Goal: Task Accomplishment & Management: Manage account settings

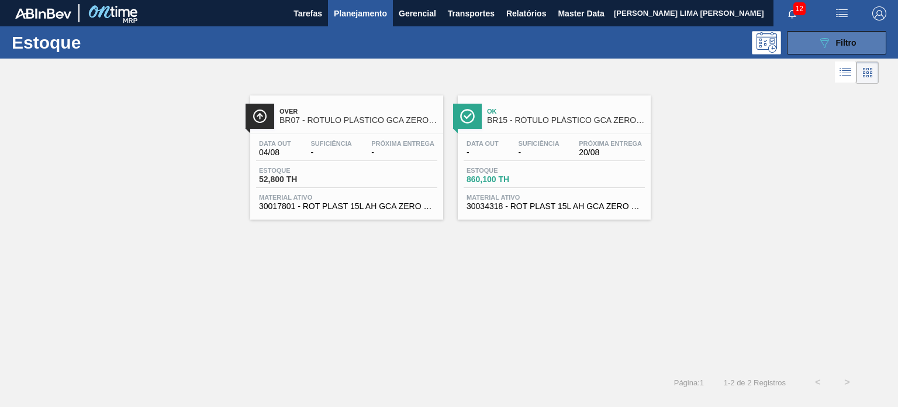
click at [822, 47] on icon "089F7B8B-B2A5-4AFE-B5C0-19BA573D28AC" at bounding box center [825, 43] width 14 height 14
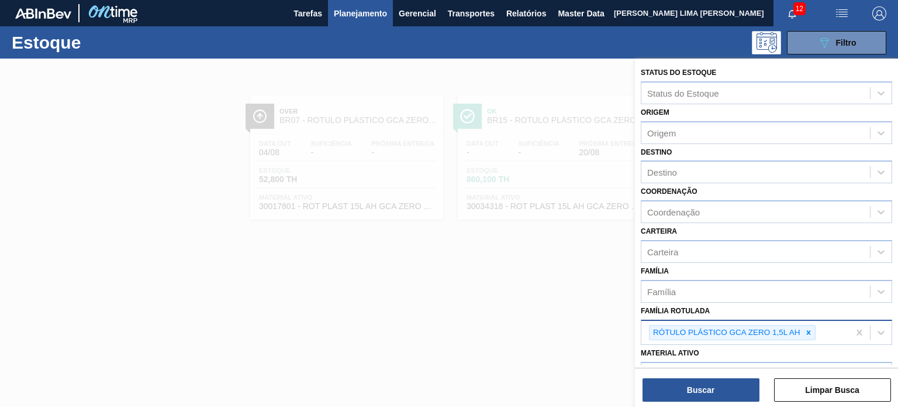
click at [810, 334] on div at bounding box center [809, 332] width 13 height 15
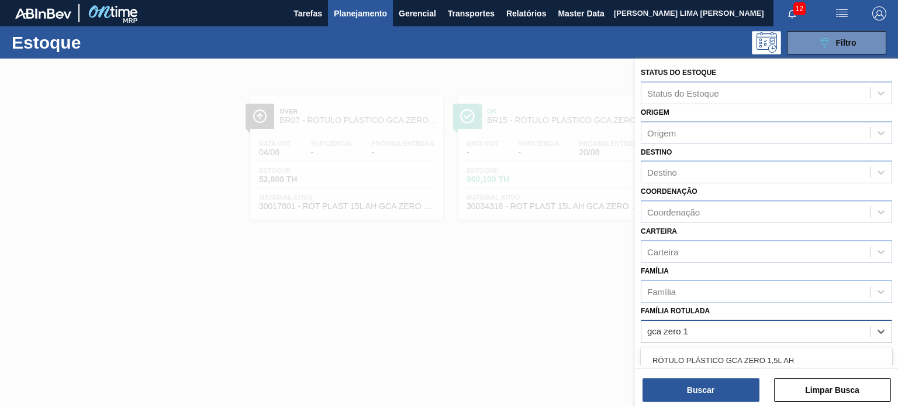
type Rotulada "gca zero 1l"
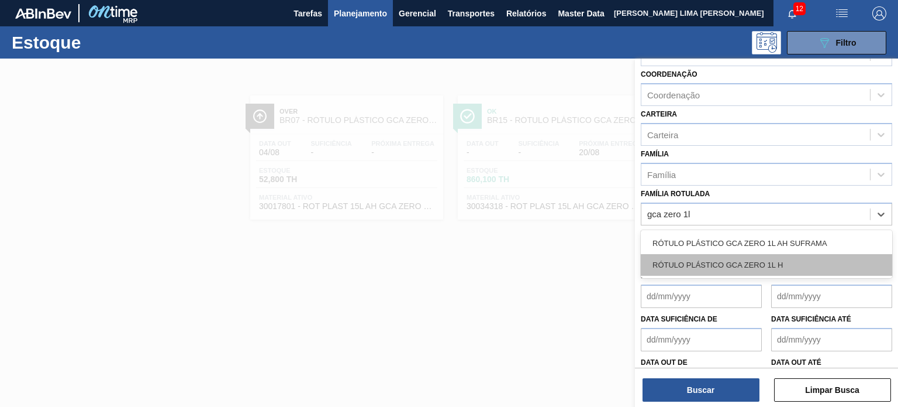
click at [774, 266] on div "RÓTULO PLÁSTICO GCA ZERO 1L H" at bounding box center [767, 265] width 252 height 22
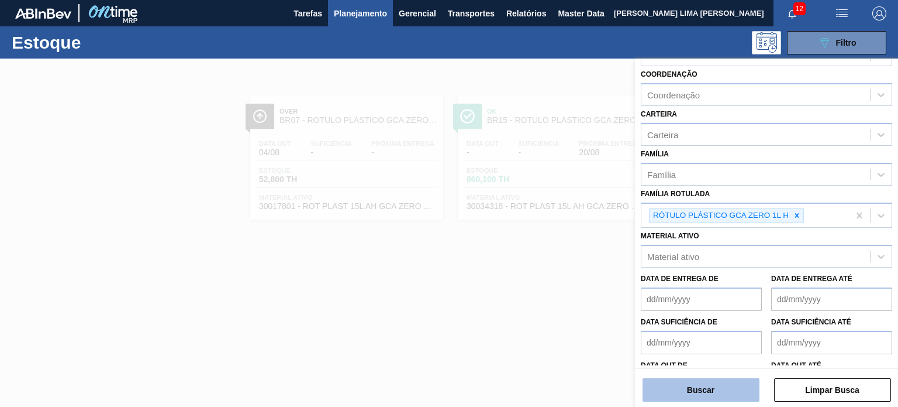
click at [732, 392] on button "Buscar" at bounding box center [701, 389] width 117 height 23
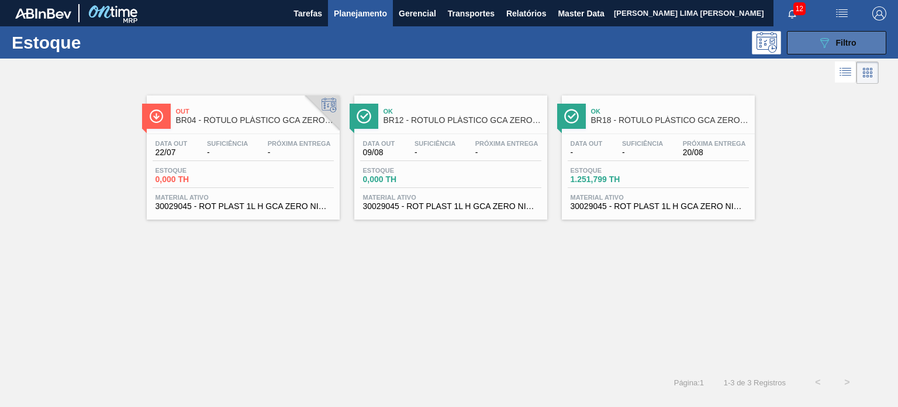
click at [814, 49] on button "089F7B8B-B2A5-4AFE-B5C0-19BA573D28AC Filtro" at bounding box center [836, 42] width 99 height 23
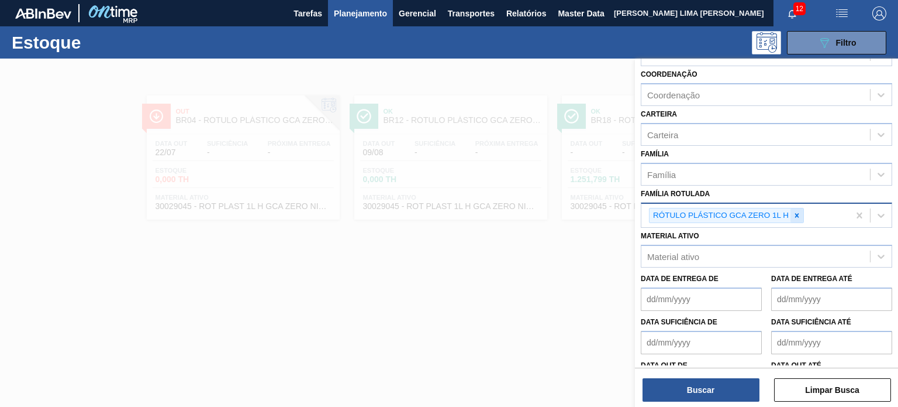
click at [803, 217] on div "RÓTULO PLÁSTICO GCA ZERO 1L H" at bounding box center [726, 216] width 155 height 16
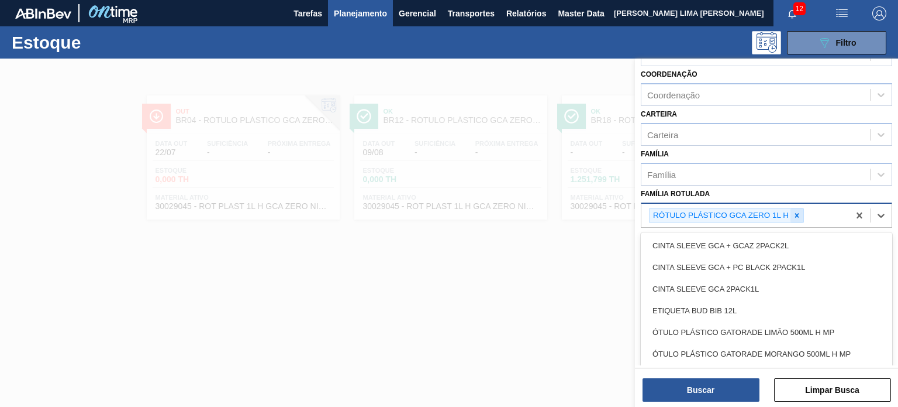
click at [803, 216] on div at bounding box center [797, 215] width 13 height 15
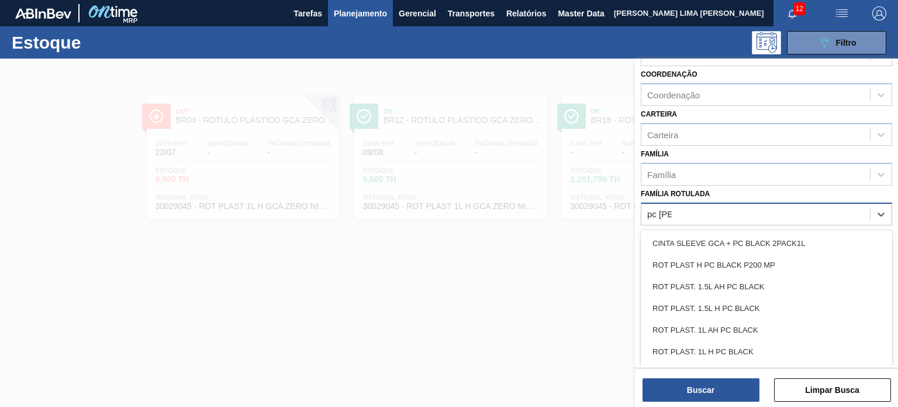
type Rotulada "pc black"
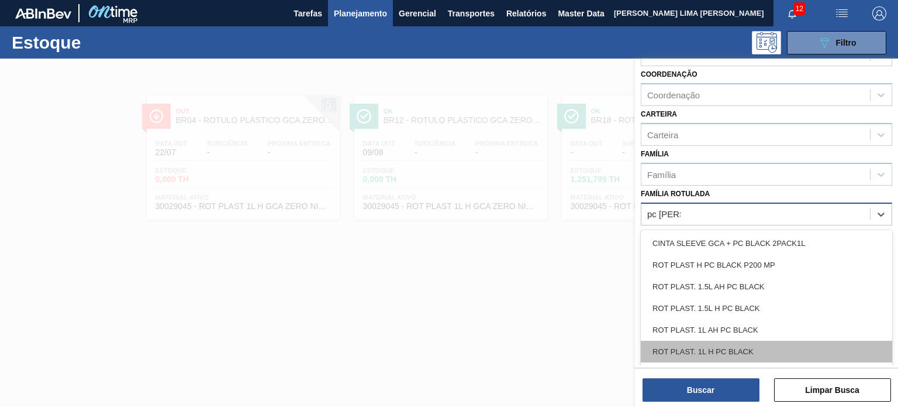
click at [779, 341] on div "ROT PLAST. 1L H PC BLACK" at bounding box center [767, 351] width 252 height 22
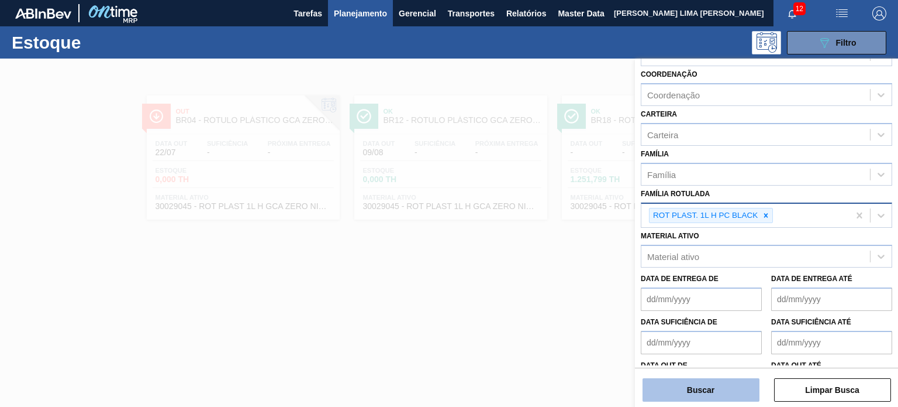
click at [723, 388] on button "Buscar" at bounding box center [701, 389] width 117 height 23
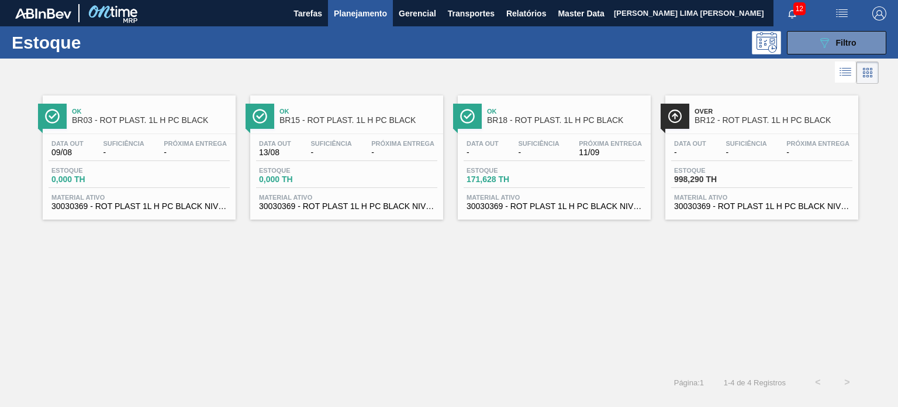
click at [806, 56] on div "Estoque 089F7B8B-B2A5-4AFE-B5C0-19BA573D28AC Filtro" at bounding box center [449, 42] width 898 height 32
click at [806, 55] on div "Estoque 089F7B8B-B2A5-4AFE-B5C0-19BA573D28AC Filtro" at bounding box center [449, 42] width 898 height 32
click at [807, 50] on button "089F7B8B-B2A5-4AFE-B5C0-19BA573D28AC Filtro" at bounding box center [836, 42] width 99 height 23
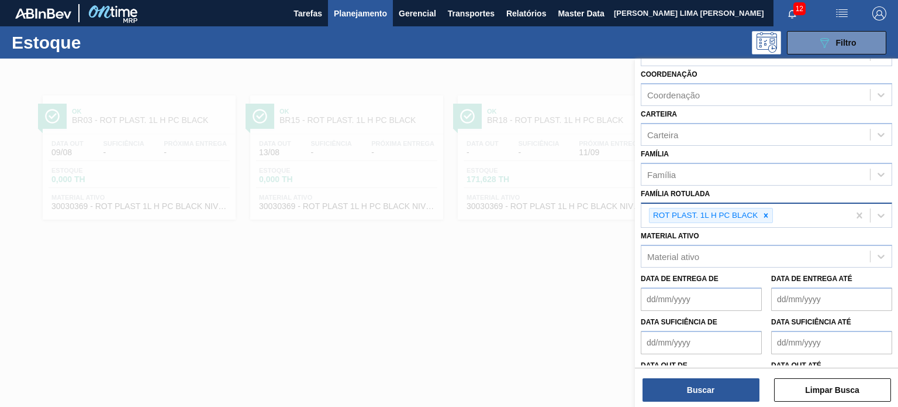
click at [460, 237] on div at bounding box center [449, 261] width 898 height 407
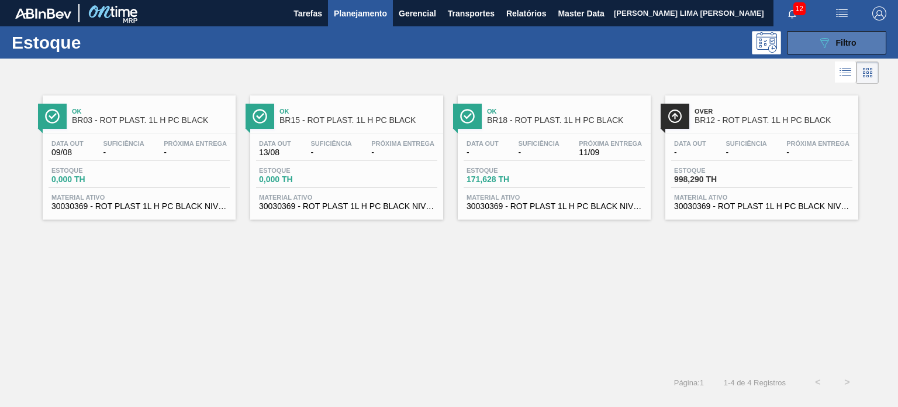
click at [867, 42] on button "089F7B8B-B2A5-4AFE-B5C0-19BA573D28AC Filtro" at bounding box center [836, 42] width 99 height 23
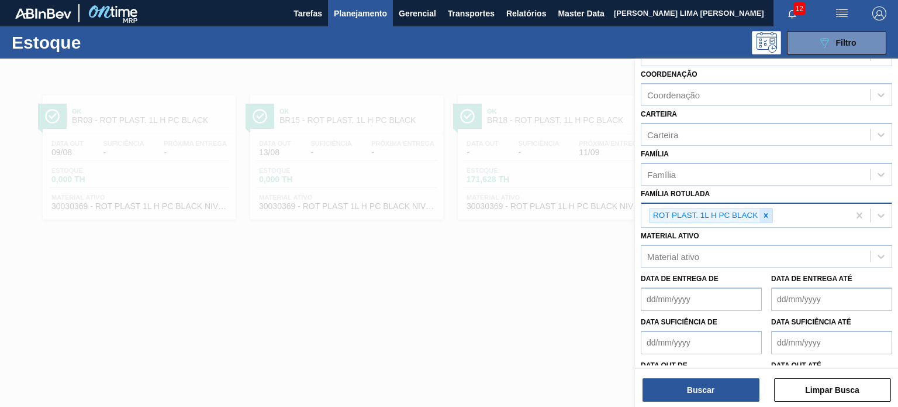
click at [769, 208] on div at bounding box center [766, 215] width 13 height 15
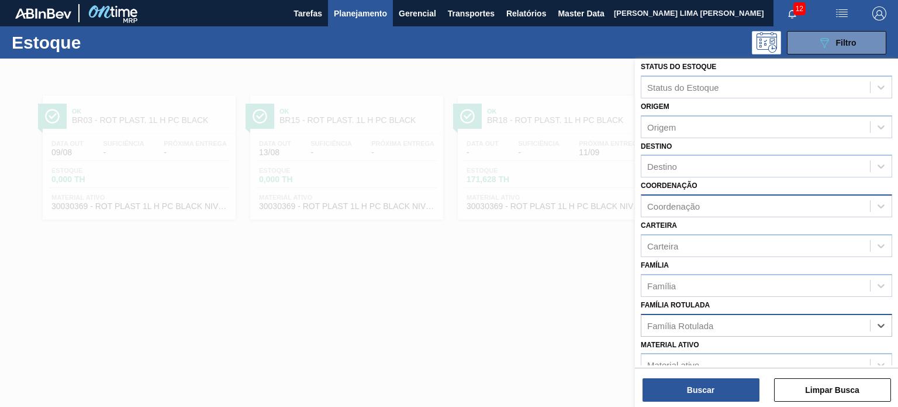
scroll to position [0, 0]
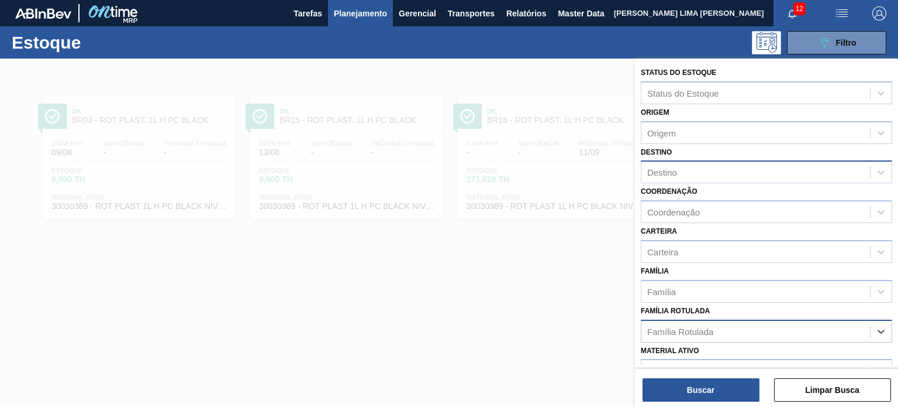
click at [677, 167] on div "Destino" at bounding box center [663, 172] width 30 height 10
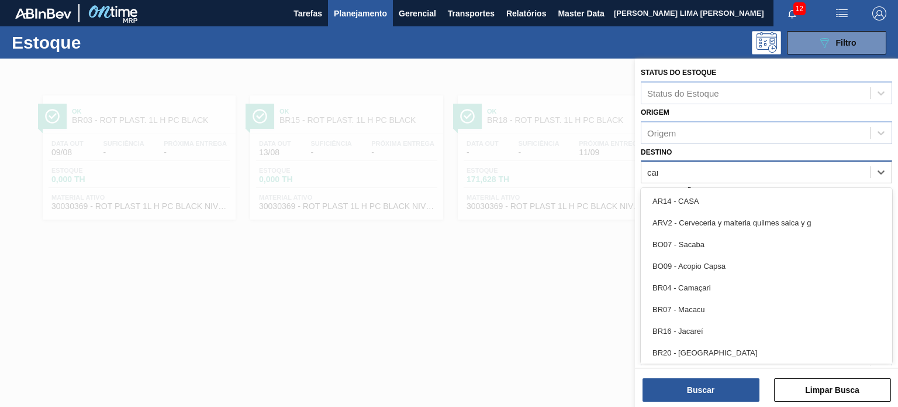
type input "cama"
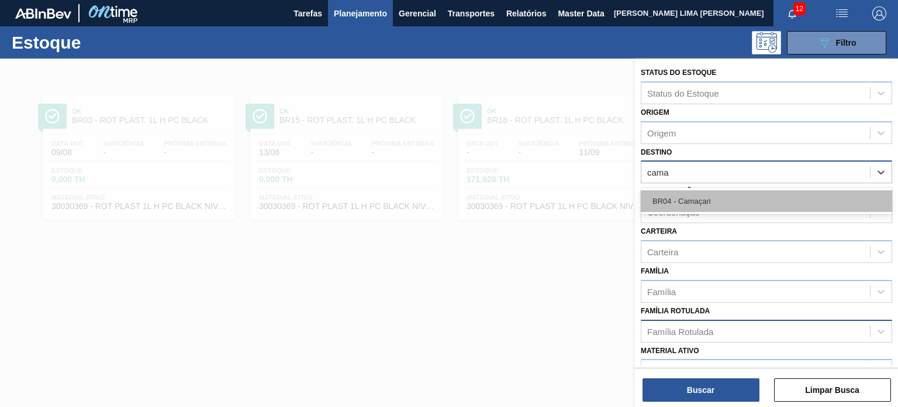
click at [667, 197] on div "BR04 - Camaçari" at bounding box center [767, 201] width 252 height 22
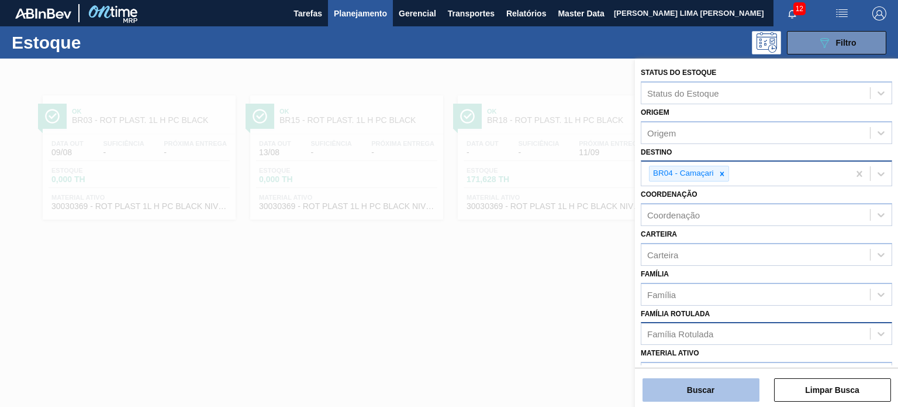
click at [692, 390] on button "Buscar" at bounding box center [701, 389] width 117 height 23
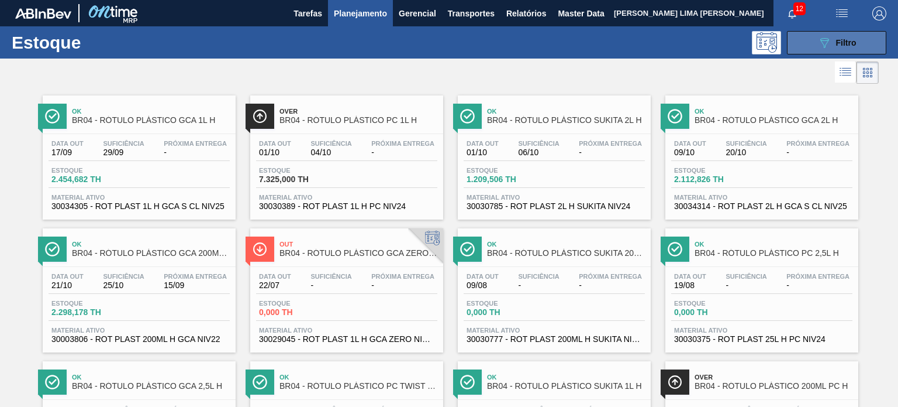
click at [850, 42] on span "Filtro" at bounding box center [846, 42] width 20 height 9
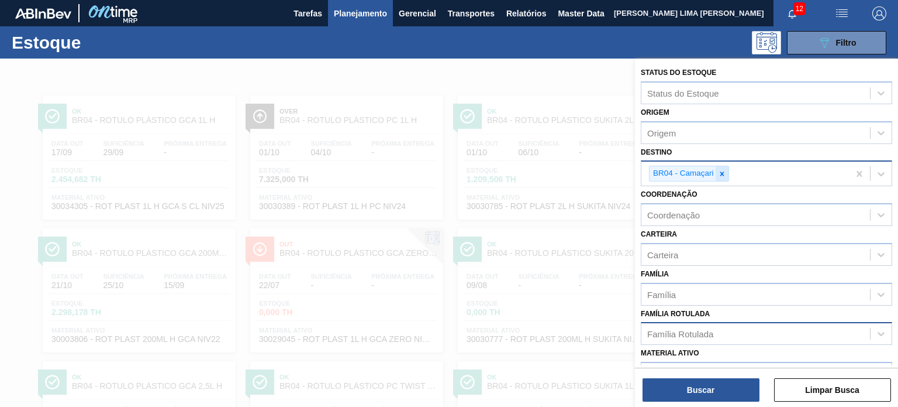
click at [722, 173] on icon at bounding box center [722, 173] width 4 height 4
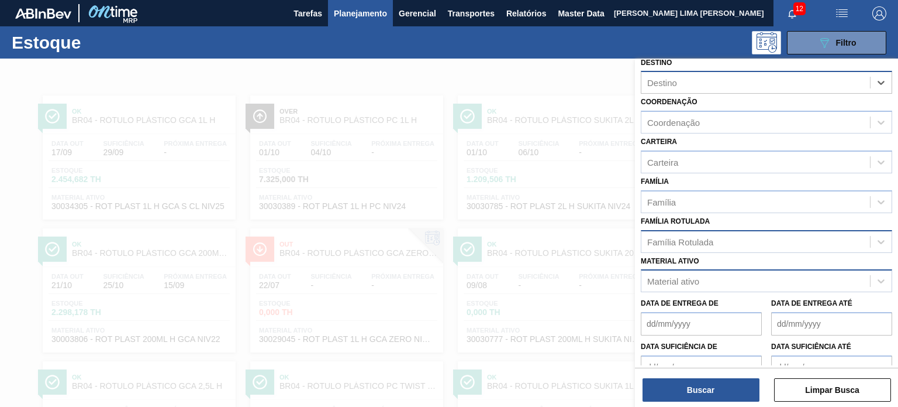
scroll to position [117, 0]
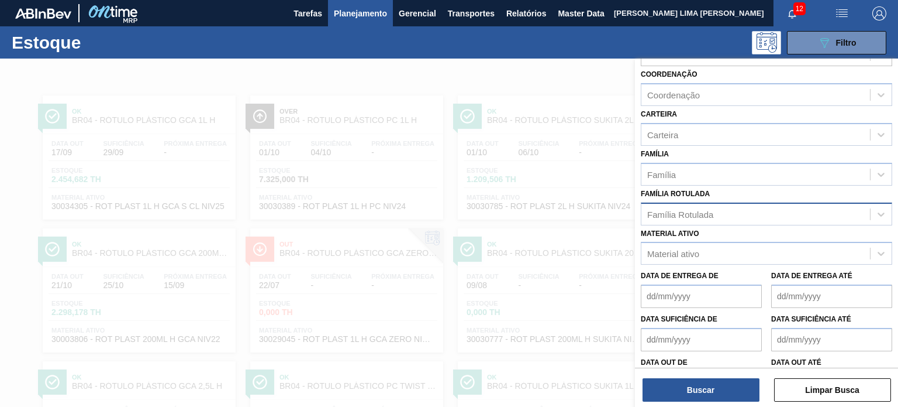
click at [720, 218] on div "Família Rotulada" at bounding box center [756, 213] width 229 height 17
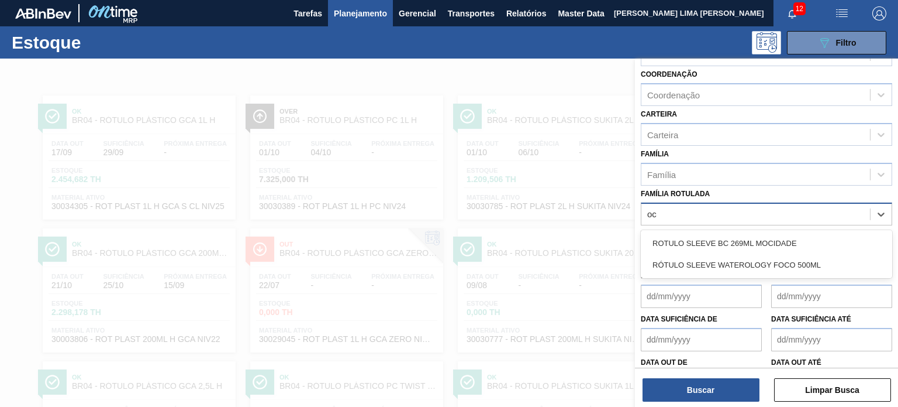
type Rotulada "o"
type Rotulada "pc 1l"
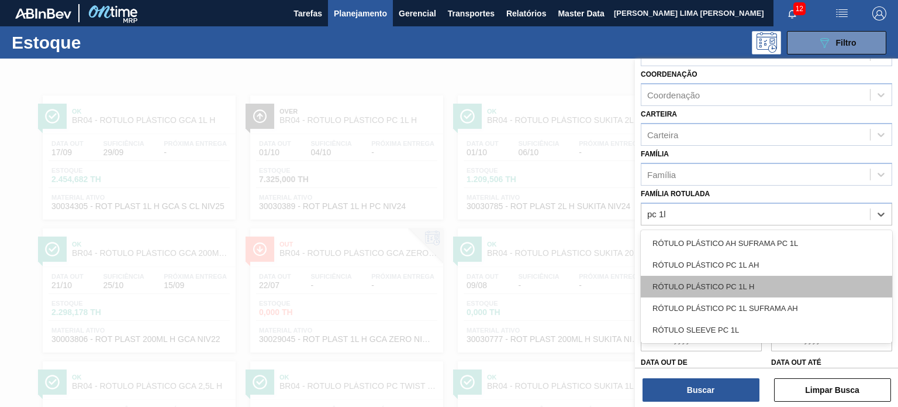
click at [750, 277] on div "RÓTULO PLÁSTICO PC 1L H" at bounding box center [767, 287] width 252 height 22
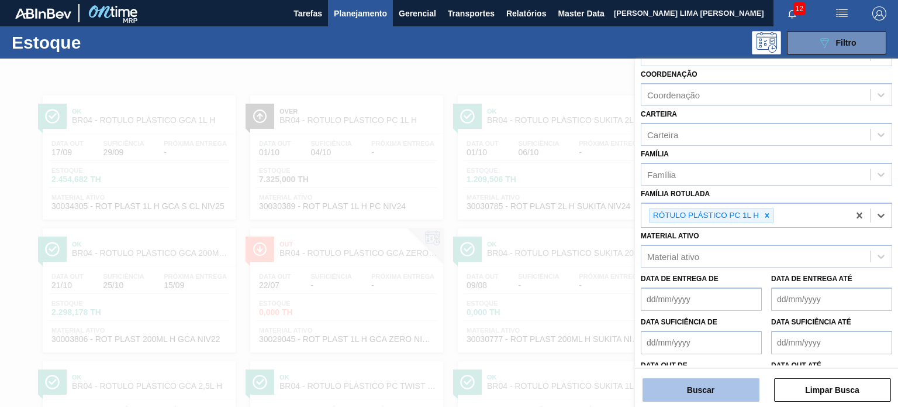
click at [721, 395] on button "Buscar" at bounding box center [701, 389] width 117 height 23
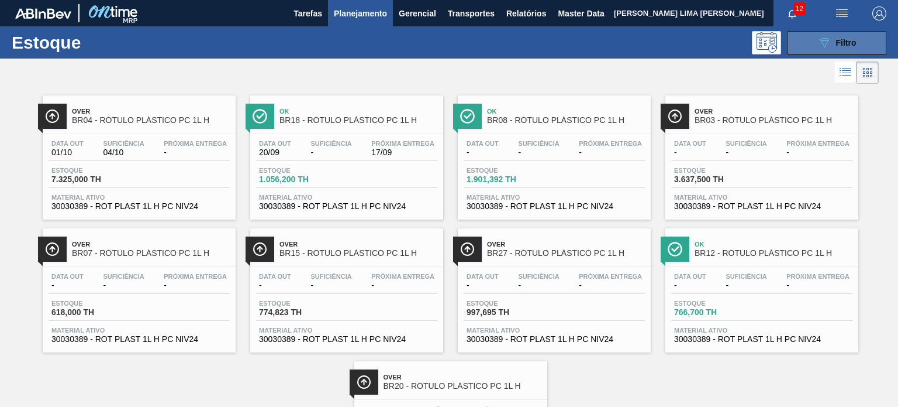
click at [818, 51] on button "089F7B8B-B2A5-4AFE-B5C0-19BA573D28AC Filtro" at bounding box center [836, 42] width 99 height 23
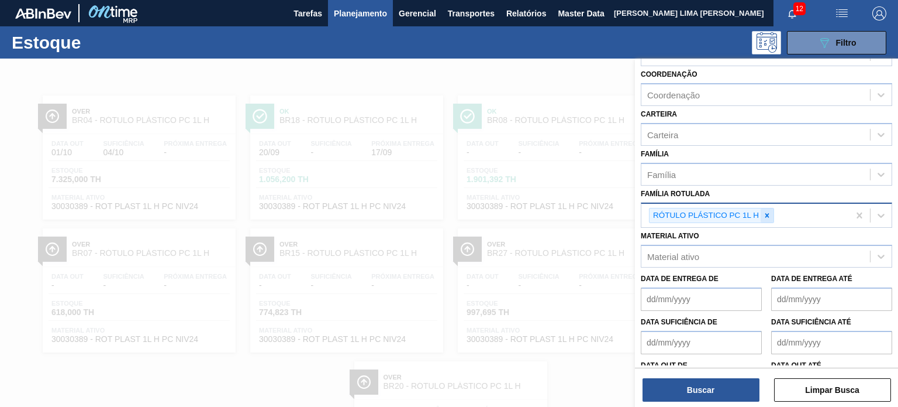
click at [762, 212] on div at bounding box center [767, 215] width 13 height 15
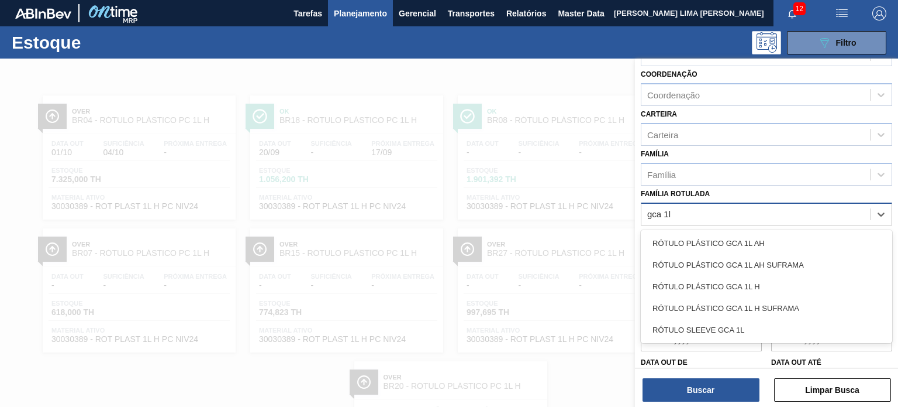
type Rotulada "gca 1l h"
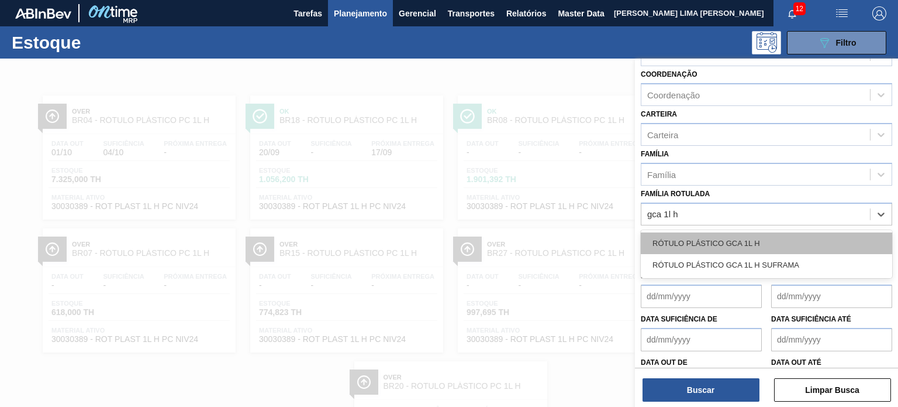
click at [762, 232] on div "RÓTULO PLÁSTICO GCA 1L H" at bounding box center [767, 243] width 252 height 22
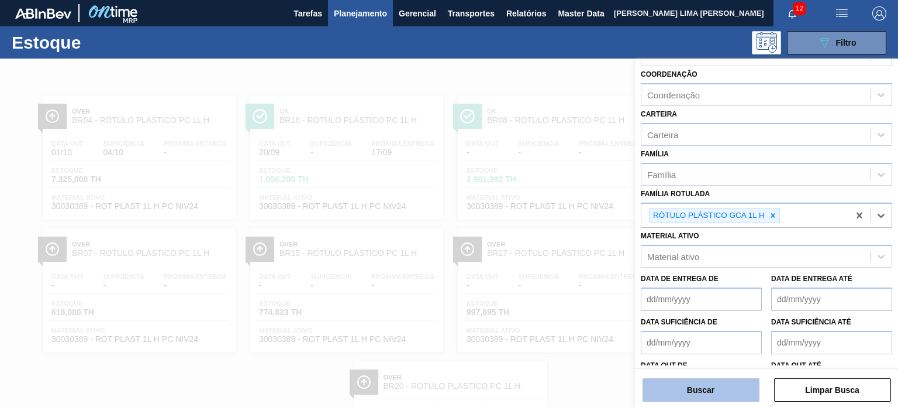
click at [711, 382] on button "Buscar" at bounding box center [701, 389] width 117 height 23
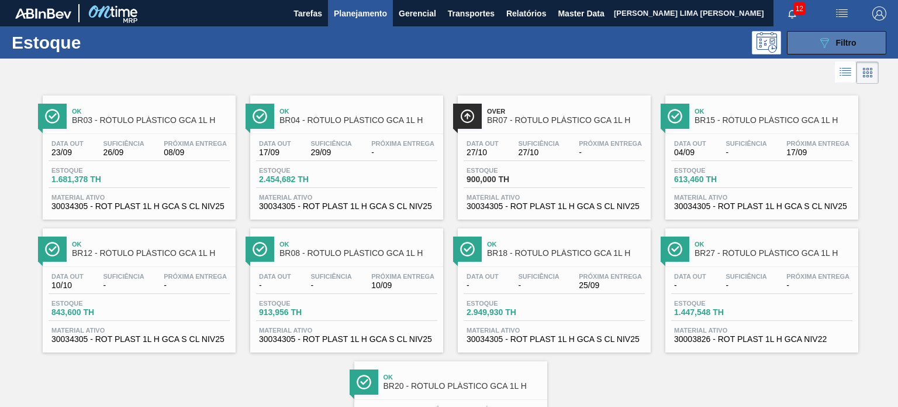
click at [822, 41] on icon "089F7B8B-B2A5-4AFE-B5C0-19BA573D28AC" at bounding box center [825, 43] width 14 height 14
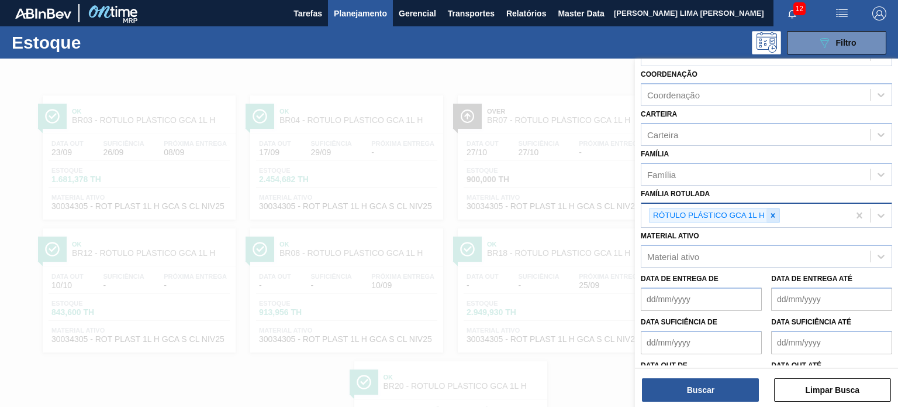
click at [769, 215] on icon at bounding box center [773, 215] width 8 height 8
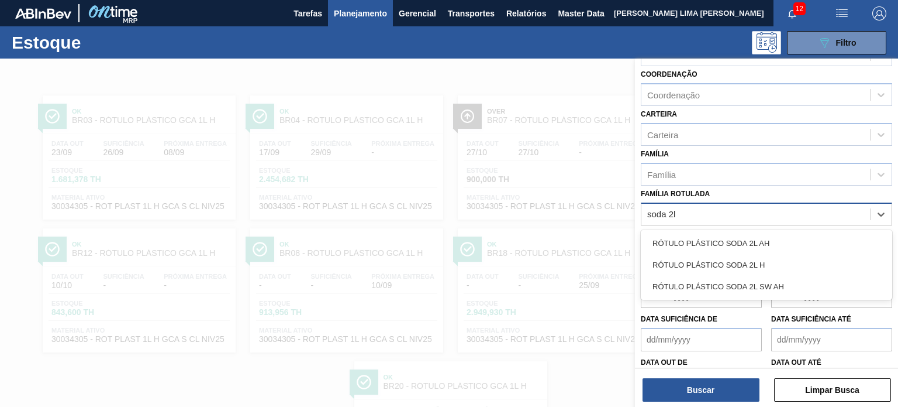
type Rotulada "soda 2l h"
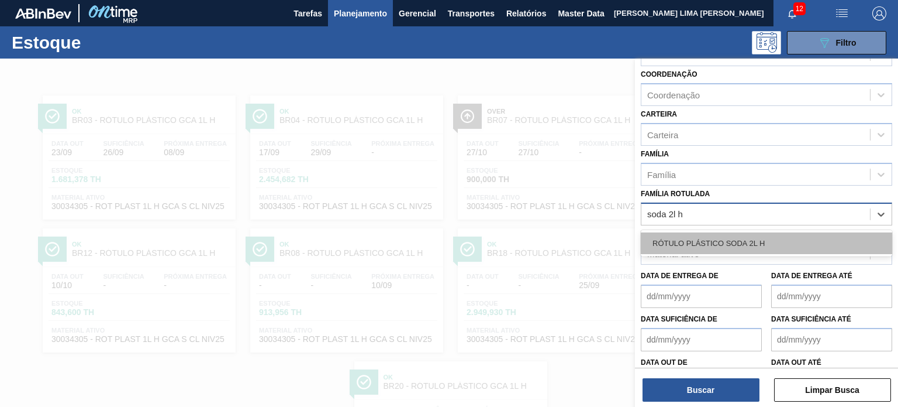
click at [763, 235] on div "RÓTULO PLÁSTICO SODA 2L H" at bounding box center [767, 243] width 252 height 22
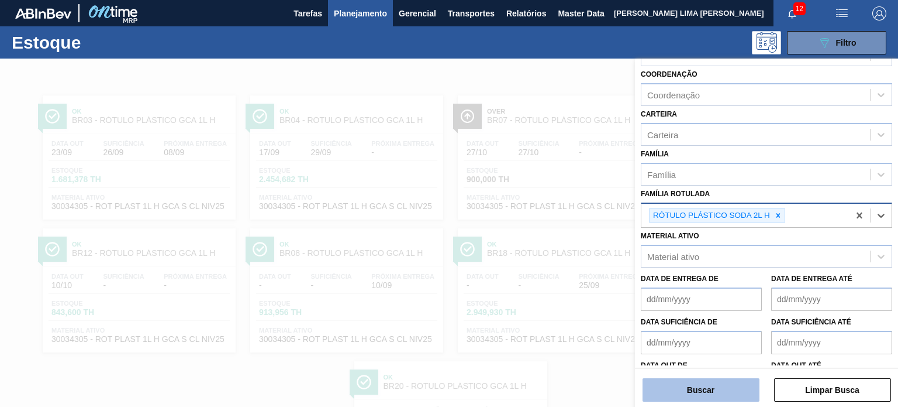
click at [729, 397] on button "Buscar" at bounding box center [701, 389] width 117 height 23
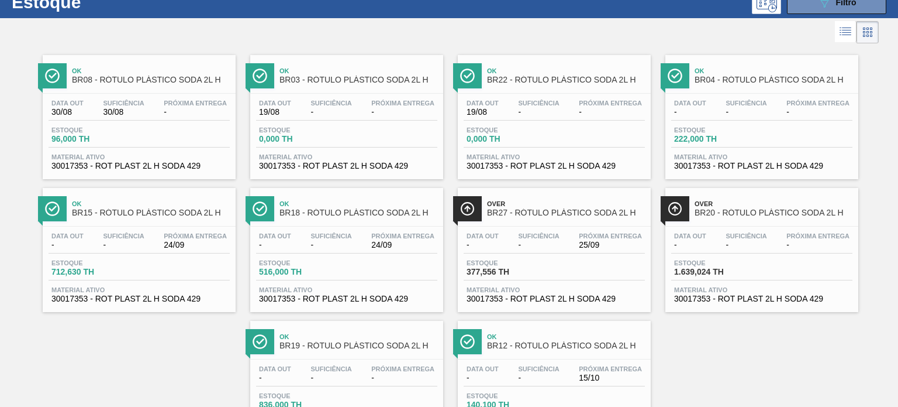
scroll to position [58, 0]
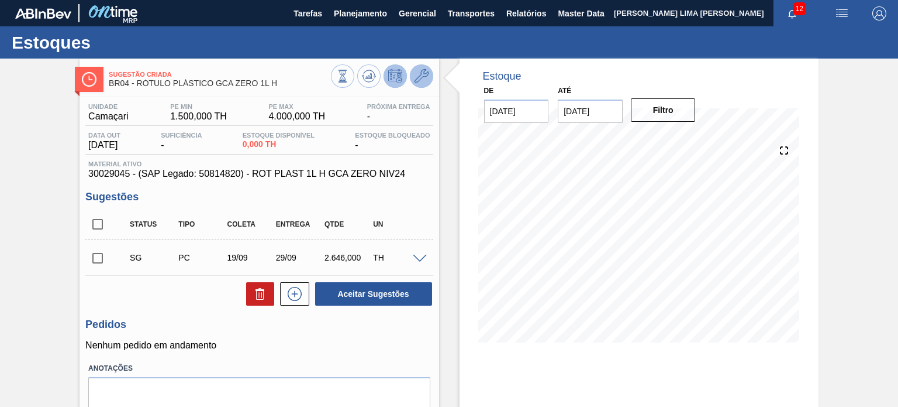
click at [428, 83] on button at bounding box center [421, 75] width 23 height 23
drag, startPoint x: 198, startPoint y: 86, endPoint x: 137, endPoint y: 88, distance: 60.9
click at [137, 88] on div "Sugestão Criada BR04 - RÓTULO PLÁSTICO GCA ZERO 1L H" at bounding box center [220, 79] width 222 height 26
copy span "RÓTULO PLÁSTICO GCA ZERO 1L H"
click at [419, 142] on div "Estoque Bloqueado -" at bounding box center [392, 141] width 81 height 19
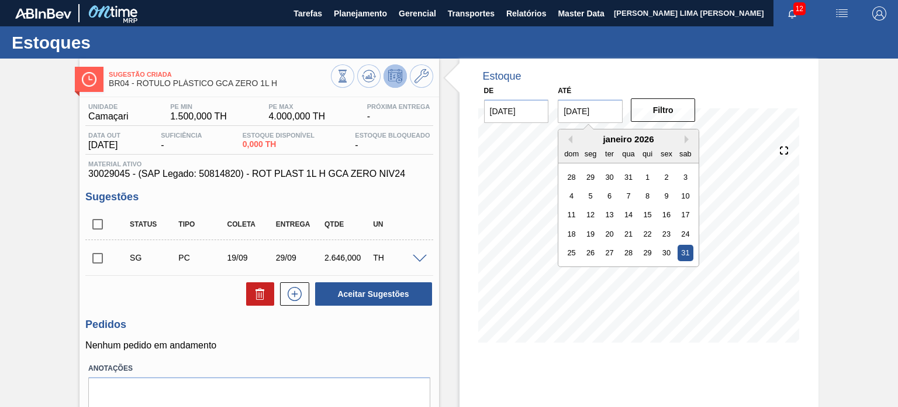
click at [608, 107] on input "31/01/2026" at bounding box center [590, 110] width 65 height 23
click at [686, 135] on button "Next Month" at bounding box center [689, 139] width 8 height 8
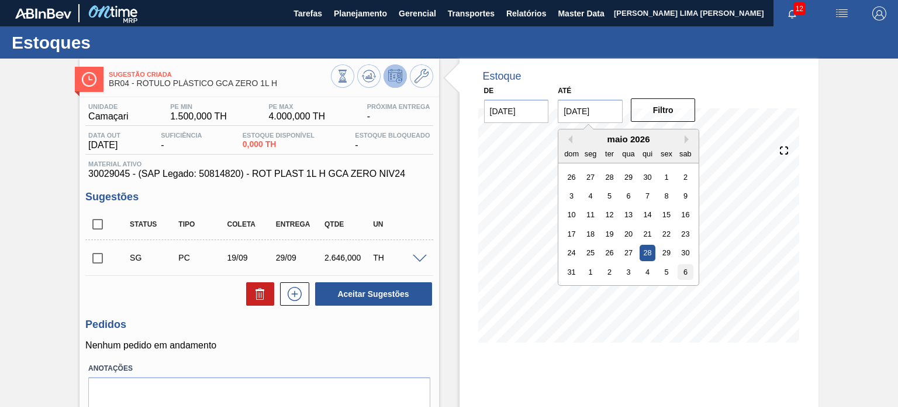
click at [691, 273] on div "6" at bounding box center [686, 272] width 16 height 16
type input "[DATE]"
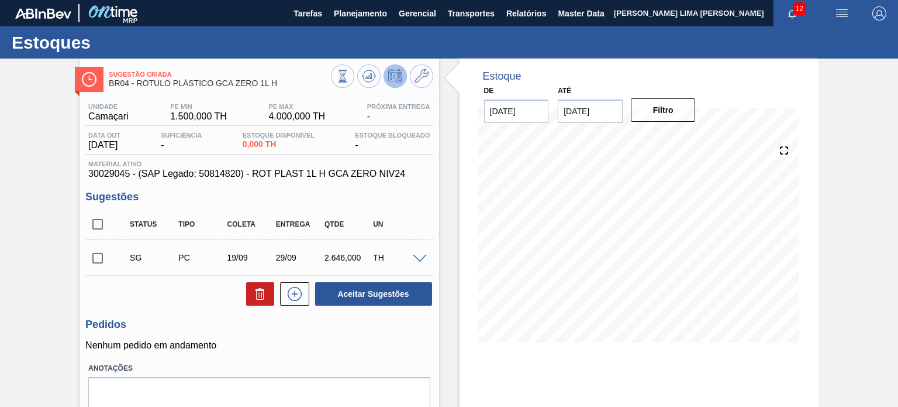
click at [659, 122] on div "Filtro" at bounding box center [665, 110] width 74 height 26
click at [659, 114] on button "Filtro" at bounding box center [663, 109] width 65 height 23
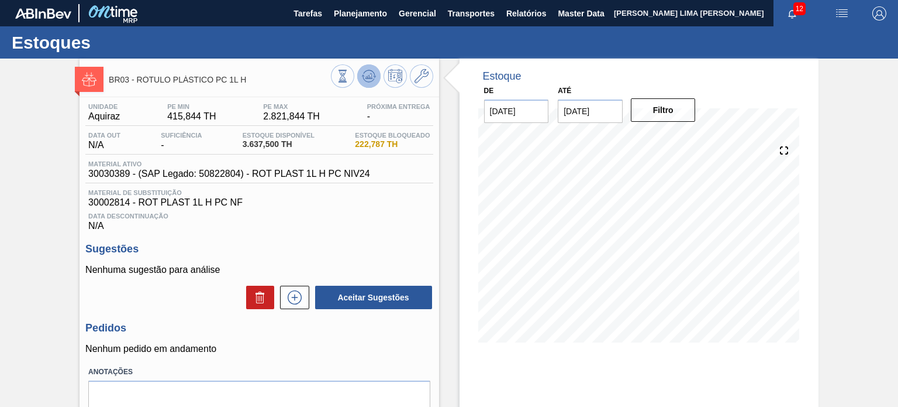
click at [349, 78] on icon at bounding box center [342, 76] width 13 height 13
click at [419, 80] on icon at bounding box center [422, 76] width 14 height 14
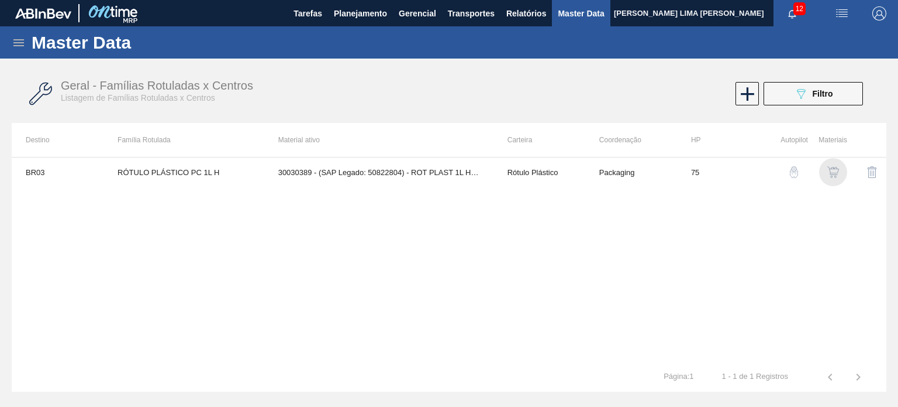
click at [834, 172] on img "button" at bounding box center [834, 172] width 12 height 12
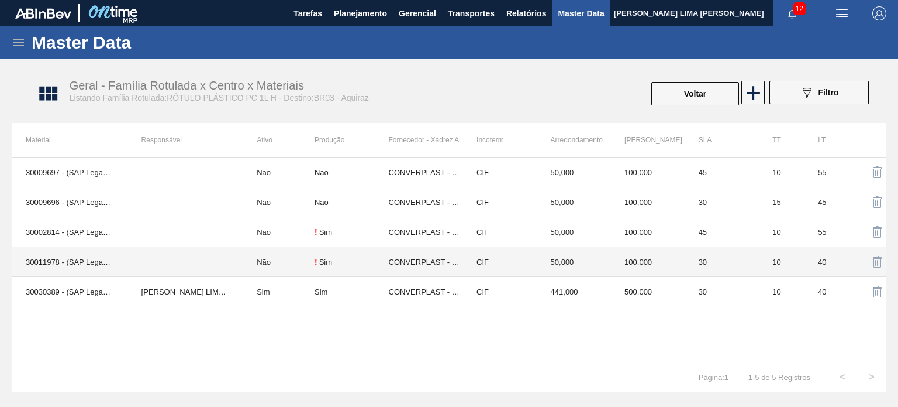
click at [430, 273] on td "CONVERPLAST - GUARULHOS (SP)" at bounding box center [426, 262] width 74 height 30
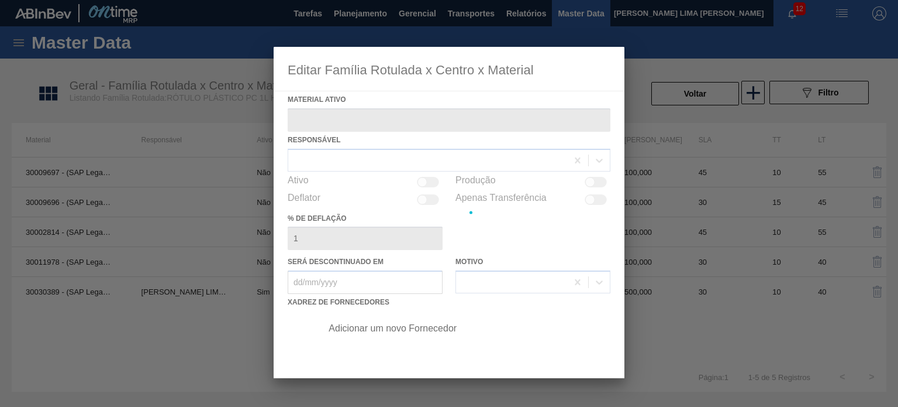
type ativo "30011978 - (SAP Legado: 50796826) - ROT PLAST 1L H PC 99KCAL"
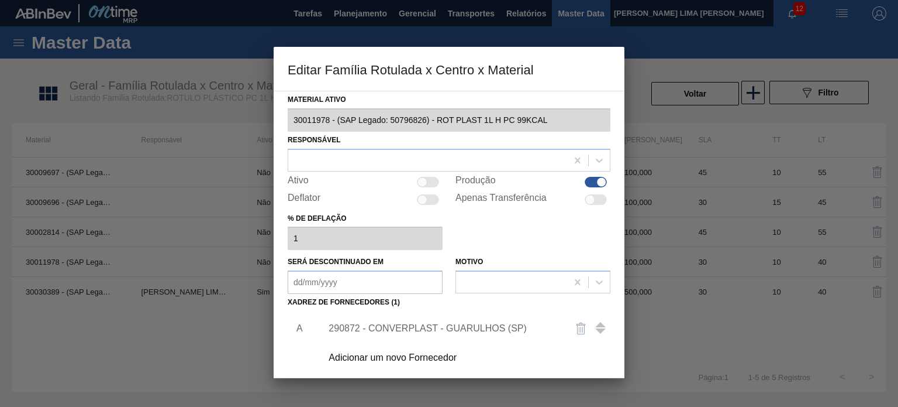
click at [597, 181] on div at bounding box center [602, 182] width 10 height 10
checkbox input "false"
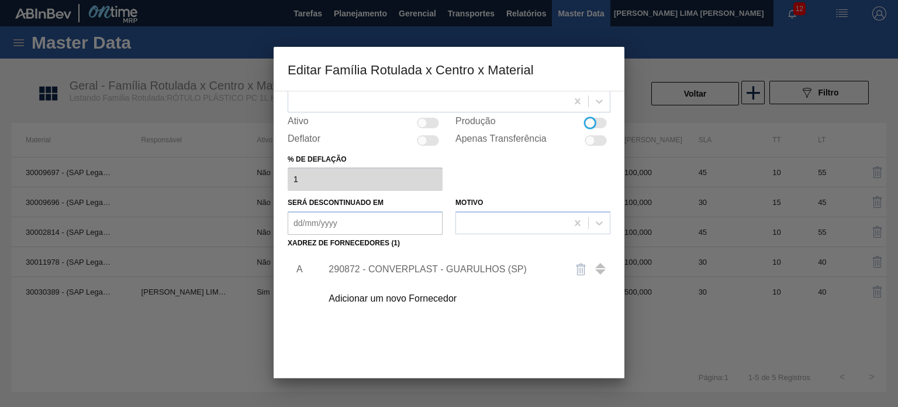
scroll to position [119, 0]
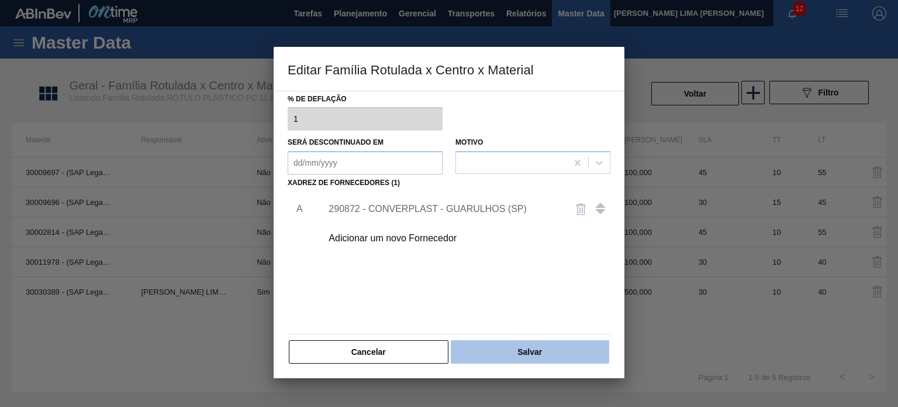
click at [516, 343] on button "Salvar" at bounding box center [530, 351] width 159 height 23
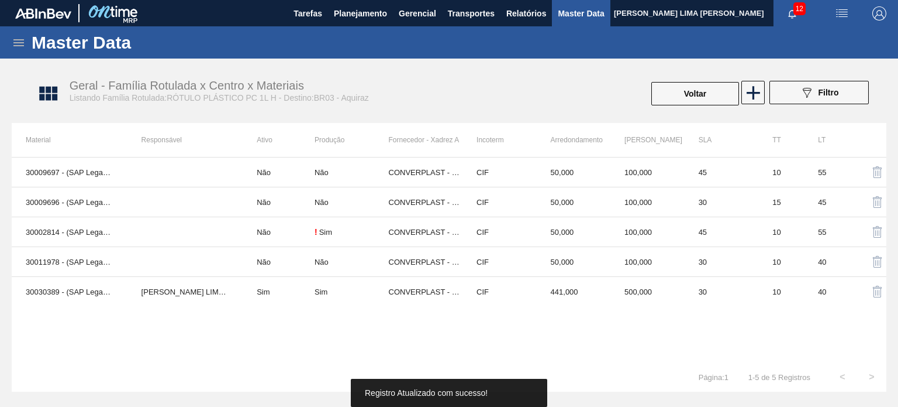
click at [682, 99] on button "Voltar" at bounding box center [696, 93] width 88 height 23
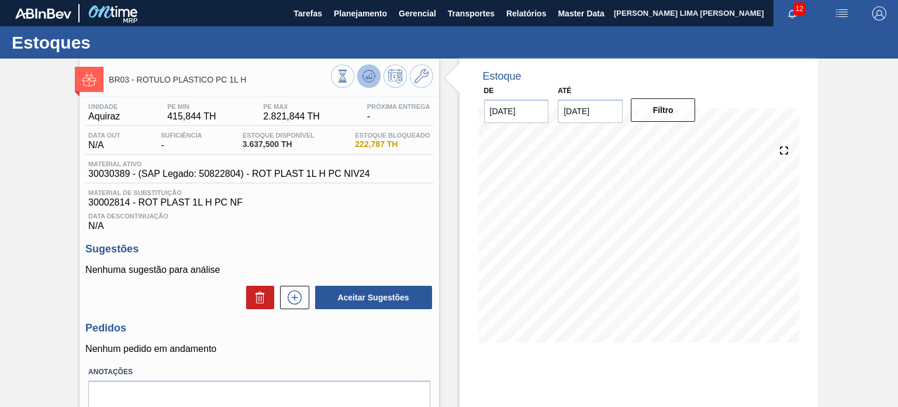
click at [349, 82] on icon at bounding box center [342, 76] width 13 height 13
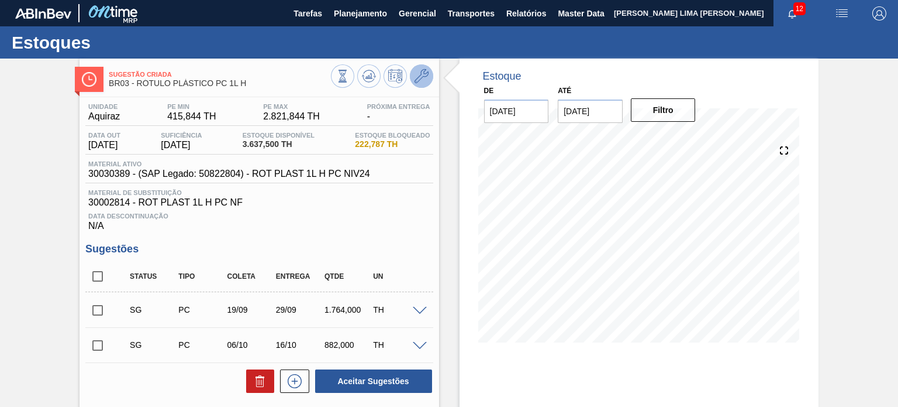
click at [424, 76] on icon at bounding box center [422, 76] width 14 height 14
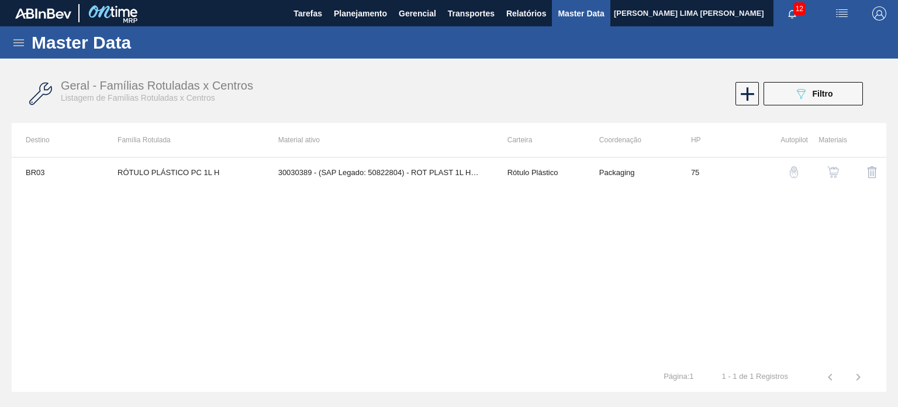
click at [834, 171] on img "button" at bounding box center [834, 172] width 12 height 12
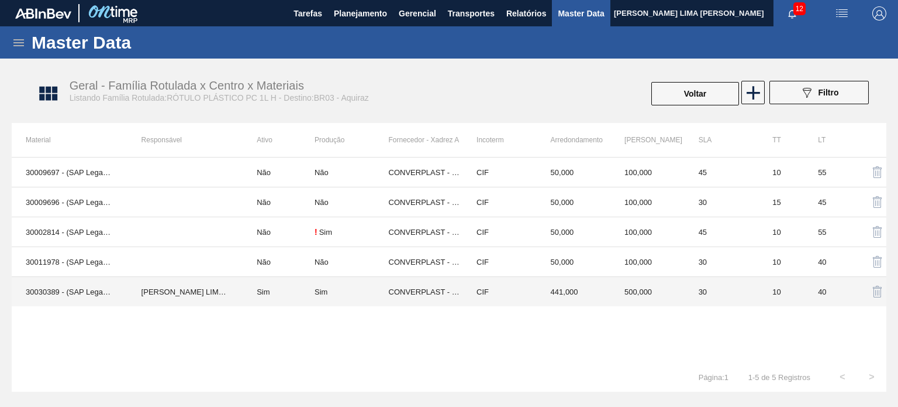
click at [604, 278] on td "441,000" at bounding box center [574, 292] width 74 height 30
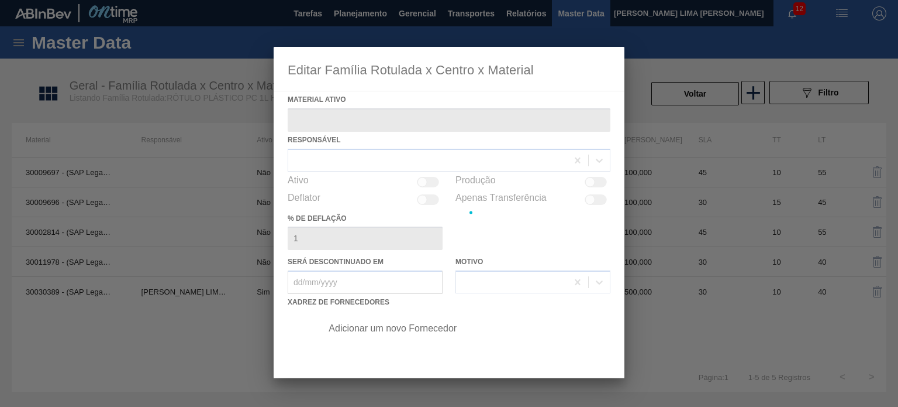
type ativo "30030389 - (SAP Legado: 50822804) - ROT PLAST 1L H PC NIV24"
checkbox input "true"
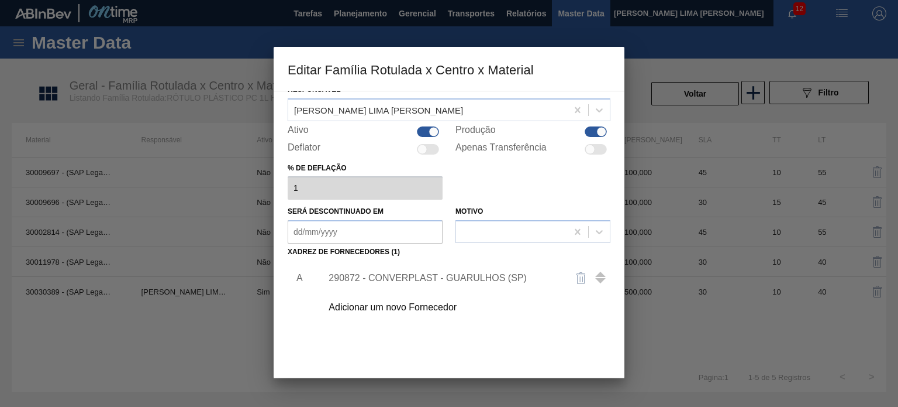
scroll to position [117, 0]
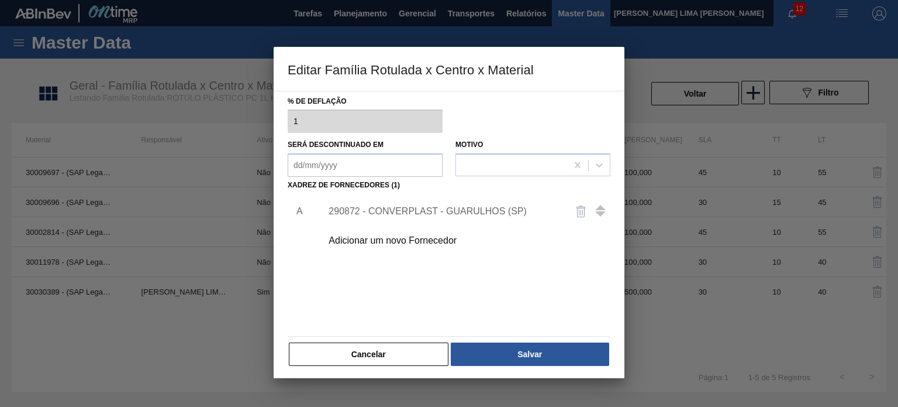
click at [488, 215] on div "290872 - CONVERPLAST - GUARULHOS (SP)" at bounding box center [443, 211] width 229 height 11
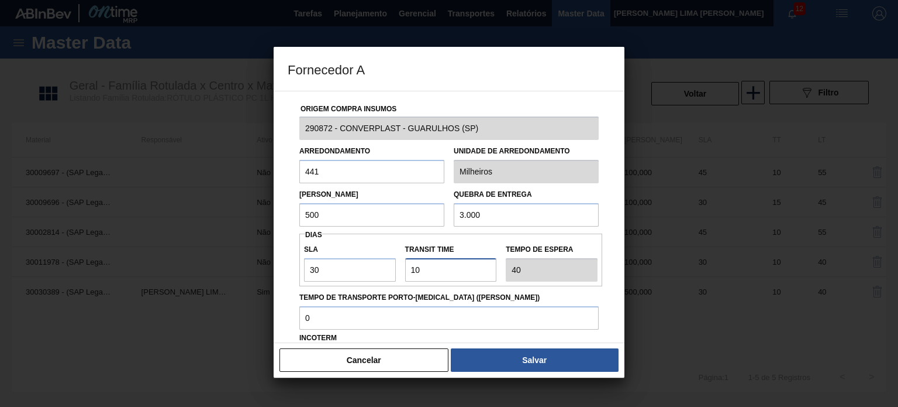
drag, startPoint x: 440, startPoint y: 268, endPoint x: 395, endPoint y: 266, distance: 45.1
click at [395, 266] on div "SLA 30 Transit Time Tempo de espera 40" at bounding box center [450, 259] width 303 height 43
type input "5"
type input "35"
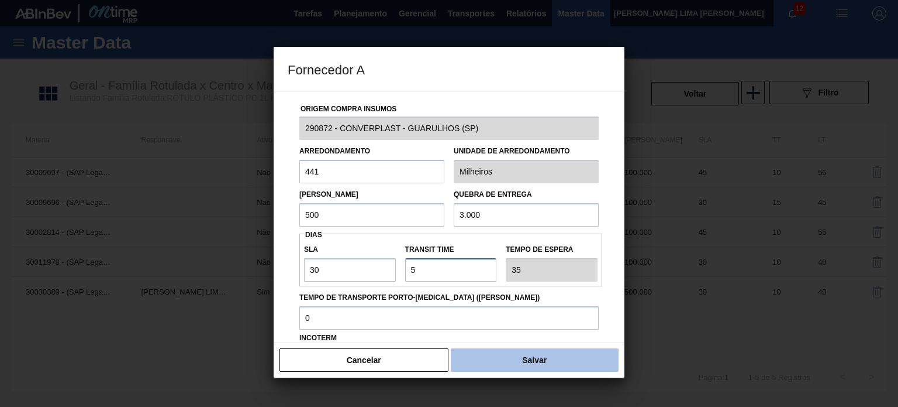
type input "5"
click at [507, 350] on button "Salvar" at bounding box center [535, 359] width 168 height 23
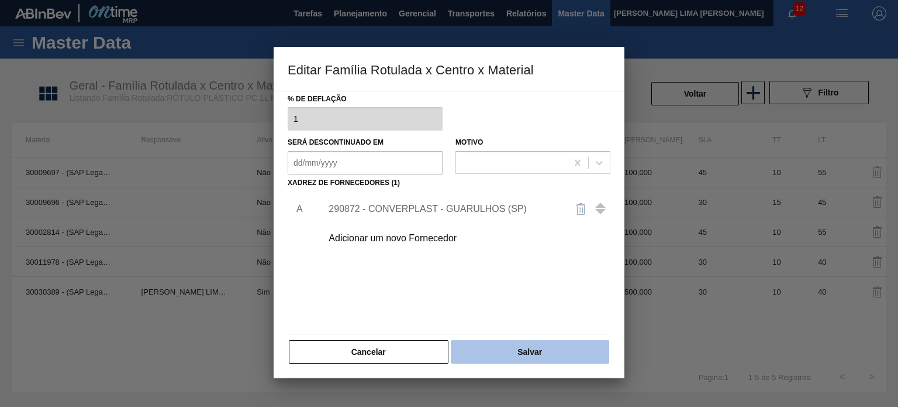
scroll to position [119, 0]
click at [509, 346] on button "Salvar" at bounding box center [530, 351] width 159 height 23
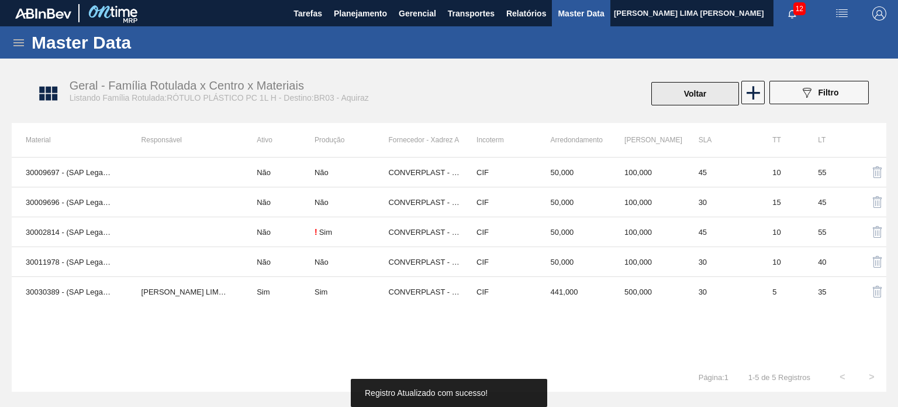
click at [672, 86] on button "Voltar" at bounding box center [696, 93] width 88 height 23
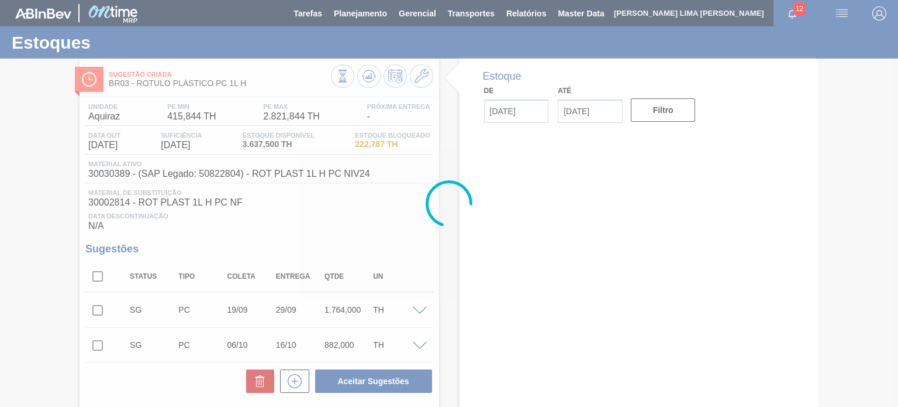
click at [369, 77] on div at bounding box center [449, 203] width 898 height 407
click at [347, 71] on g at bounding box center [343, 70] width 8 height 1
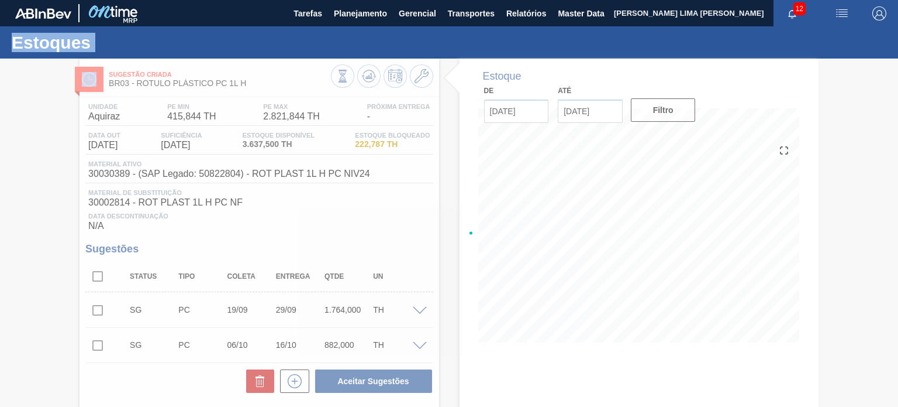
click at [370, 78] on div at bounding box center [449, 232] width 898 height 348
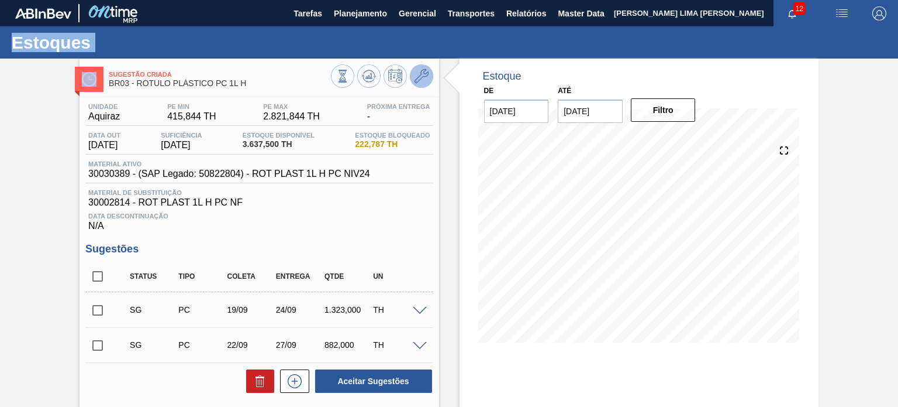
click at [420, 77] on icon at bounding box center [422, 76] width 14 height 14
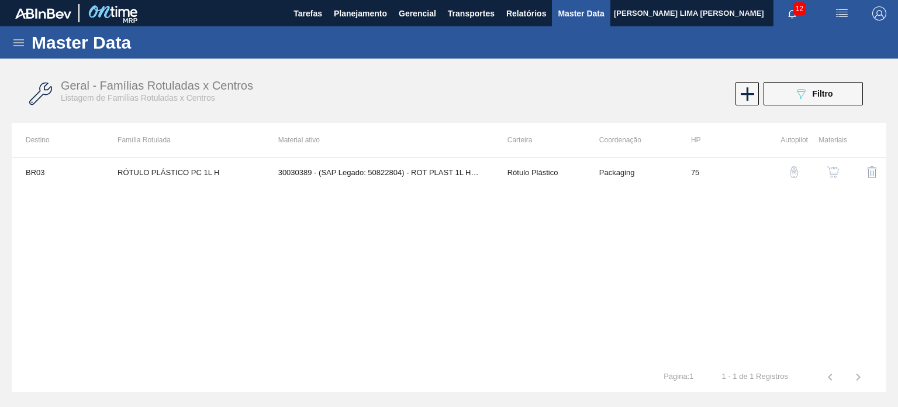
click at [835, 172] on img "button" at bounding box center [834, 172] width 12 height 12
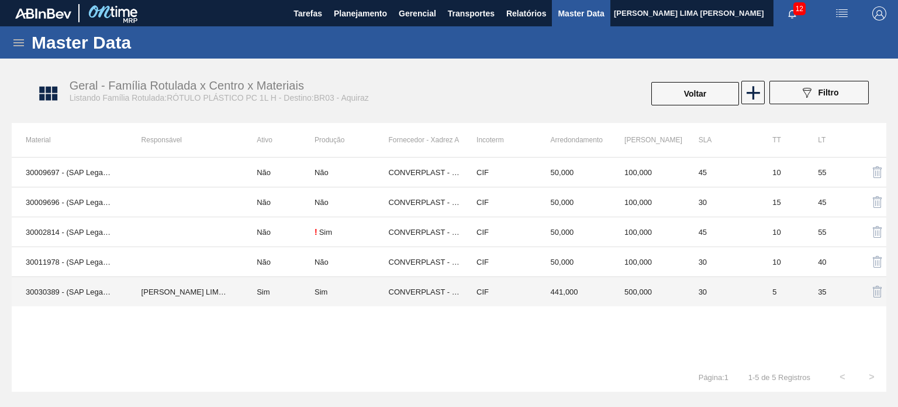
click at [469, 282] on td "CIF" at bounding box center [500, 292] width 74 height 30
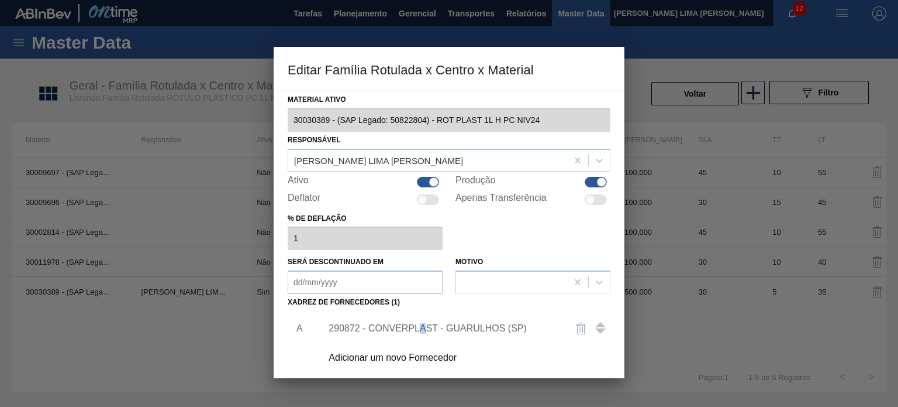
click at [422, 320] on div "290872 - CONVERPLAST - GUARULHOS (SP)" at bounding box center [462, 328] width 295 height 29
click at [402, 323] on div "290872 - CONVERPLAST - GUARULHOS (SP)" at bounding box center [443, 328] width 229 height 11
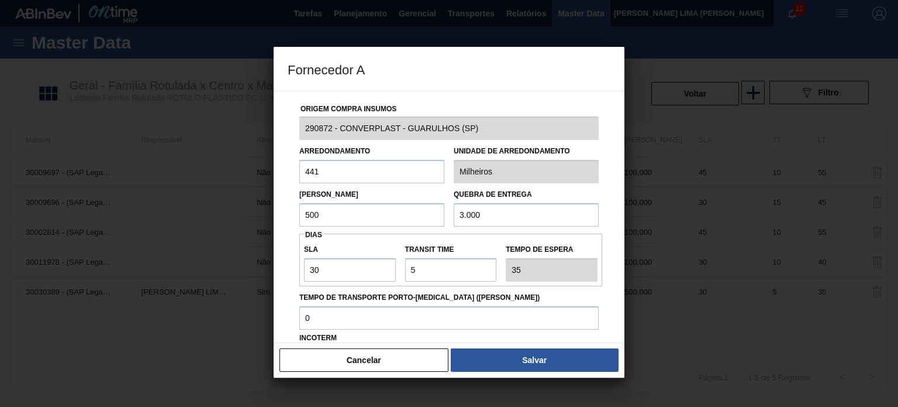
drag, startPoint x: 330, startPoint y: 214, endPoint x: 276, endPoint y: 207, distance: 54.9
click at [276, 207] on div "Origem Compra Insumos 290872 - CONVERPLAST - GUARULHOS (SP) Arredondamento 441 …" at bounding box center [449, 217] width 351 height 252
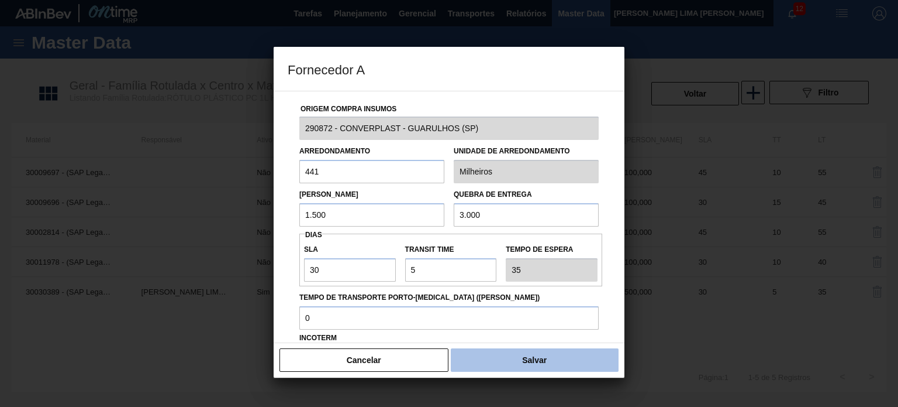
type input "1.500"
click at [543, 360] on button "Salvar" at bounding box center [535, 359] width 168 height 23
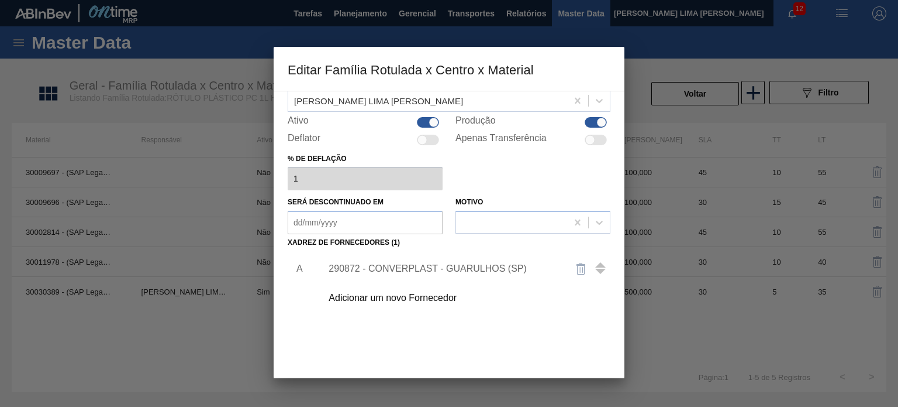
scroll to position [119, 0]
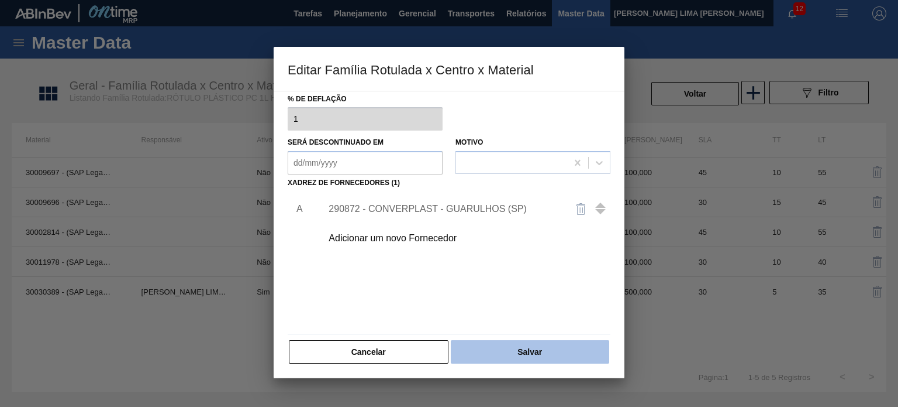
click at [538, 345] on button "Salvar" at bounding box center [530, 351] width 159 height 23
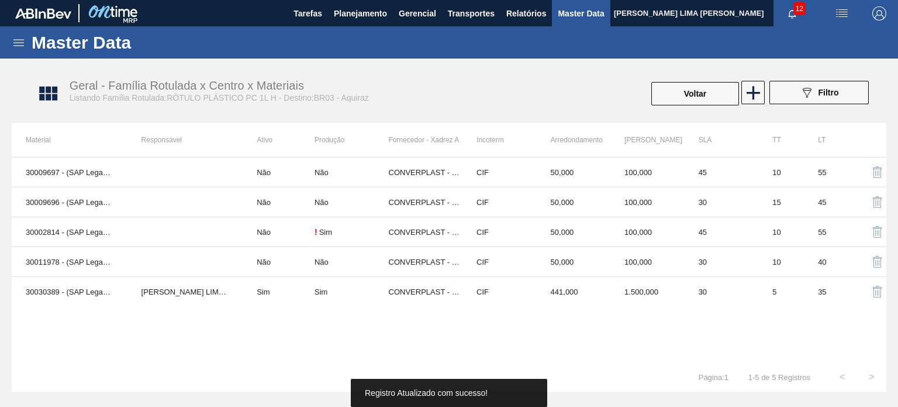
click at [667, 81] on div "Voltar" at bounding box center [695, 94] width 90 height 26
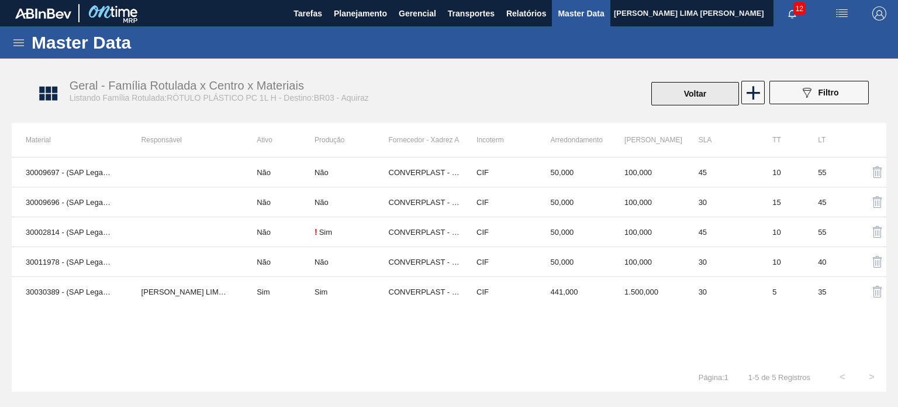
click at [684, 104] on button "Voltar" at bounding box center [696, 93] width 88 height 23
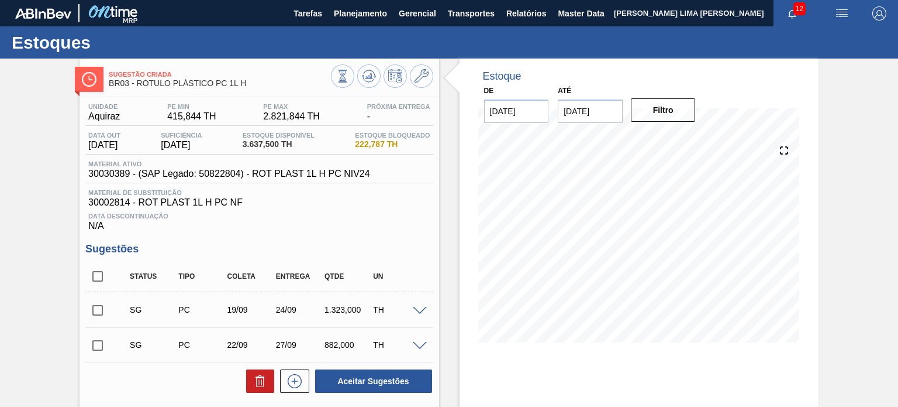
scroll to position [58, 0]
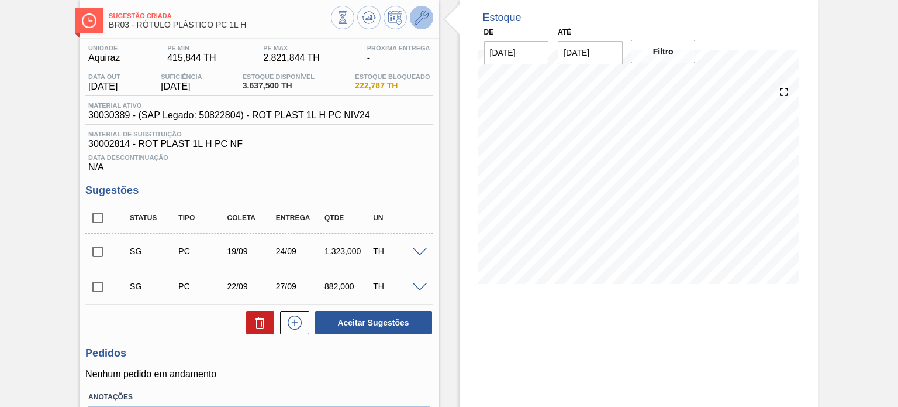
click at [425, 13] on icon at bounding box center [422, 18] width 14 height 14
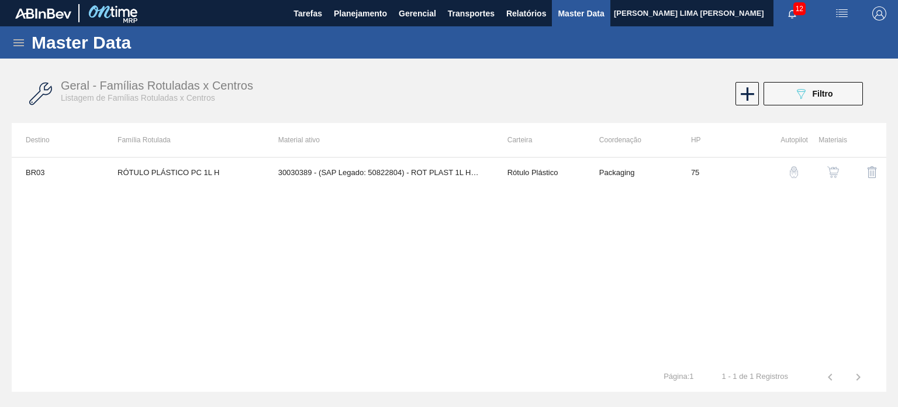
click at [829, 171] on img "button" at bounding box center [834, 172] width 12 height 12
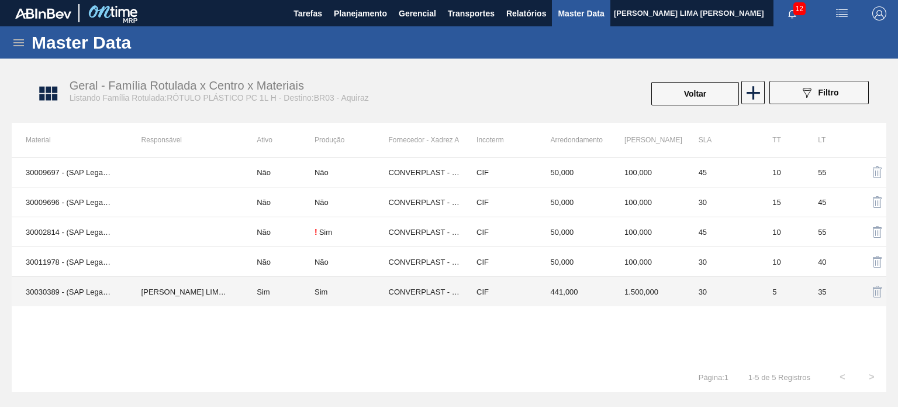
click at [492, 290] on td "CIF" at bounding box center [500, 292] width 74 height 30
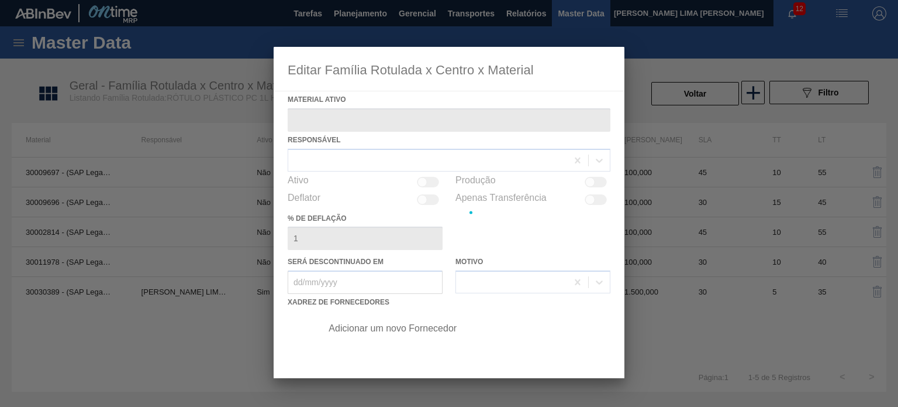
type ativo "30030389 - (SAP Legado: 50822804) - ROT PLAST 1L H PC NIV24"
checkbox input "true"
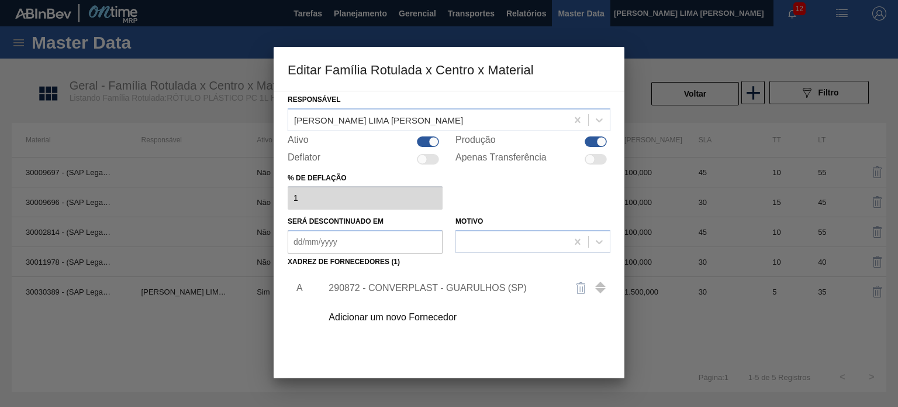
scroll to position [58, 0]
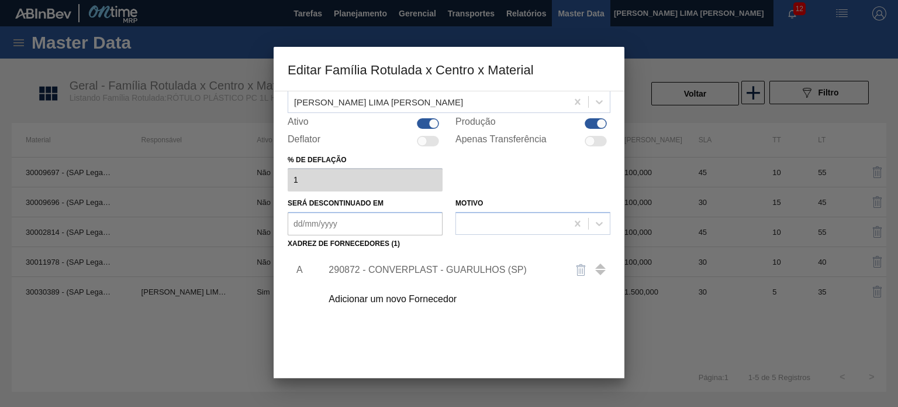
drag, startPoint x: 443, startPoint y: 276, endPoint x: 436, endPoint y: 278, distance: 8.0
click at [443, 276] on div "290872 - CONVERPLAST - GUARULHOS (SP)" at bounding box center [462, 269] width 295 height 29
click at [431, 275] on div "290872 - CONVERPLAST - GUARULHOS (SP)" at bounding box center [462, 269] width 295 height 29
click at [423, 264] on div "290872 - CONVERPLAST - GUARULHOS (SP)" at bounding box center [443, 269] width 229 height 11
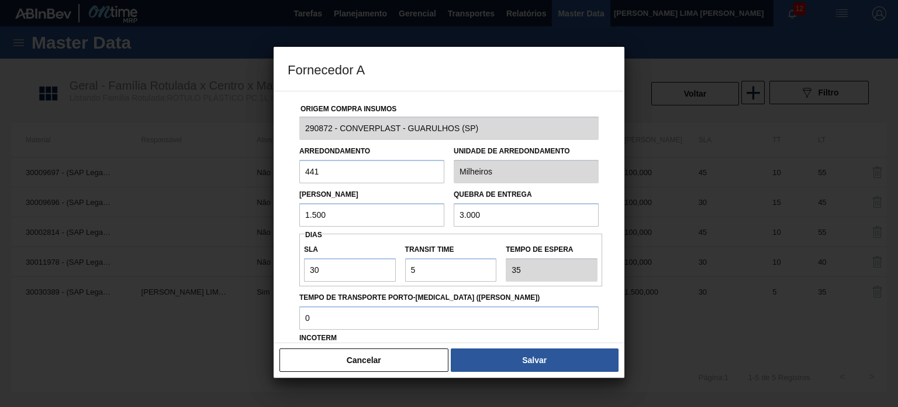
drag, startPoint x: 288, startPoint y: 208, endPoint x: 275, endPoint y: 208, distance: 12.9
click at [275, 208] on div "Origem Compra Insumos 290872 - CONVERPLAST - GUARULHOS (SP) Arredondamento 441 …" at bounding box center [449, 217] width 351 height 252
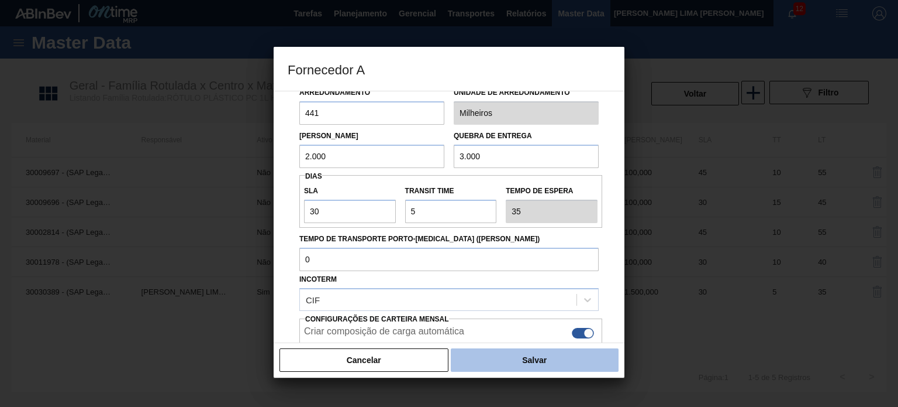
type input "2.000"
click at [512, 356] on button "Salvar" at bounding box center [535, 359] width 168 height 23
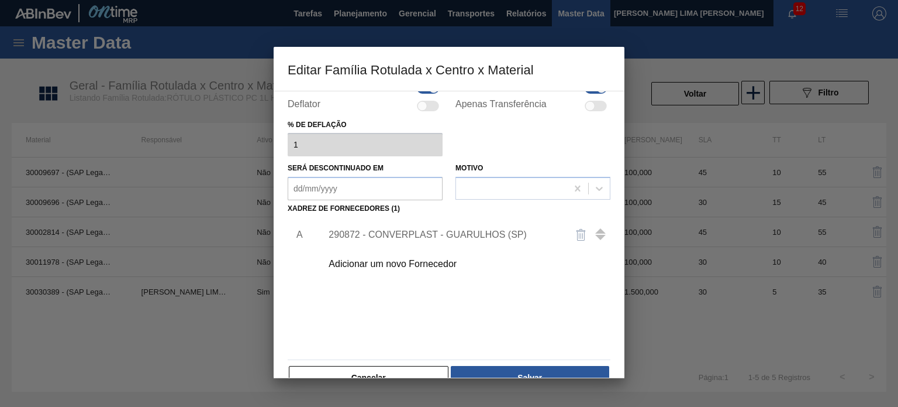
scroll to position [119, 0]
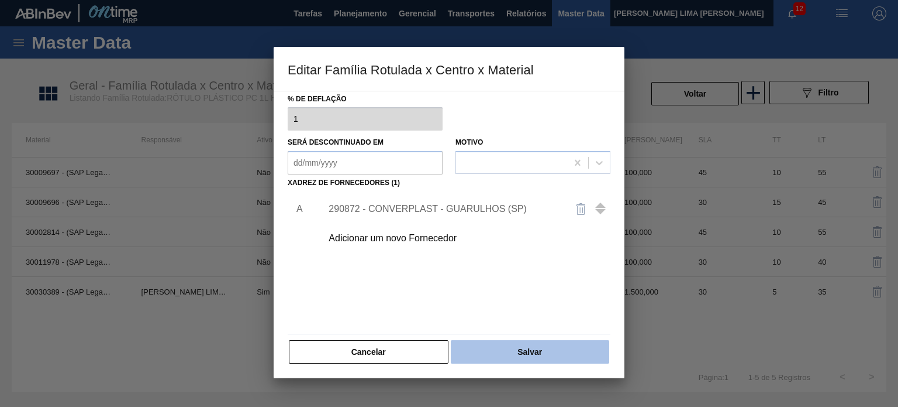
click at [502, 341] on button "Salvar" at bounding box center [530, 351] width 159 height 23
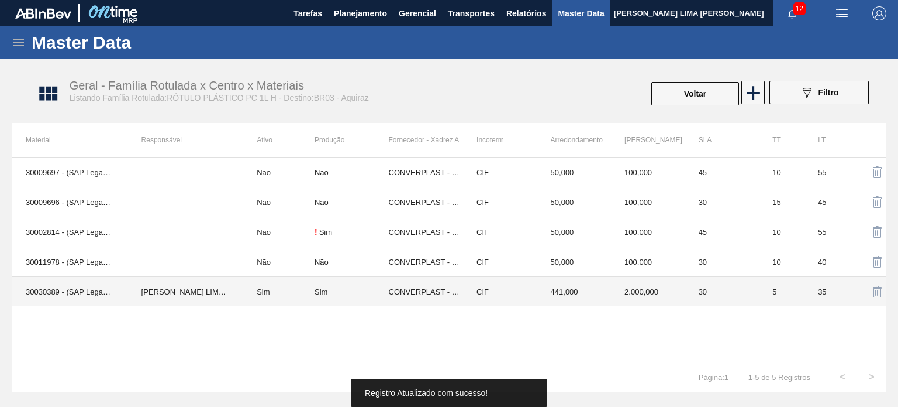
click at [707, 285] on td "30" at bounding box center [722, 292] width 74 height 30
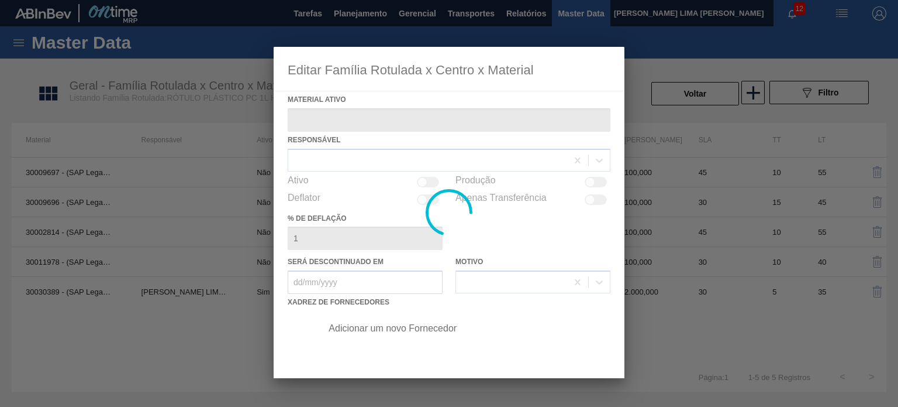
type ativo "30030389 - (SAP Legado: 50822804) - ROT PLAST 1L H PC NIV24"
checkbox input "true"
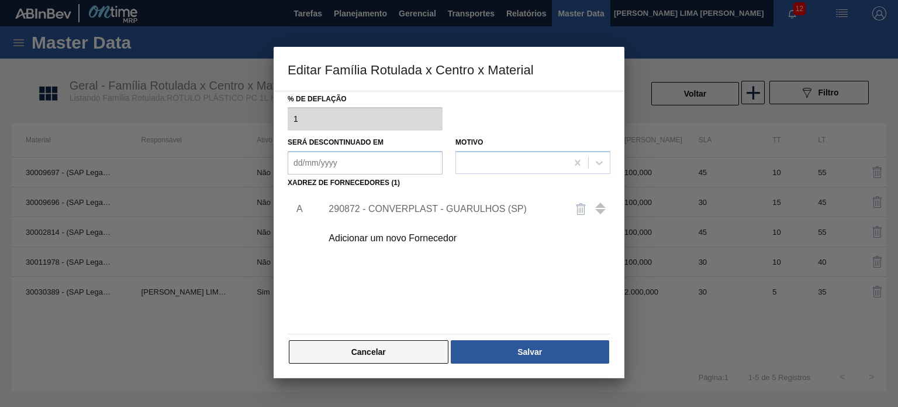
click at [407, 340] on button "Cancelar" at bounding box center [369, 351] width 160 height 23
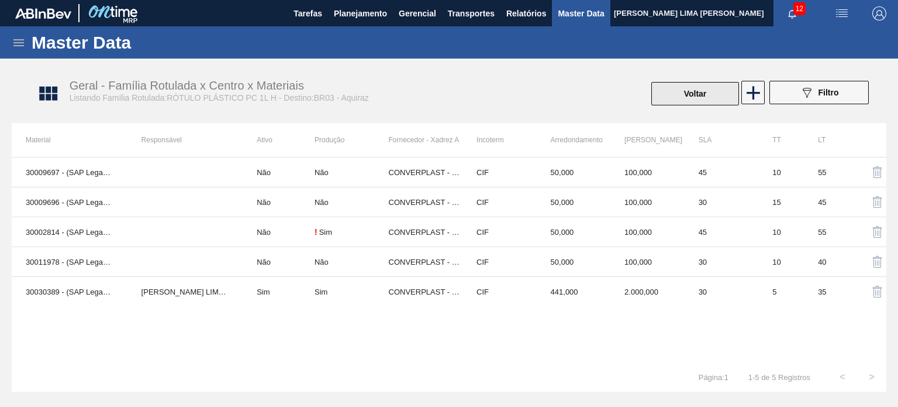
click at [680, 89] on button "Voltar" at bounding box center [696, 93] width 88 height 23
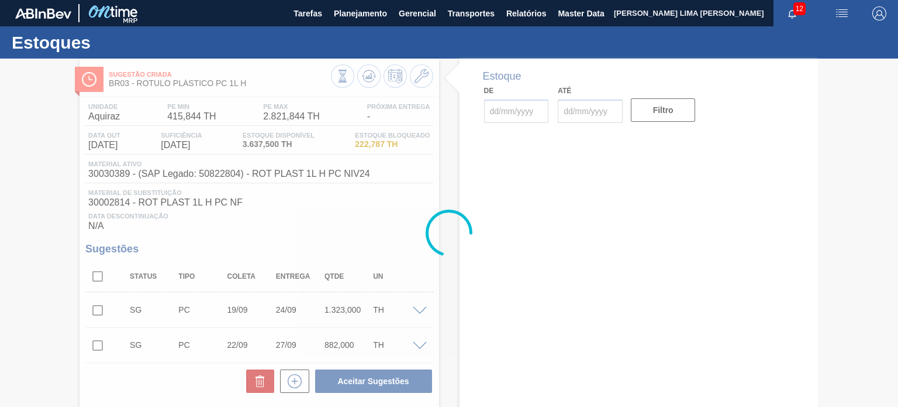
type input "[DATE]"
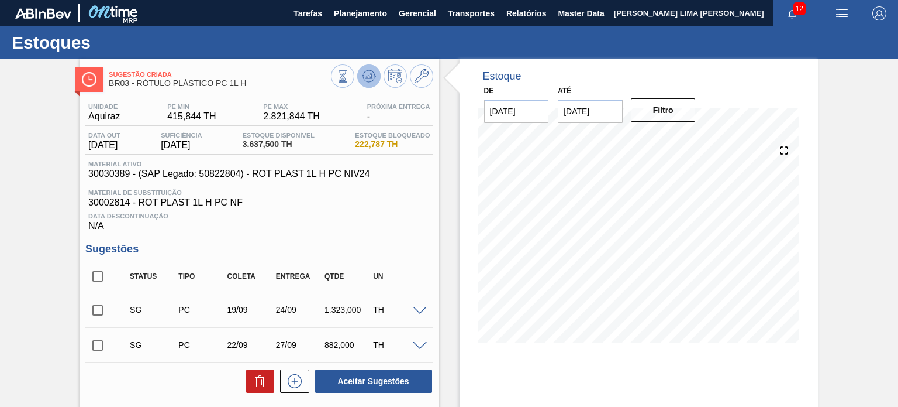
click at [363, 75] on icon at bounding box center [363, 76] width 2 height 2
click at [413, 78] on button at bounding box center [421, 75] width 23 height 23
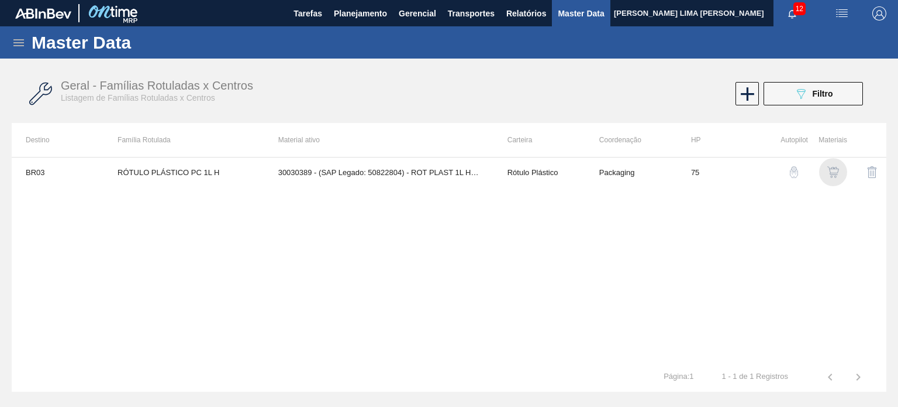
click at [831, 174] on img "button" at bounding box center [834, 172] width 12 height 12
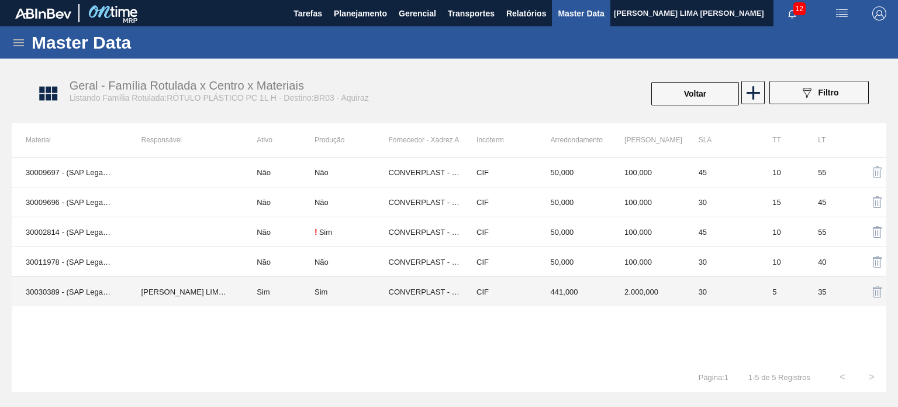
click at [641, 283] on td "2.000,000" at bounding box center [648, 292] width 74 height 30
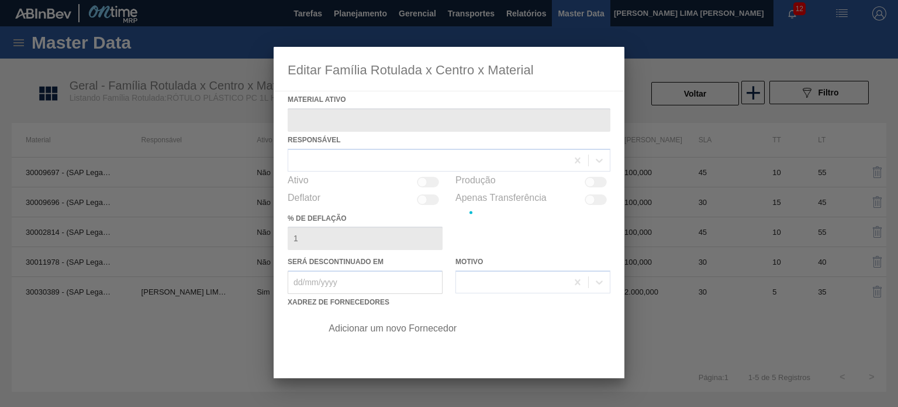
type ativo "30030389 - (SAP Legado: 50822804) - ROT PLAST 1L H PC NIV24"
checkbox input "true"
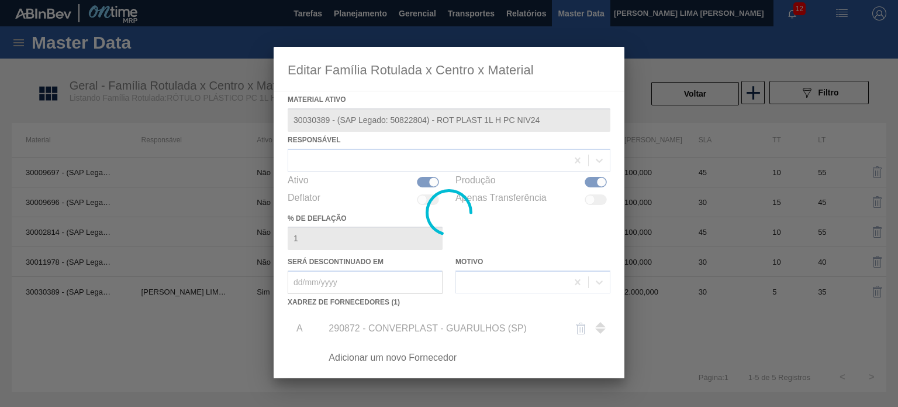
click at [475, 325] on div at bounding box center [449, 212] width 351 height 331
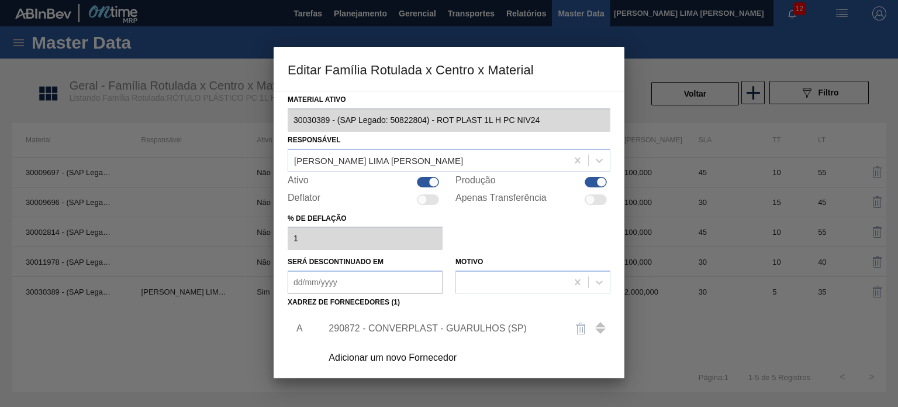
click at [470, 326] on div "290872 - CONVERPLAST - GUARULHOS (SP)" at bounding box center [443, 328] width 229 height 11
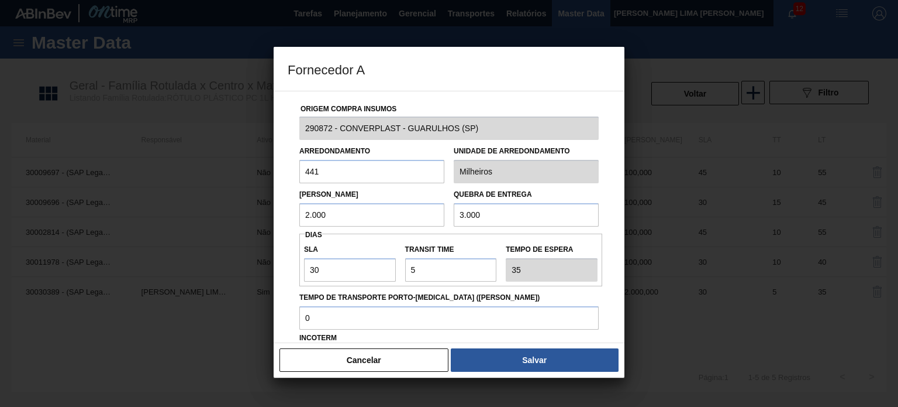
drag, startPoint x: 342, startPoint y: 217, endPoint x: 296, endPoint y: 215, distance: 45.7
click at [296, 215] on div "Lote Mínimo 2.000" at bounding box center [372, 206] width 154 height 40
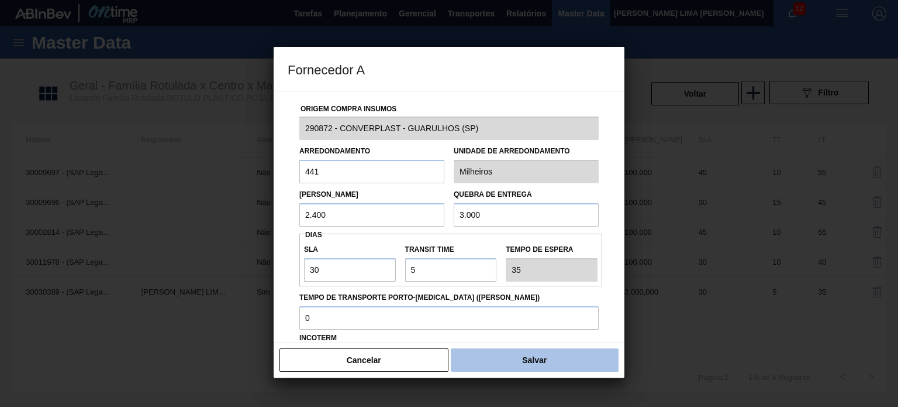
type input "2.400"
click at [499, 354] on button "Salvar" at bounding box center [535, 359] width 168 height 23
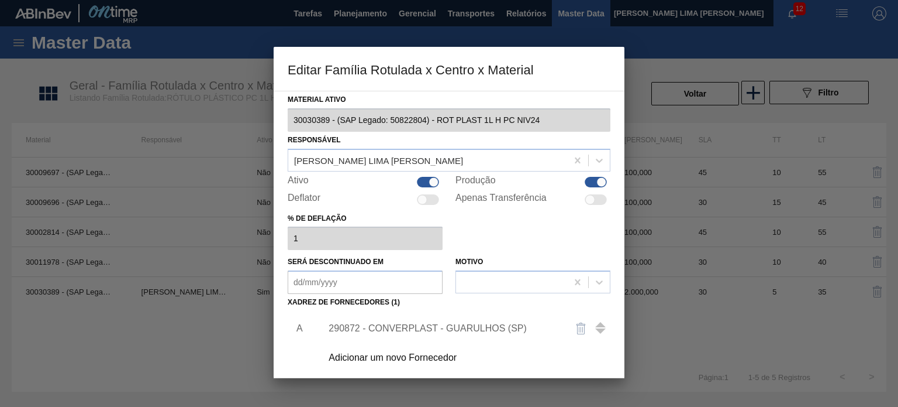
scroll to position [119, 0]
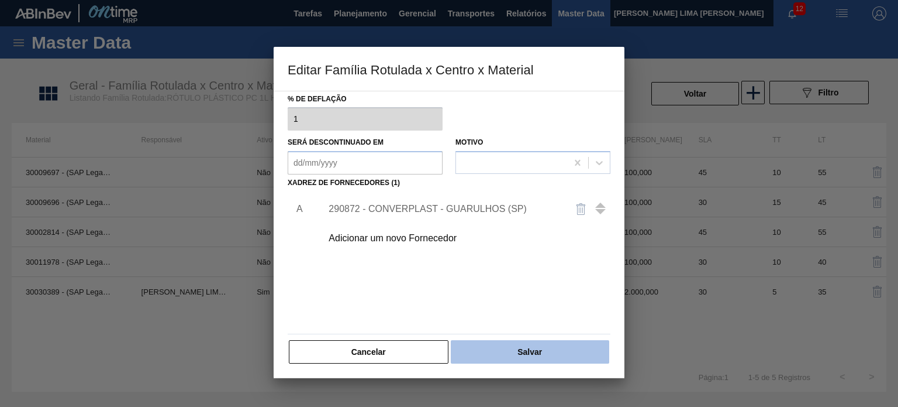
click at [500, 343] on button "Salvar" at bounding box center [530, 351] width 159 height 23
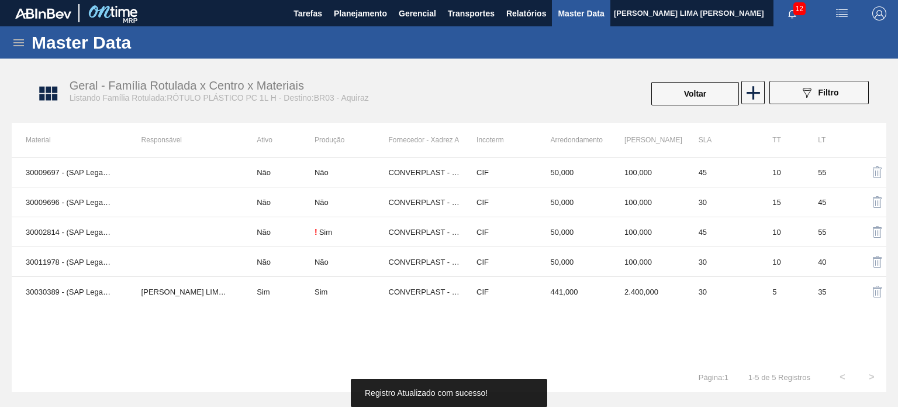
click at [686, 113] on div "Geral - Família Rotulada x Centro x Materiais Listando Família Rotulada:RÓTULO …" at bounding box center [455, 94] width 875 height 44
click at [649, 91] on div "Voltar 089F7B8B-B2A5-4AFE-B5C0-19BA573D28AC Filtro" at bounding box center [671, 94] width 407 height 26
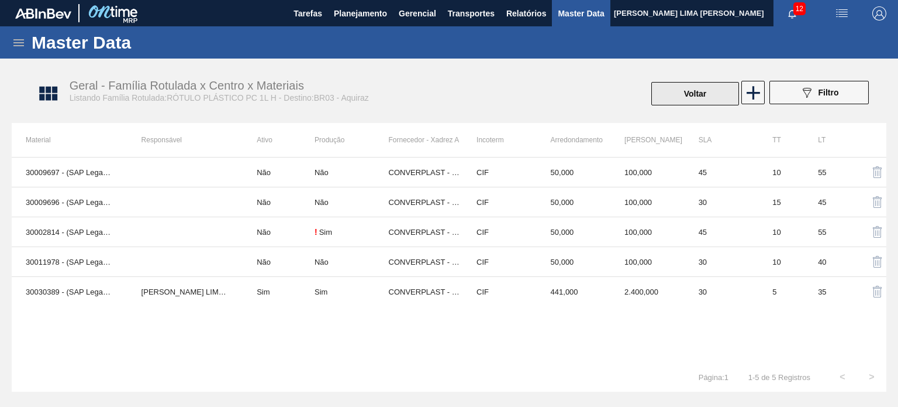
click at [666, 92] on button "Voltar" at bounding box center [696, 93] width 88 height 23
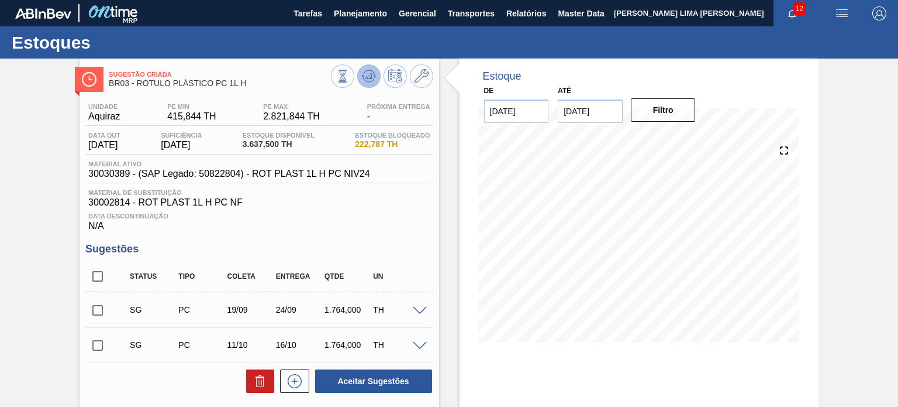
click at [349, 81] on icon at bounding box center [342, 76] width 13 height 13
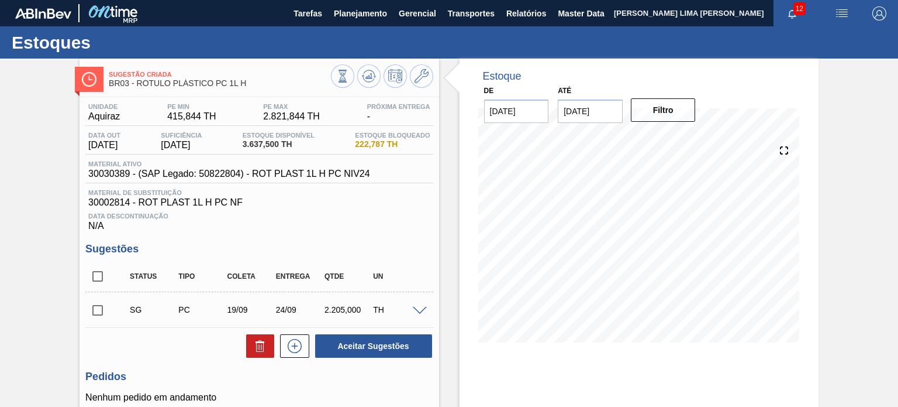
click at [97, 281] on input "checkbox" at bounding box center [97, 276] width 25 height 25
checkbox input "true"
click at [360, 350] on button "Aceitar Sugestões" at bounding box center [373, 345] width 117 height 23
checkbox input "false"
click at [363, 84] on button at bounding box center [368, 75] width 23 height 23
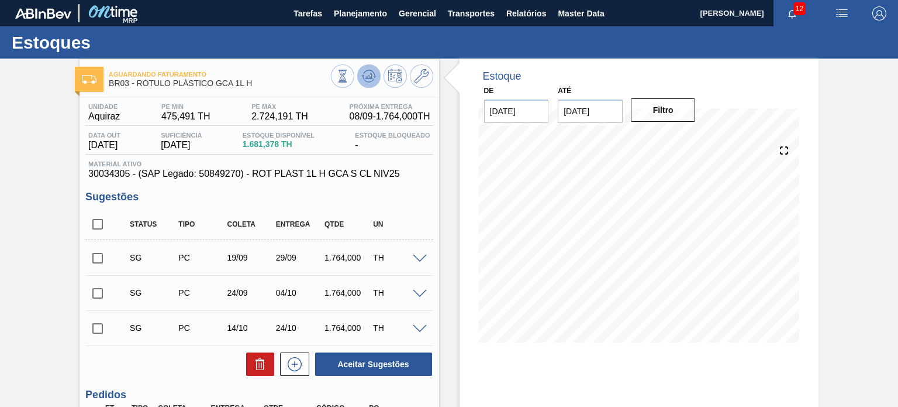
click at [349, 78] on icon at bounding box center [342, 76] width 13 height 13
click at [418, 86] on button at bounding box center [421, 75] width 23 height 23
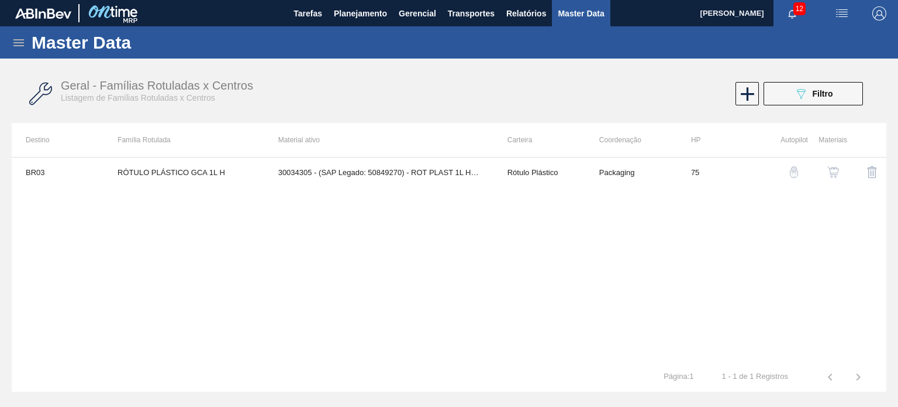
click at [835, 174] on img "button" at bounding box center [834, 172] width 12 height 12
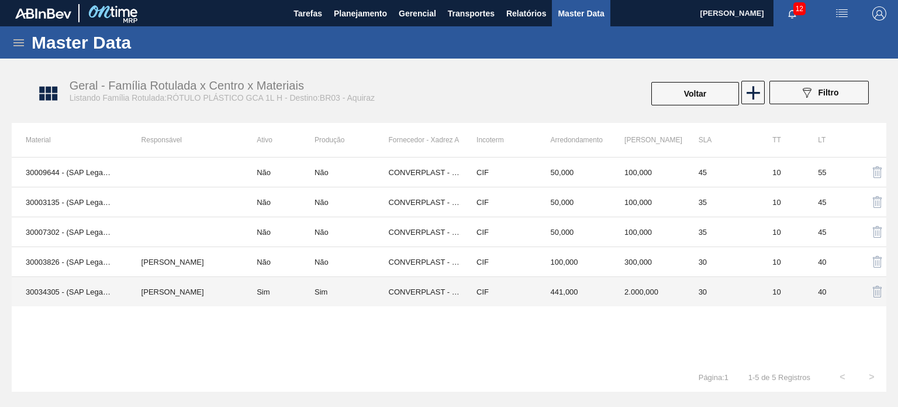
click at [625, 294] on td "2.000,000" at bounding box center [648, 292] width 74 height 30
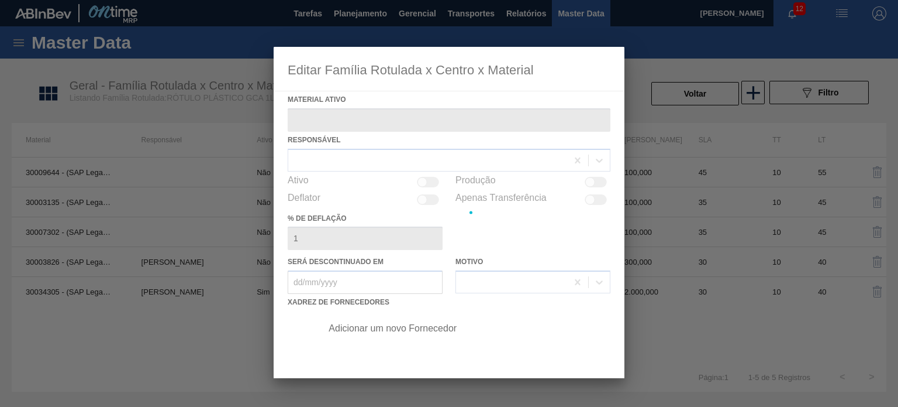
type ativo "30034305 - (SAP Legado: 50849270) - ROT PLAST 1L H GCA S CL NIV25"
checkbox input "true"
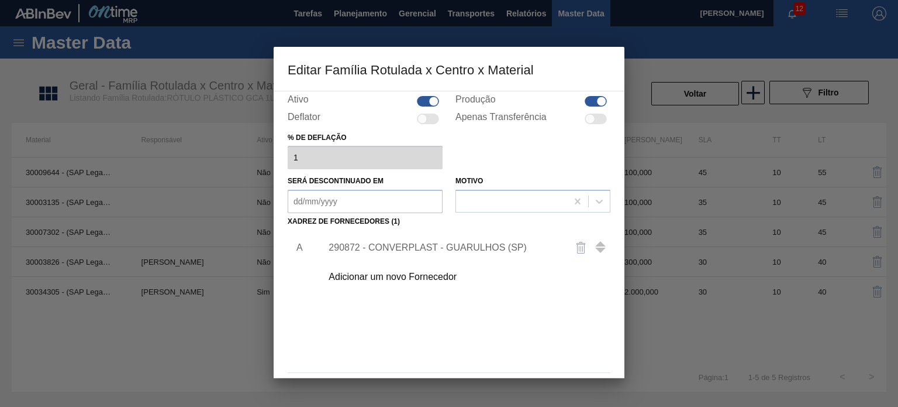
scroll to position [119, 0]
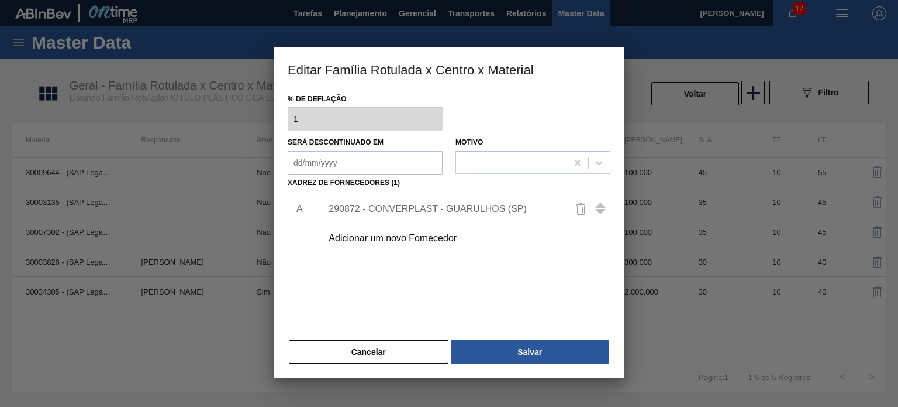
click at [478, 208] on div "290872 - CONVERPLAST - GUARULHOS (SP)" at bounding box center [443, 209] width 229 height 11
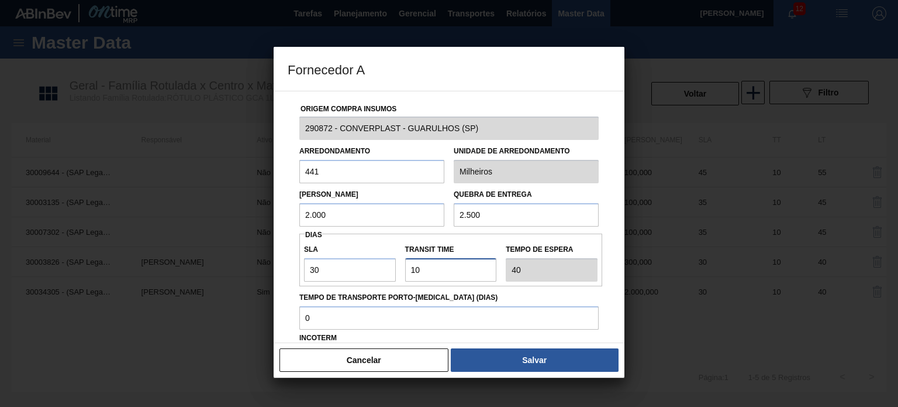
drag, startPoint x: 425, startPoint y: 270, endPoint x: 400, endPoint y: 260, distance: 27.0
click at [401, 260] on div "Transit Time" at bounding box center [451, 261] width 101 height 40
type input "5"
type input "35"
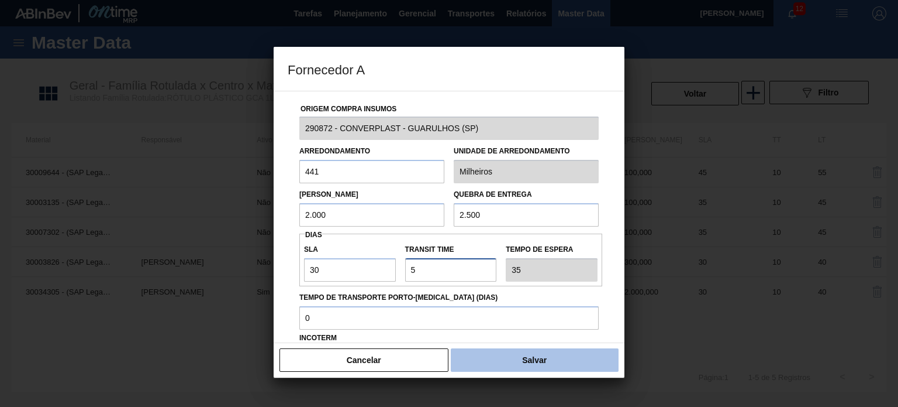
type input "5"
click at [559, 359] on button "Salvar" at bounding box center [535, 359] width 168 height 23
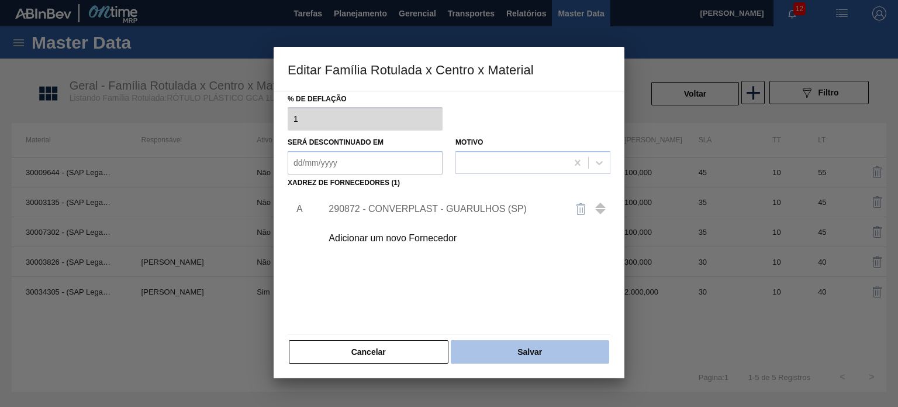
click at [553, 356] on button "Salvar" at bounding box center [530, 351] width 159 height 23
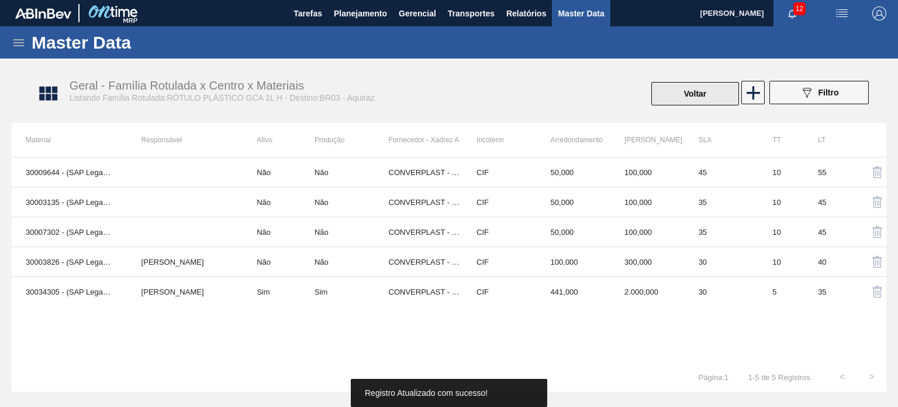
click at [707, 92] on button "Voltar" at bounding box center [696, 93] width 88 height 23
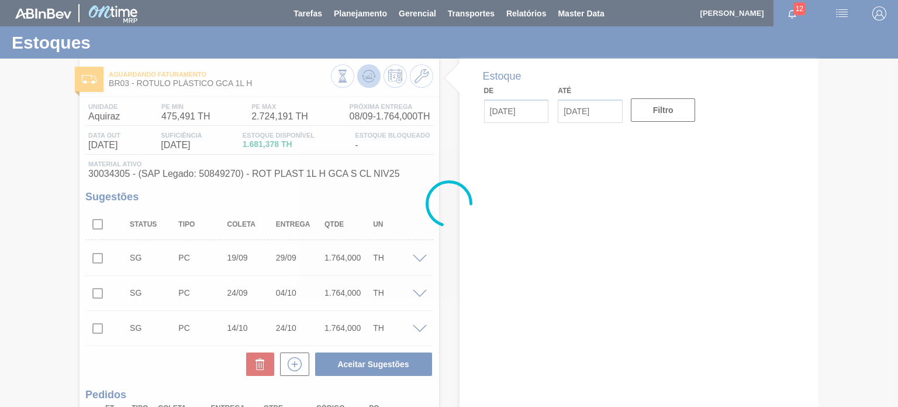
click at [349, 81] on icon at bounding box center [342, 76] width 13 height 13
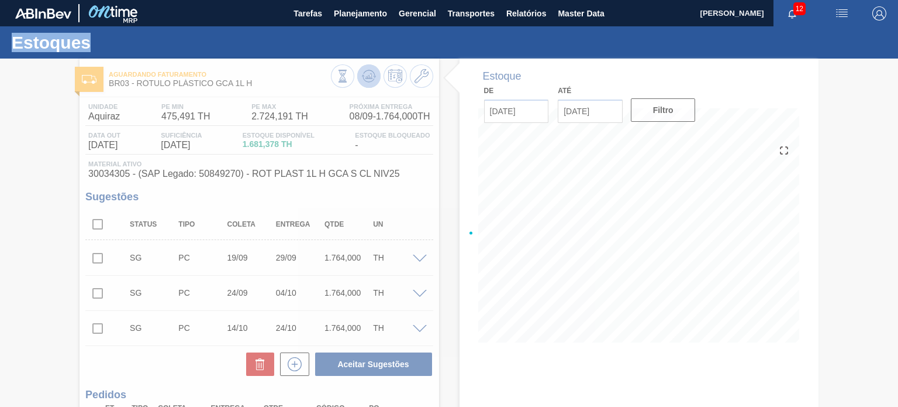
click at [366, 81] on div at bounding box center [449, 232] width 898 height 348
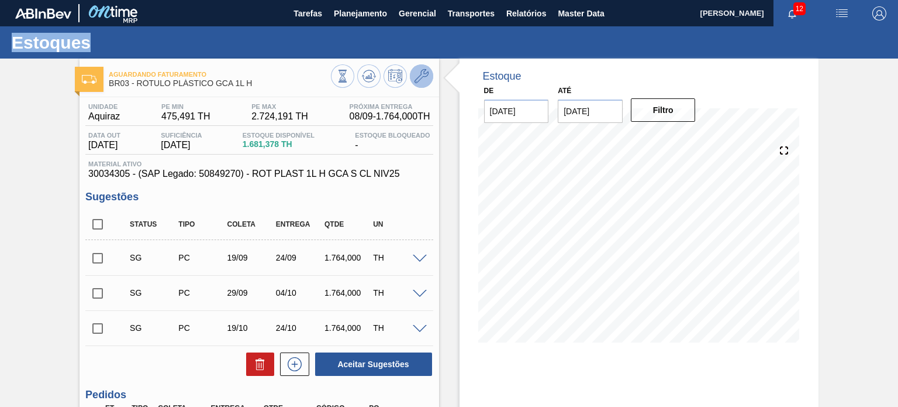
click at [415, 75] on icon at bounding box center [422, 76] width 14 height 14
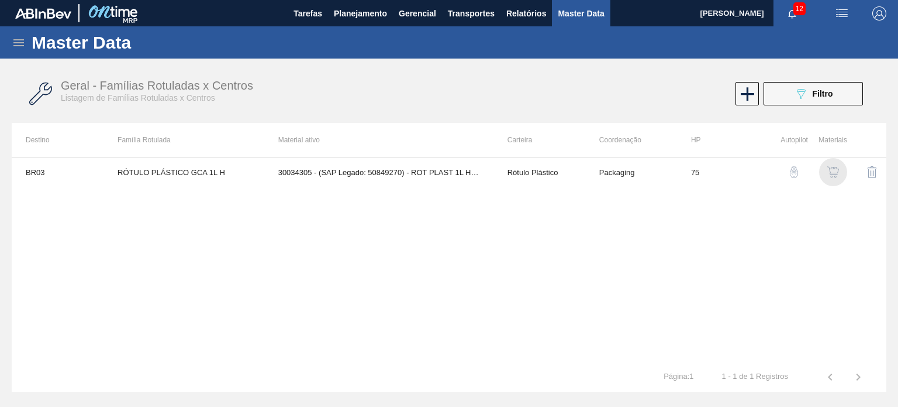
click at [830, 170] on img "button" at bounding box center [834, 172] width 12 height 12
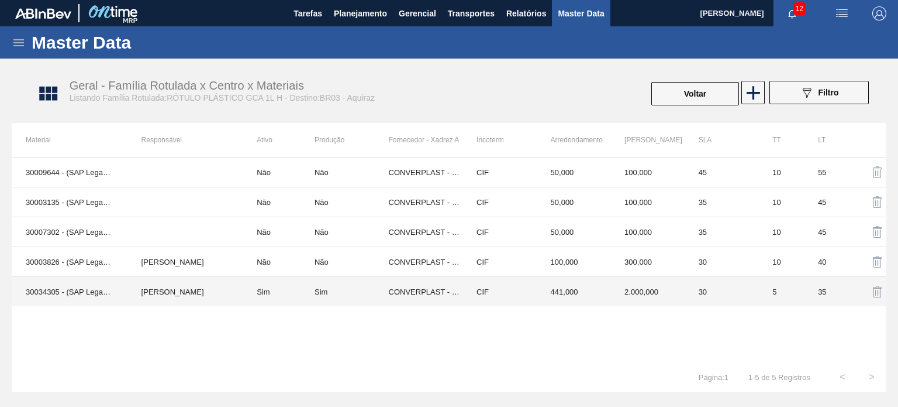
click at [496, 281] on td "CIF" at bounding box center [500, 292] width 74 height 30
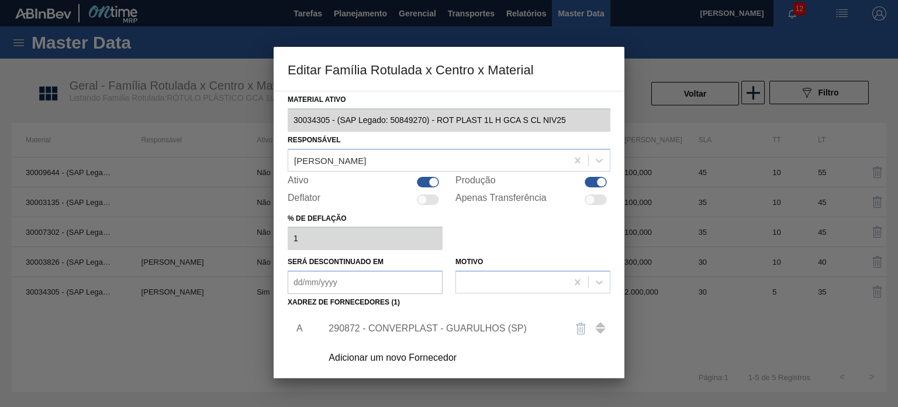
click at [442, 334] on div "290872 - CONVERPLAST - GUARULHOS (SP)" at bounding box center [462, 328] width 295 height 29
click at [419, 321] on div "290872 - CONVERPLAST - GUARULHOS (SP)" at bounding box center [462, 328] width 295 height 29
click at [414, 325] on div "290872 - CONVERPLAST - GUARULHOS (SP)" at bounding box center [443, 328] width 229 height 11
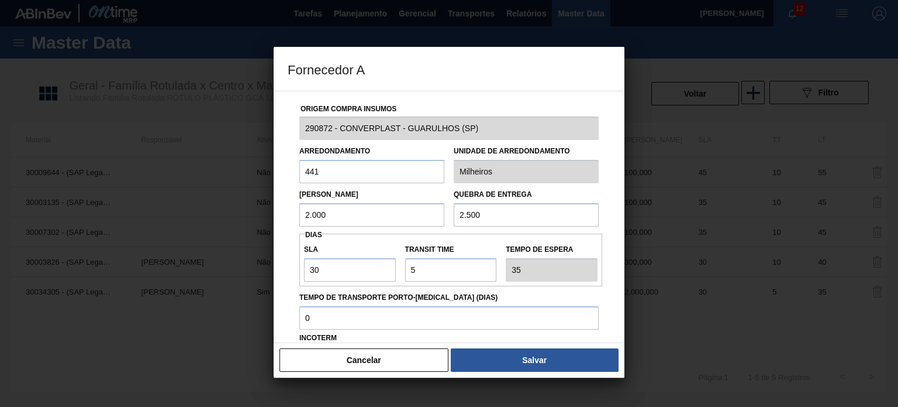
drag, startPoint x: 324, startPoint y: 205, endPoint x: 290, endPoint y: 207, distance: 34.0
click at [290, 206] on div "Origem Compra Insumos 290872 - CONVERPLAST - GUARULHOS (SP) Arredondamento 441 …" at bounding box center [449, 284] width 323 height 387
click at [426, 209] on div "Lote Mínimo 2.500 Quebra de entrega 2.500" at bounding box center [449, 204] width 309 height 43
drag, startPoint x: 347, startPoint y: 212, endPoint x: 288, endPoint y: 210, distance: 58.5
click at [288, 210] on div "Origem Compra Insumos 290872 - CONVERPLAST - GUARULHOS (SP) Arredondamento 441 …" at bounding box center [449, 284] width 323 height 387
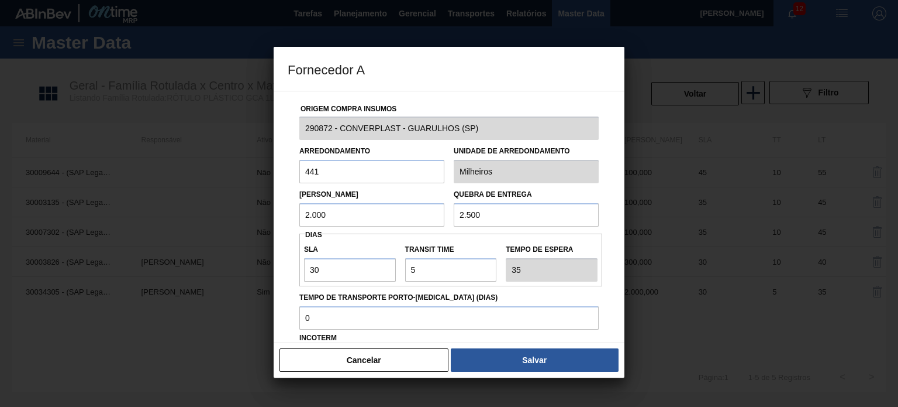
type input "2.000"
drag, startPoint x: 494, startPoint y: 216, endPoint x: 452, endPoint y: 215, distance: 42.7
click at [452, 215] on div "Quebra de entrega 2.500" at bounding box center [526, 206] width 154 height 40
type input "4"
type input "3.500"
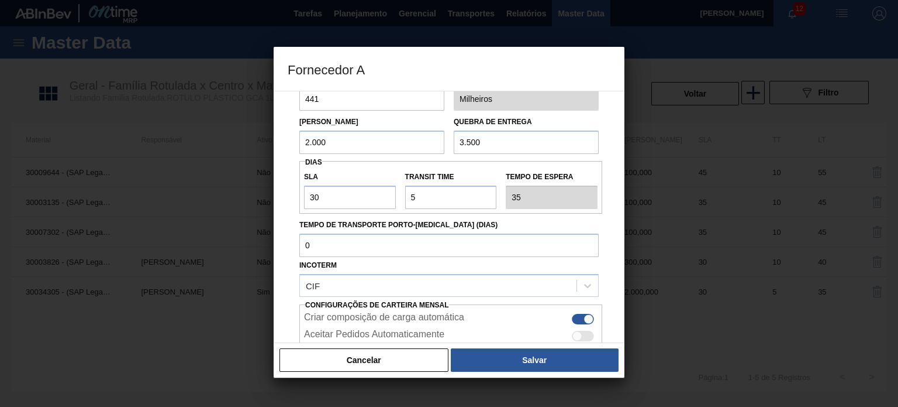
scroll to position [149, 0]
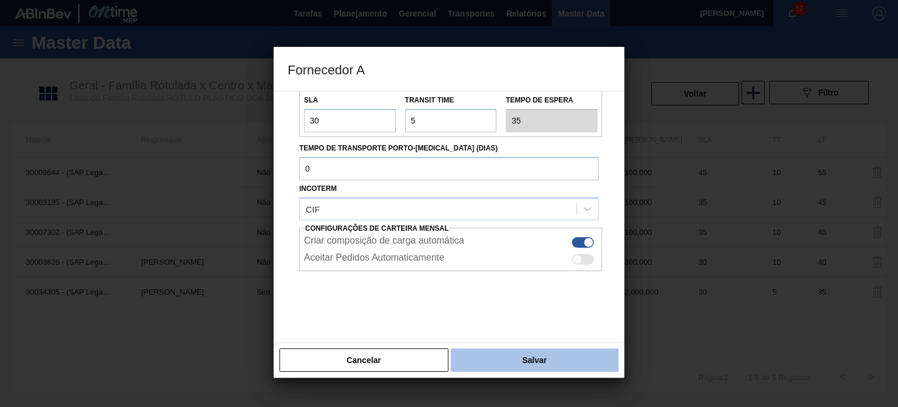
click at [492, 355] on button "Salvar" at bounding box center [535, 359] width 168 height 23
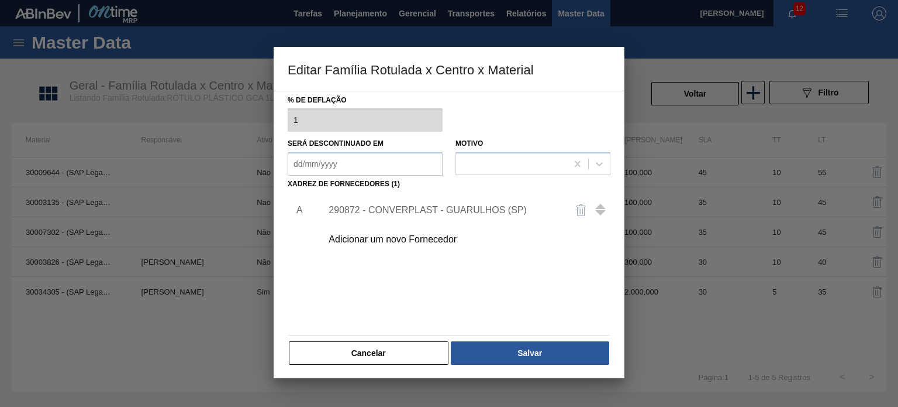
scroll to position [119, 0]
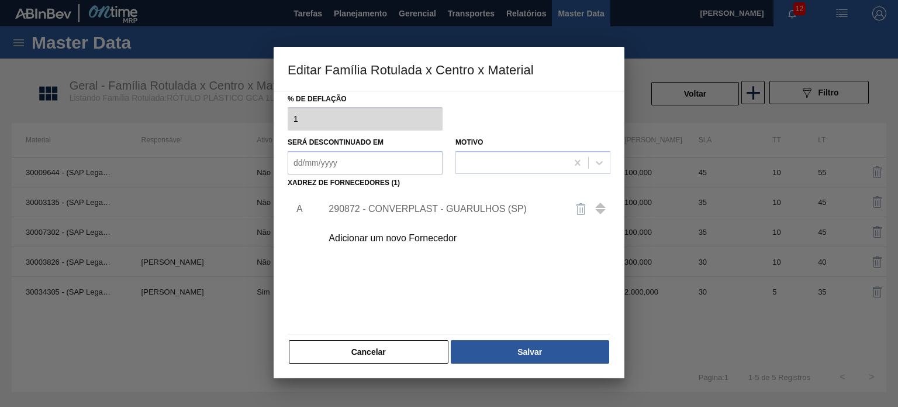
click at [490, 340] on button "Salvar" at bounding box center [530, 351] width 159 height 23
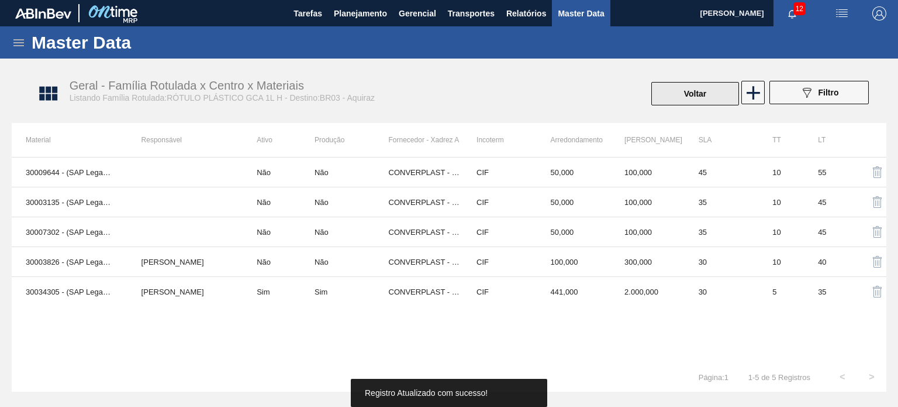
click at [677, 100] on button "Voltar" at bounding box center [696, 93] width 88 height 23
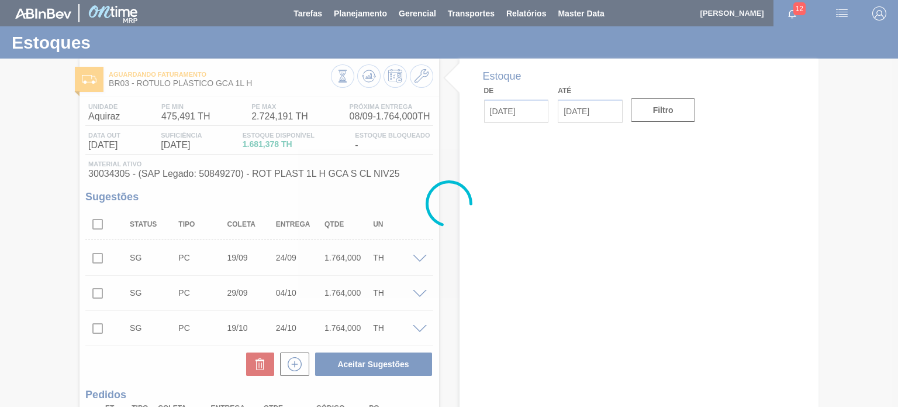
click at [356, 81] on div at bounding box center [382, 77] width 102 height 26
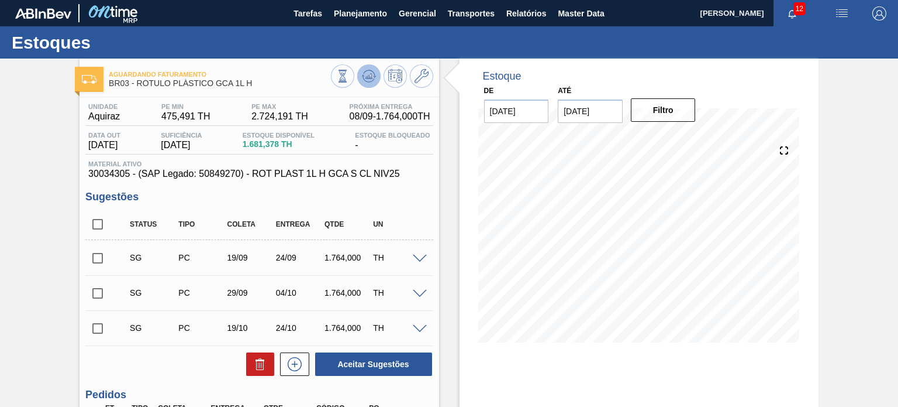
click at [357, 81] on button at bounding box center [368, 75] width 23 height 23
click at [425, 78] on icon at bounding box center [422, 76] width 14 height 14
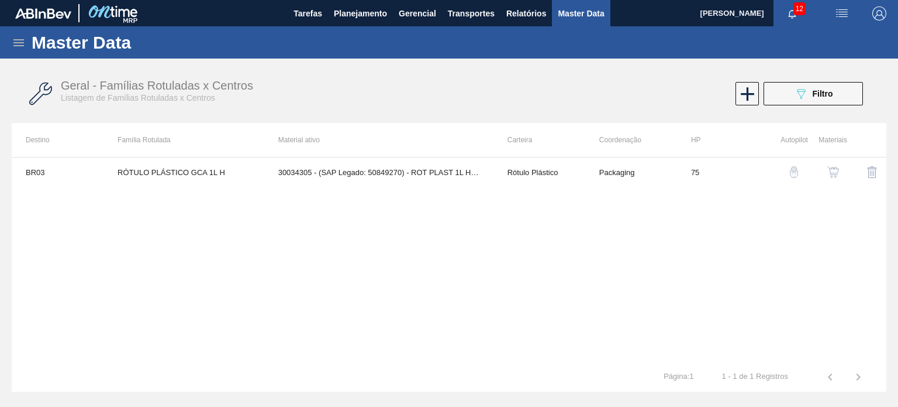
click at [832, 177] on img "button" at bounding box center [834, 172] width 12 height 12
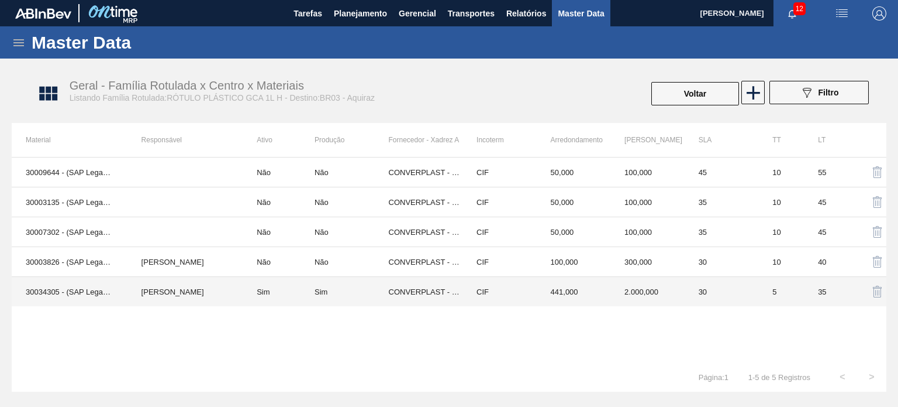
click at [560, 281] on td "441,000" at bounding box center [574, 292] width 74 height 30
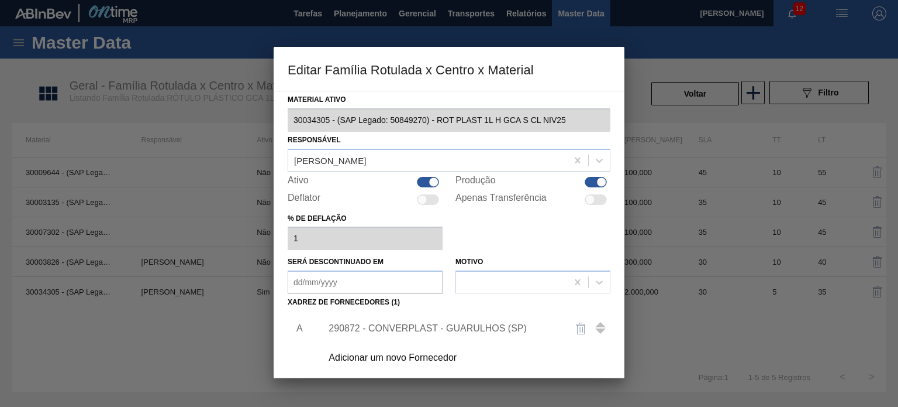
click at [477, 325] on div "290872 - CONVERPLAST - GUARULHOS (SP)" at bounding box center [443, 328] width 229 height 11
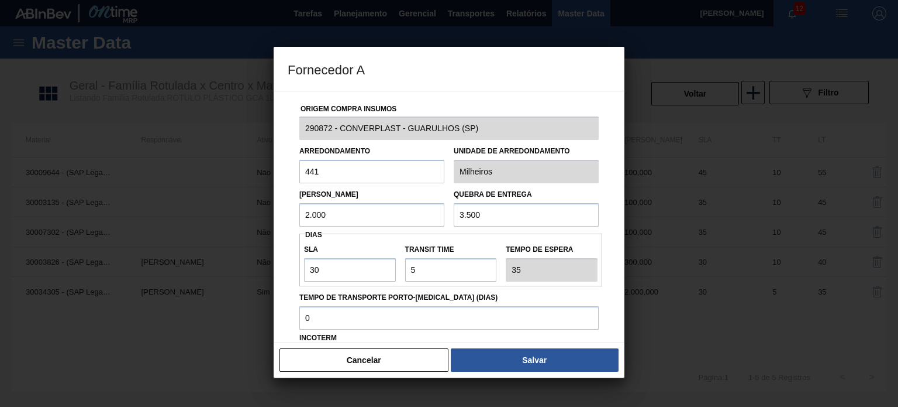
drag, startPoint x: 331, startPoint y: 211, endPoint x: 279, endPoint y: 210, distance: 52.1
click at [280, 210] on div "Origem Compra Insumos 290872 - CONVERPLAST - GUARULHOS (SP) Arredondamento 441 …" at bounding box center [449, 217] width 351 height 252
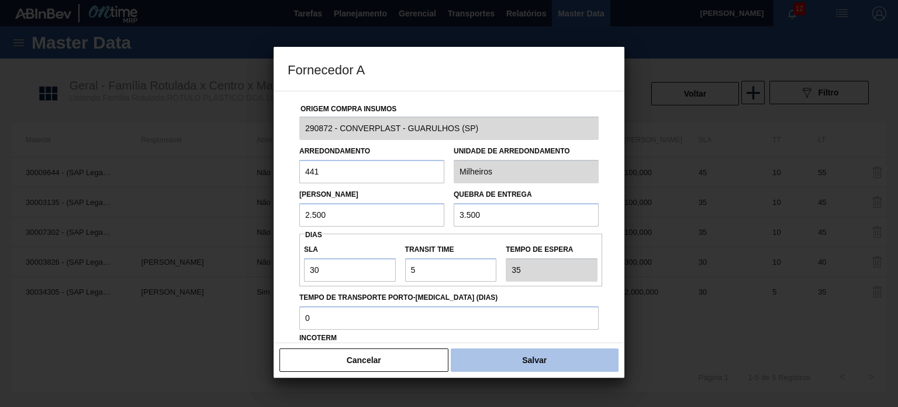
type input "2.500"
click at [510, 355] on button "Salvar" at bounding box center [535, 359] width 168 height 23
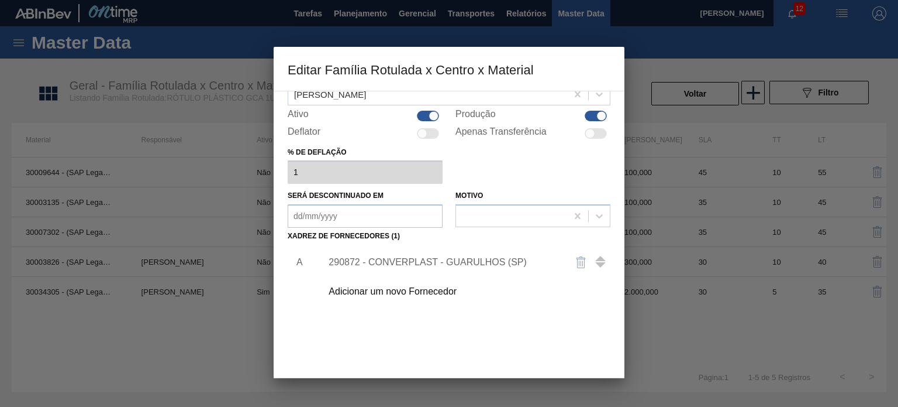
scroll to position [119, 0]
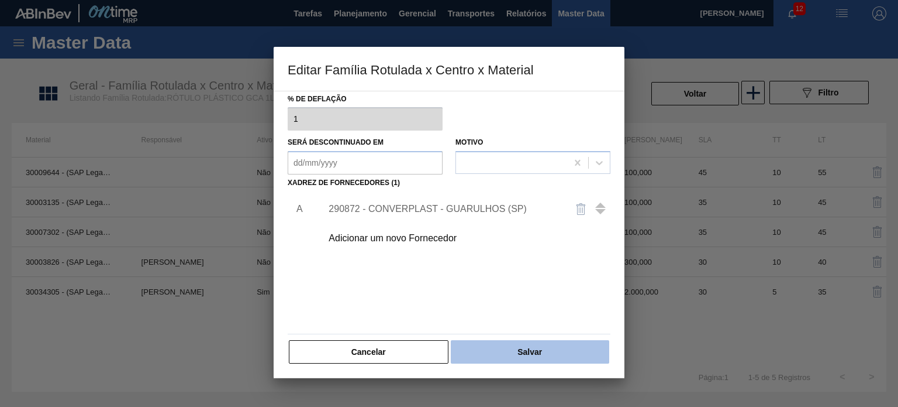
click at [508, 357] on button "Salvar" at bounding box center [530, 351] width 159 height 23
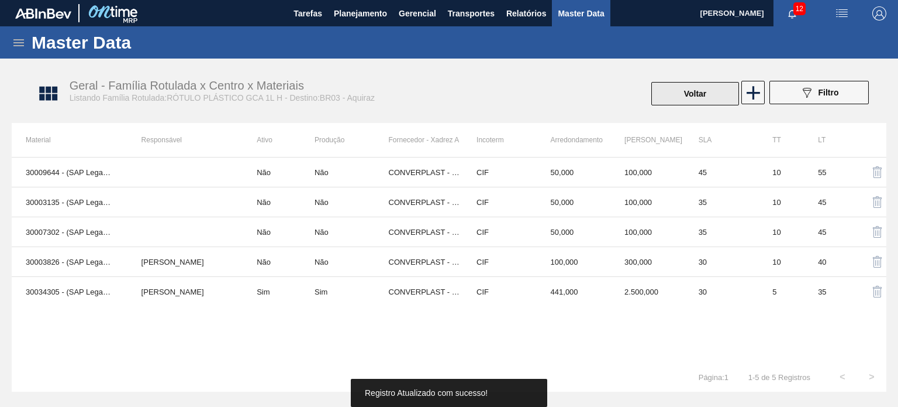
click at [685, 87] on button "Voltar" at bounding box center [696, 93] width 88 height 23
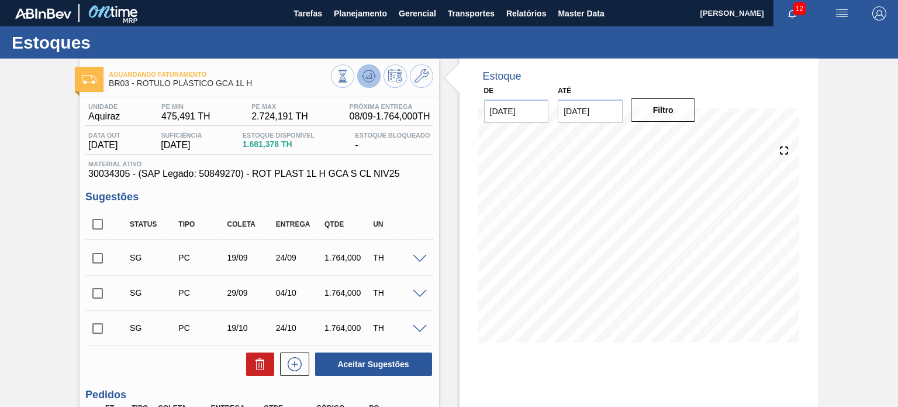
click at [349, 78] on icon at bounding box center [342, 76] width 13 height 13
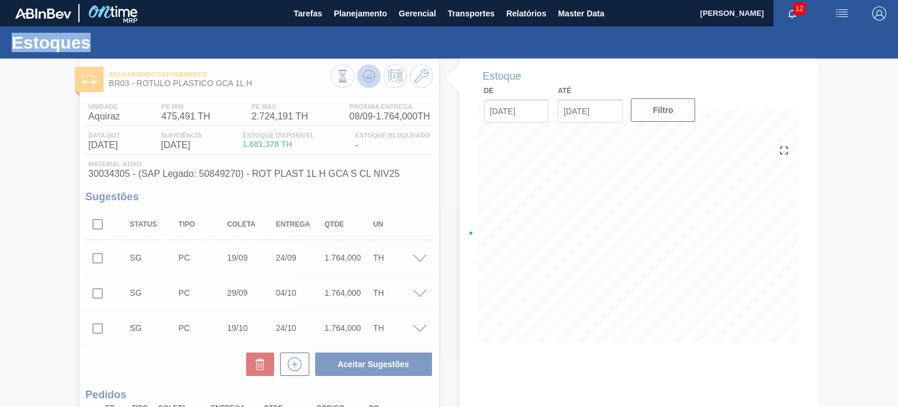
click at [362, 78] on div at bounding box center [449, 232] width 898 height 348
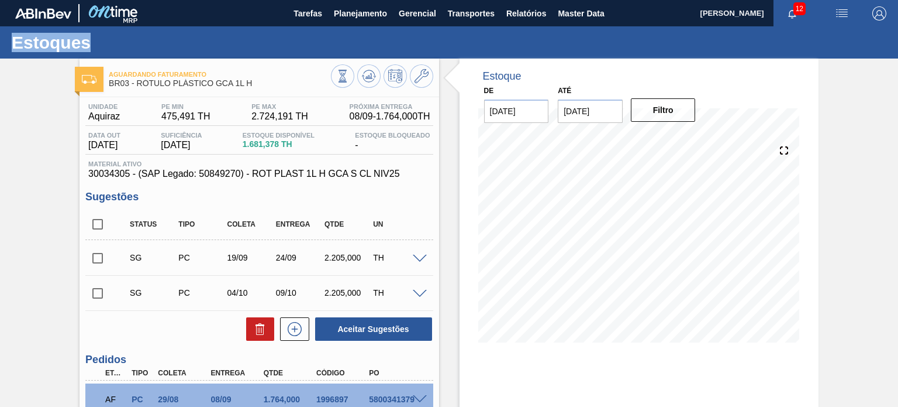
click at [92, 253] on input "checkbox" at bounding box center [97, 258] width 25 height 25
click at [383, 327] on button "Aceitar Sugestões" at bounding box center [373, 328] width 117 height 23
checkbox input "false"
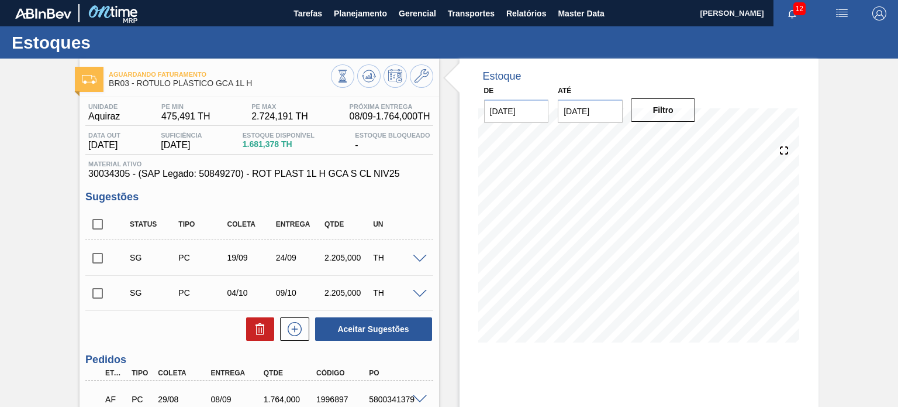
click at [97, 252] on input "checkbox" at bounding box center [97, 258] width 25 height 25
click at [369, 332] on button "Aceitar Sugestões" at bounding box center [373, 328] width 117 height 23
checkbox input "false"
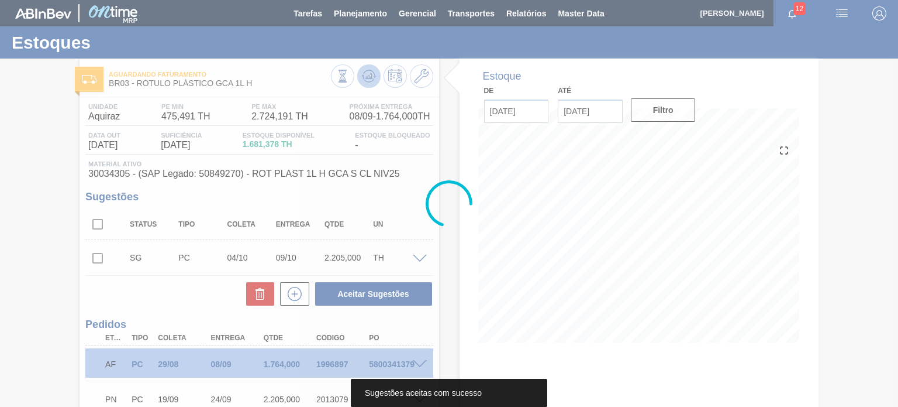
click at [368, 76] on icon at bounding box center [368, 76] width 1 height 3
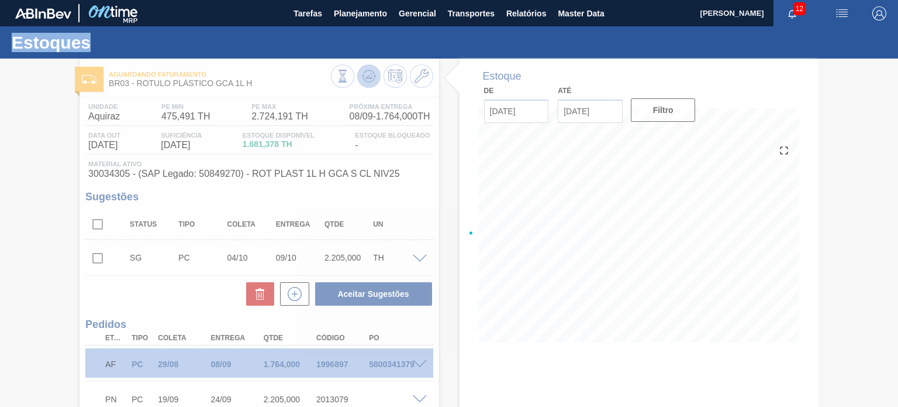
click at [367, 76] on div at bounding box center [449, 232] width 898 height 348
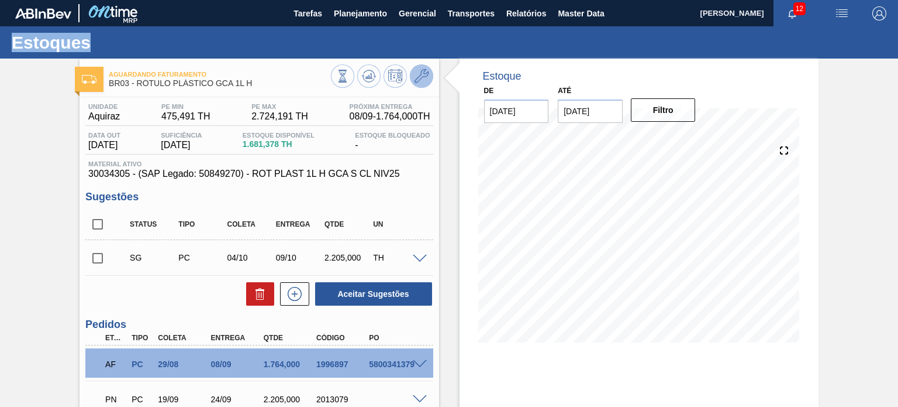
click at [425, 80] on icon at bounding box center [422, 76] width 14 height 14
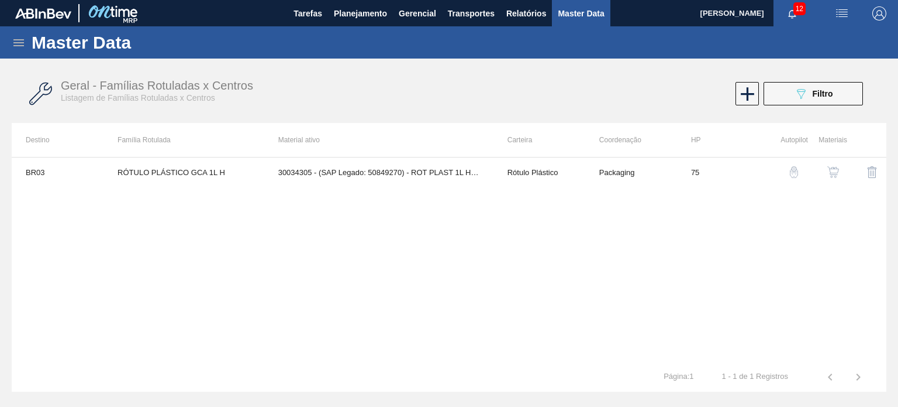
click at [831, 166] on img "button" at bounding box center [834, 172] width 12 height 12
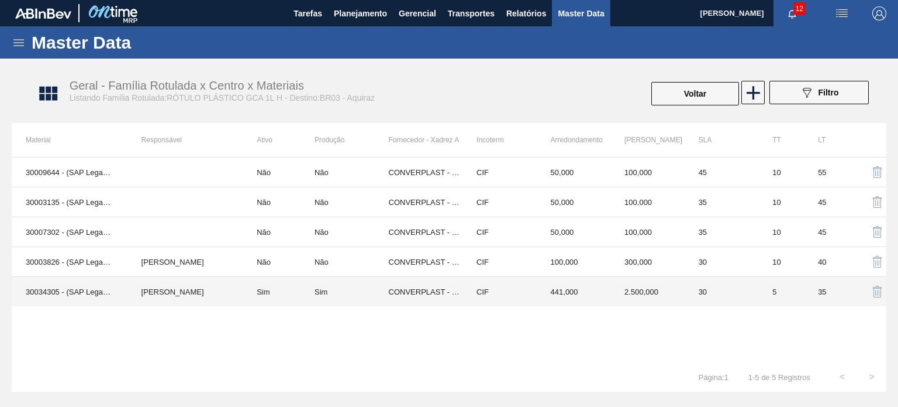
click at [505, 279] on td "CIF" at bounding box center [500, 292] width 74 height 30
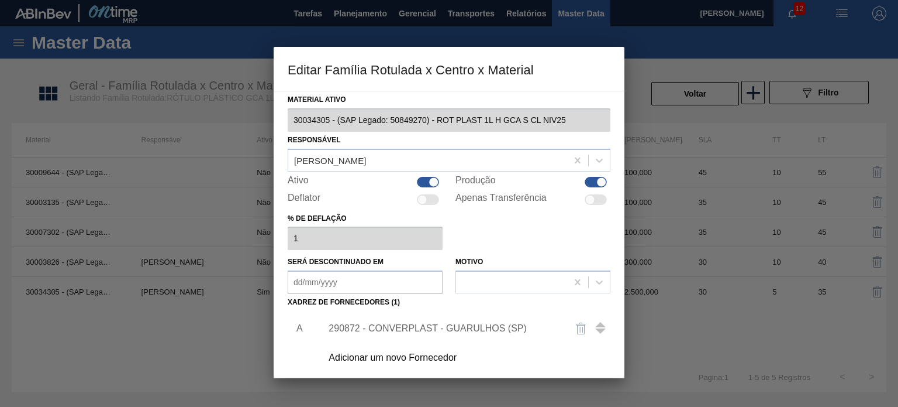
click at [483, 329] on div "290872 - CONVERPLAST - GUARULHOS (SP)" at bounding box center [443, 328] width 229 height 11
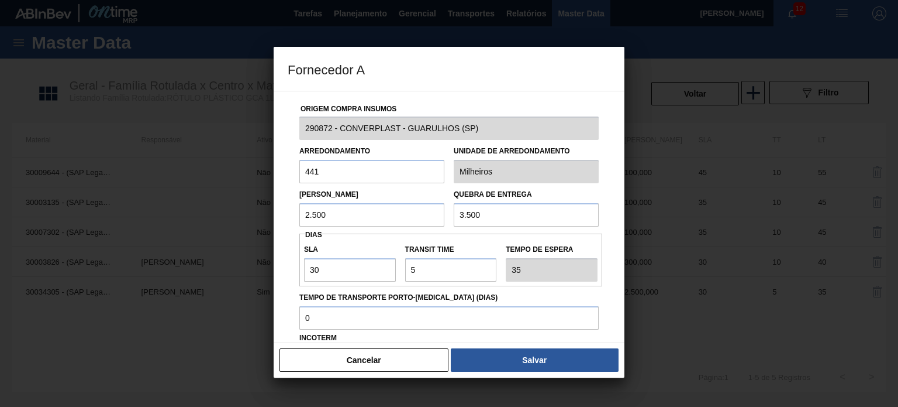
click at [395, 266] on div "SLA 30" at bounding box center [349, 261] width 101 height 40
drag, startPoint x: 432, startPoint y: 274, endPoint x: 394, endPoint y: 274, distance: 38.0
click at [394, 274] on div "SLA 30 Transit Time Tempo de espera 35" at bounding box center [450, 259] width 303 height 43
type input "1"
type input "31"
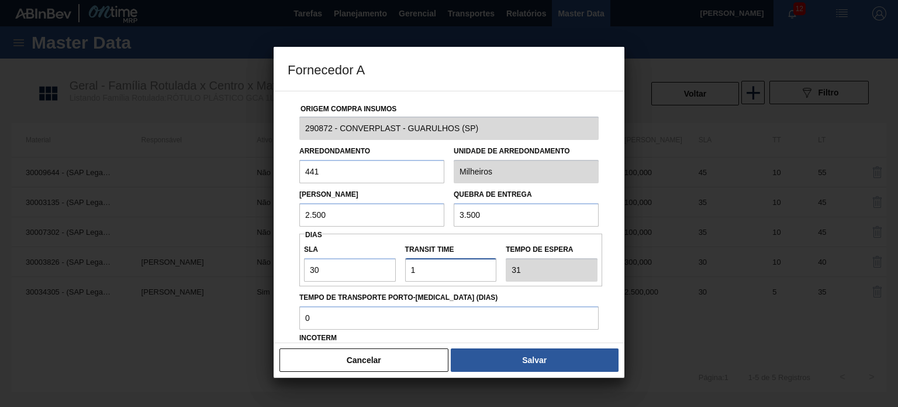
type input "10"
type input "40"
type input "10"
drag, startPoint x: 353, startPoint y: 218, endPoint x: 283, endPoint y: 216, distance: 70.2
click at [283, 216] on div "Origem Compra Insumos 290872 - CONVERPLAST - GUARULHOS (SP) Arredondamento 441 …" at bounding box center [449, 217] width 351 height 252
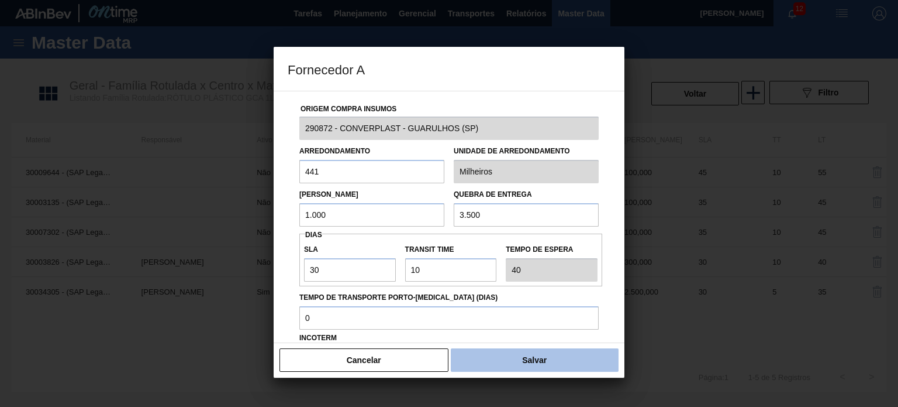
type input "1.000"
click at [504, 359] on button "Salvar" at bounding box center [535, 359] width 168 height 23
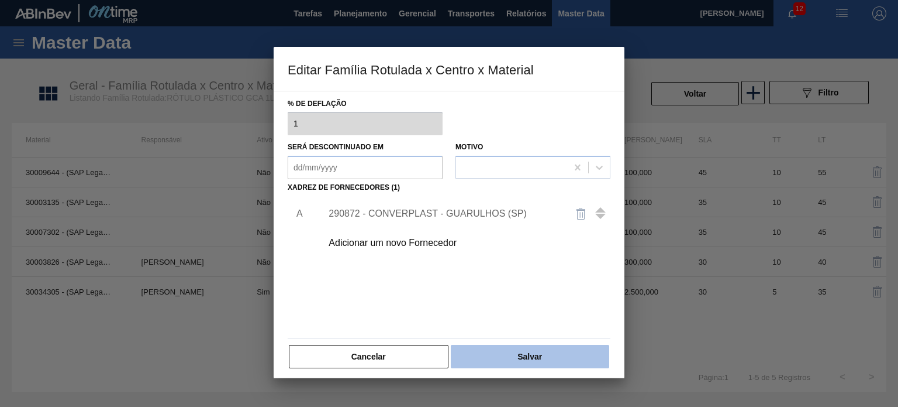
scroll to position [119, 0]
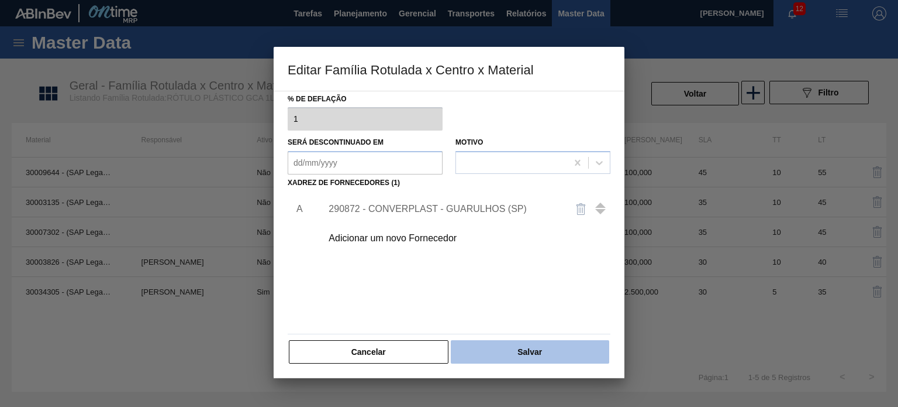
click at [510, 356] on button "Salvar" at bounding box center [530, 351] width 159 height 23
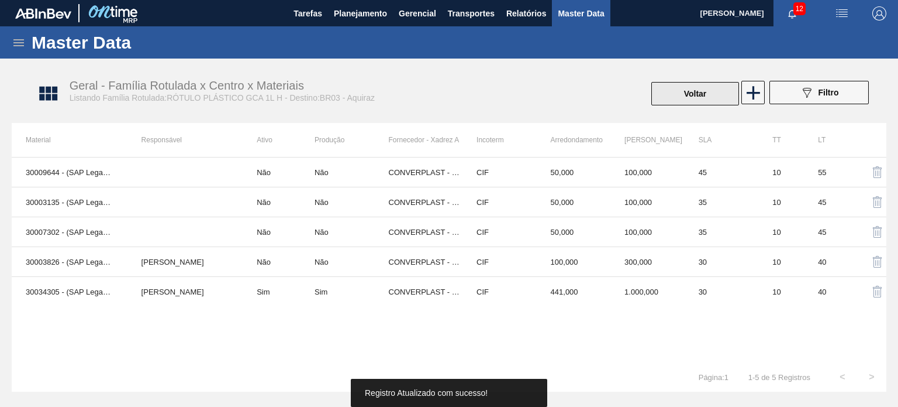
click at [704, 91] on button "Voltar" at bounding box center [696, 93] width 88 height 23
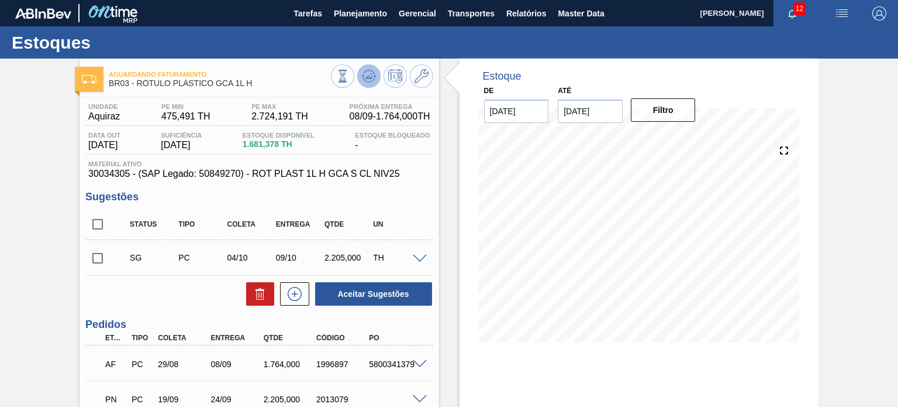
click at [349, 74] on icon at bounding box center [342, 76] width 13 height 13
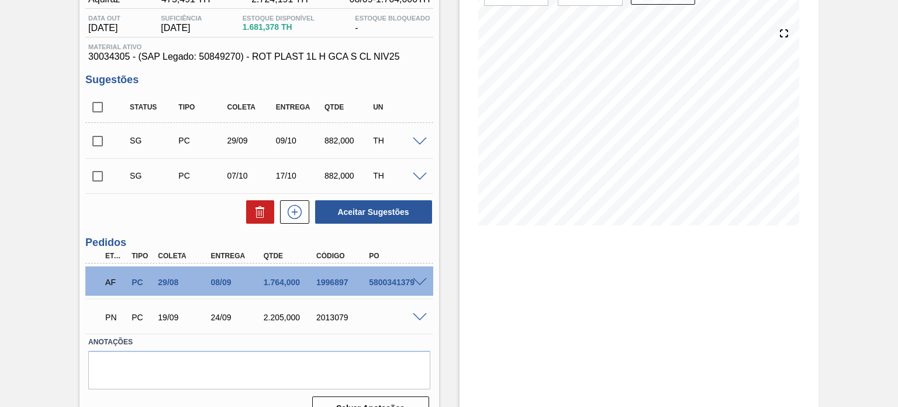
scroll to position [139, 0]
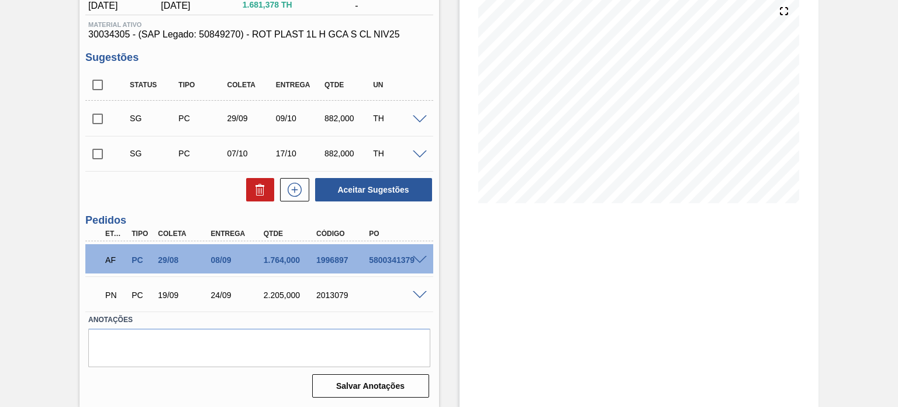
click at [332, 290] on div "2013079" at bounding box center [343, 294] width 58 height 9
copy div "2013079"
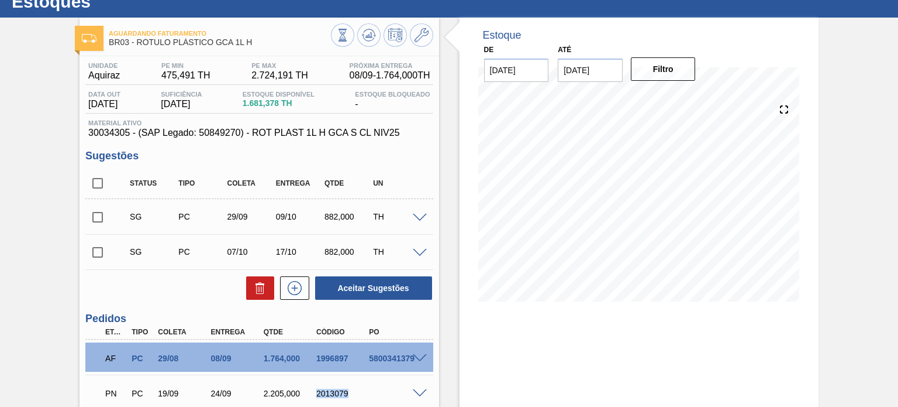
scroll to position [0, 0]
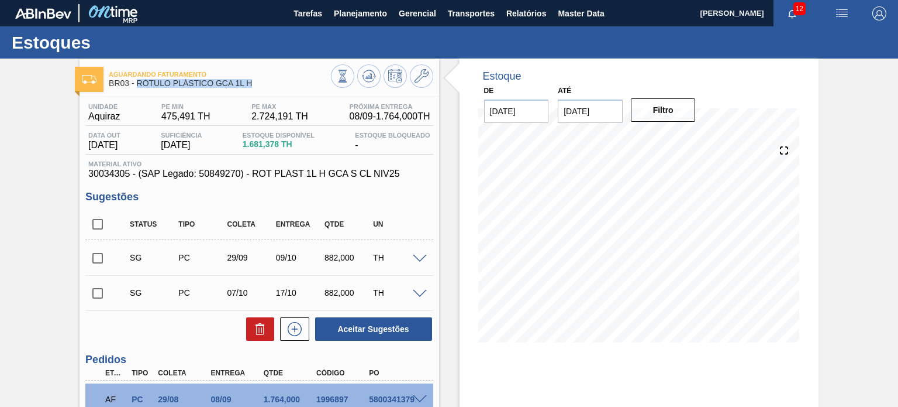
drag, startPoint x: 246, startPoint y: 81, endPoint x: 137, endPoint y: 81, distance: 109.4
click at [137, 81] on span "BR03 - RÓTULO PLÁSTICO GCA 1L H" at bounding box center [220, 83] width 222 height 9
copy span "RÓTULO PLÁSTICO GCA 1L H"
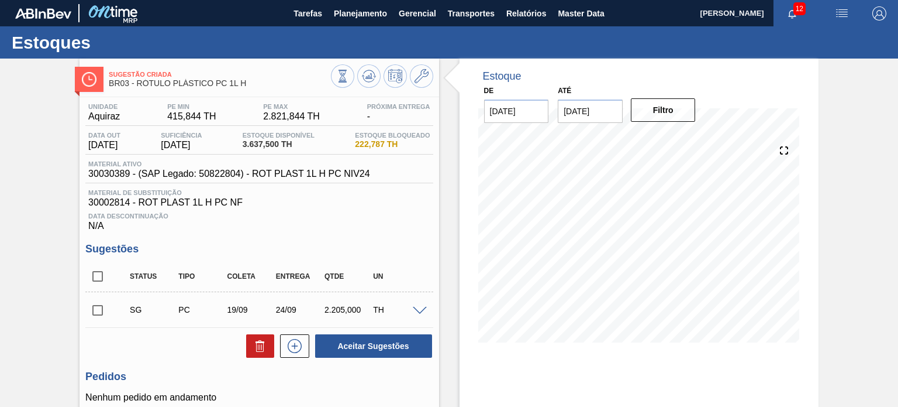
click at [95, 308] on input "checkbox" at bounding box center [97, 310] width 25 height 25
click at [345, 330] on div "Status Tipo Coleta Entrega Qtde UN SG PC 19/09 24/09 2.205,000 TH Material 3003…" at bounding box center [258, 310] width 347 height 98
click at [350, 338] on button "Aceitar Sugestões" at bounding box center [373, 345] width 117 height 23
checkbox input "false"
click at [364, 87] on button at bounding box center [368, 75] width 23 height 23
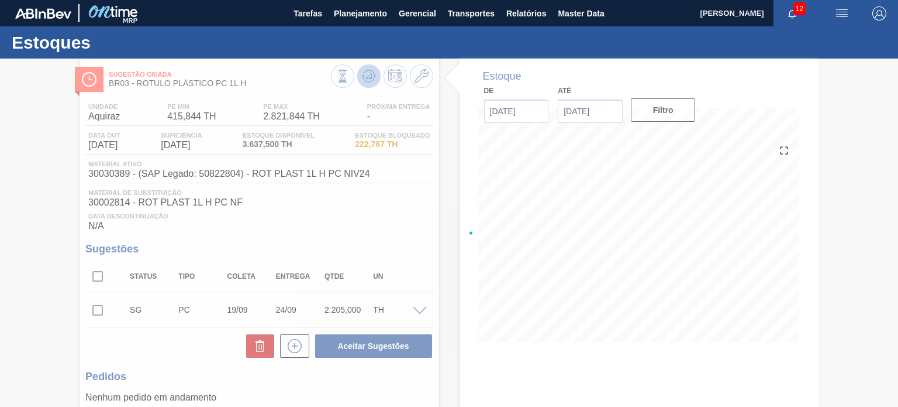
click at [365, 83] on div at bounding box center [449, 232] width 898 height 348
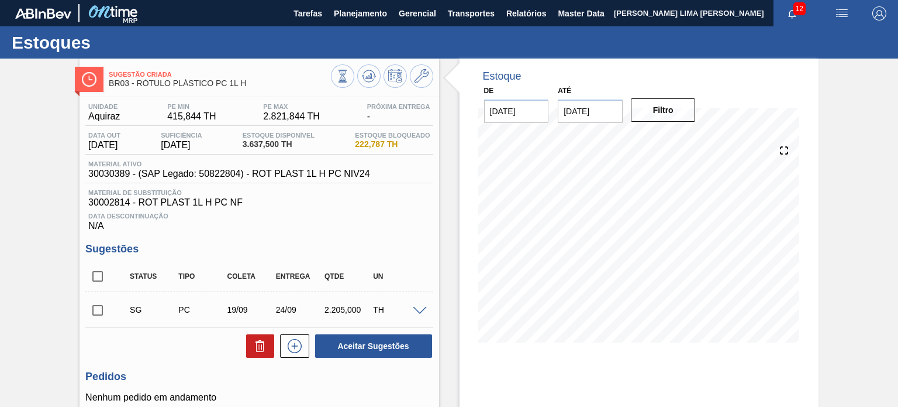
click at [87, 299] on input "checkbox" at bounding box center [97, 310] width 25 height 25
click at [359, 343] on button "Aceitar Sugestões" at bounding box center [373, 345] width 117 height 23
checkbox input "false"
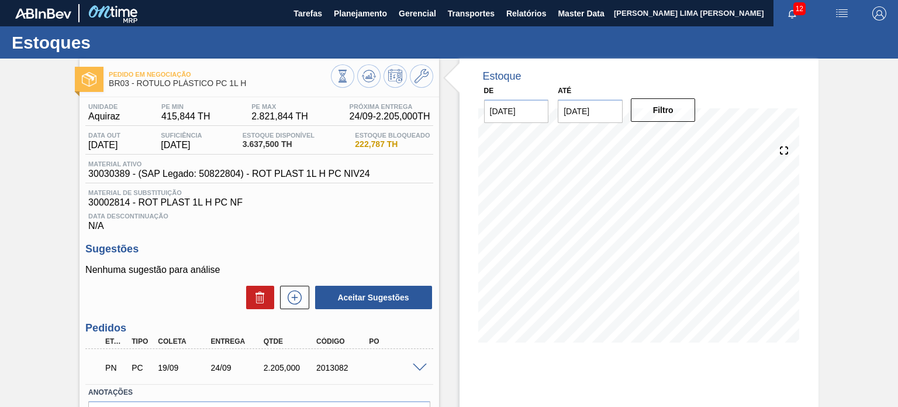
click at [365, 58] on div "Pedido em Negociação BR03 - RÓTULO PLÁSTICO PC 1L H" at bounding box center [259, 74] width 359 height 32
click at [349, 72] on icon at bounding box center [342, 76] width 13 height 13
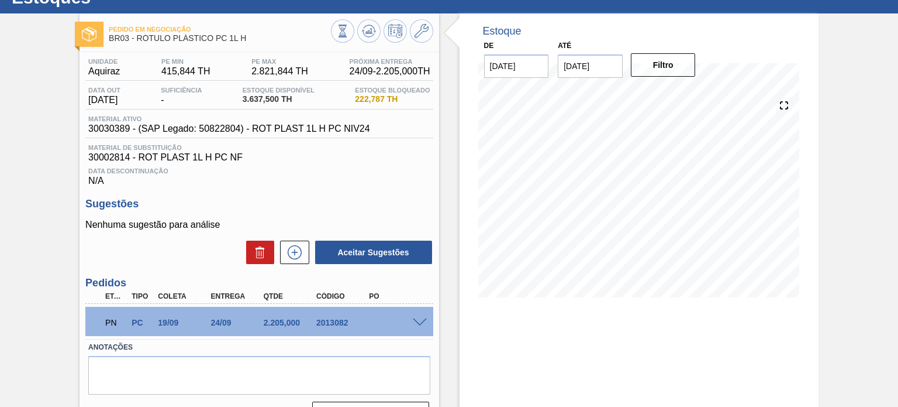
scroll to position [96, 0]
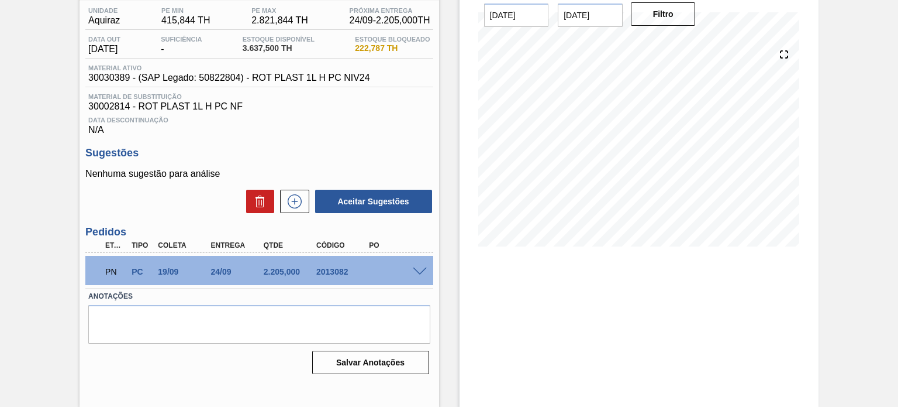
click at [334, 267] on div "2013082" at bounding box center [343, 271] width 58 height 9
click at [332, 268] on div "2013082" at bounding box center [343, 271] width 58 height 9
copy div "2013082"
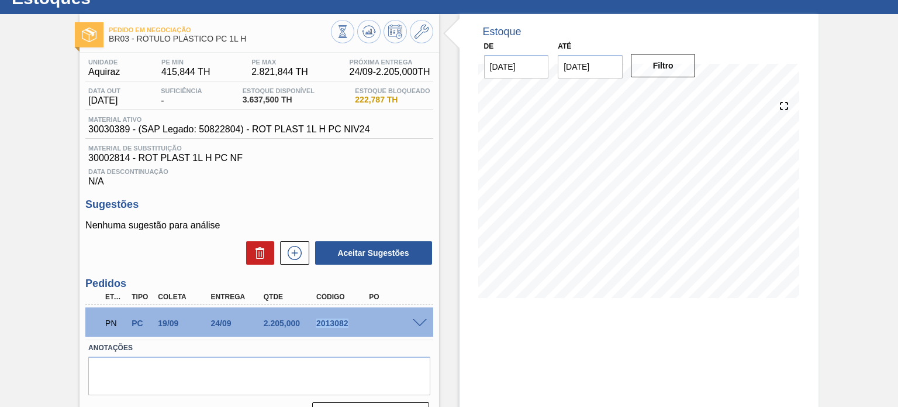
scroll to position [0, 0]
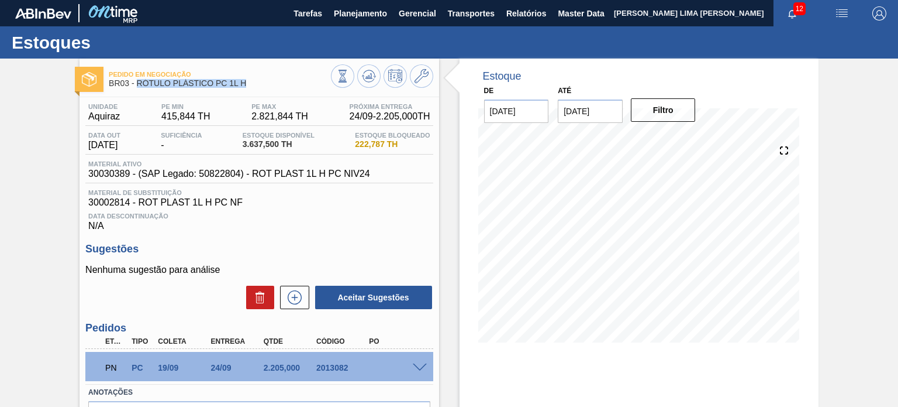
drag, startPoint x: 208, startPoint y: 82, endPoint x: 136, endPoint y: 84, distance: 72.6
click at [136, 84] on span "BR03 - RÓTULO PLÁSTICO PC 1L H" at bounding box center [220, 83] width 222 height 9
copy span "RÓTULO PLÁSTICO PC 1L H"
click at [423, 77] on icon at bounding box center [422, 76] width 14 height 14
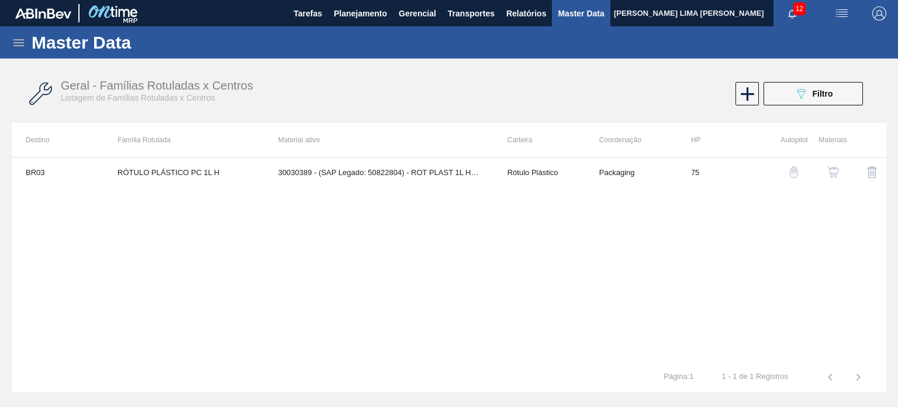
click at [841, 169] on button "button" at bounding box center [834, 172] width 28 height 28
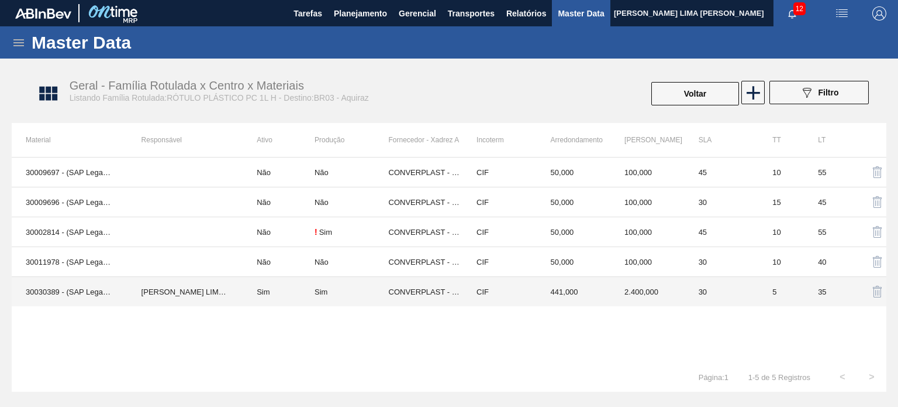
click at [667, 282] on td "2.400,000" at bounding box center [648, 292] width 74 height 30
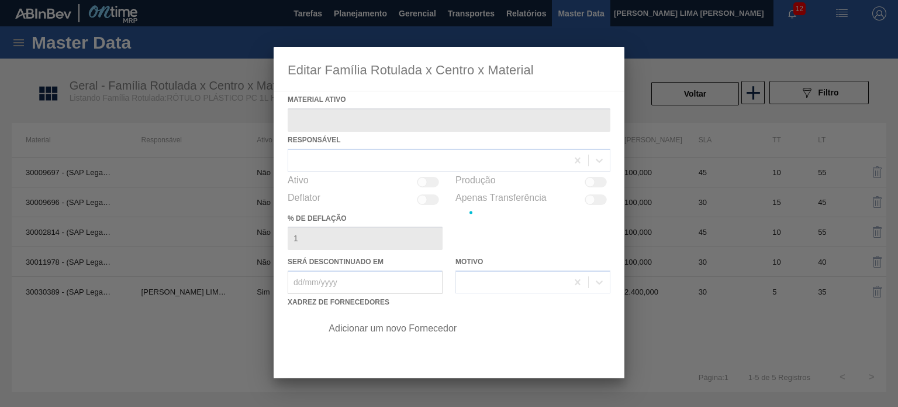
type ativo "30030389 - (SAP Legado: 50822804) - ROT PLAST 1L H PC NIV24"
checkbox input "true"
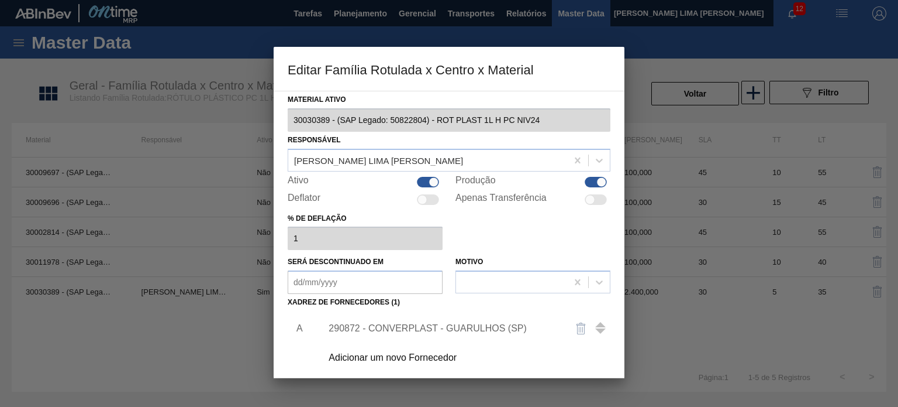
click at [470, 326] on div "290872 - CONVERPLAST - GUARULHOS (SP)" at bounding box center [443, 328] width 229 height 11
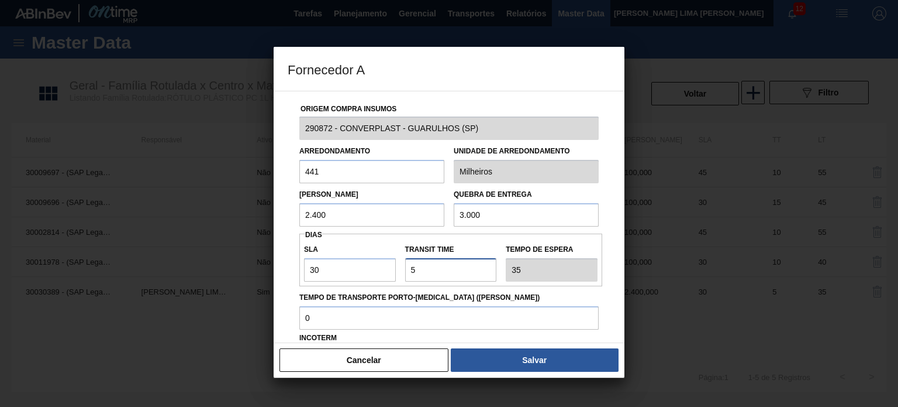
click at [379, 272] on div "SLA 30 Transit Time Tempo de espera 35" at bounding box center [450, 259] width 303 height 43
type input "4"
type input "34"
type input "NaN"
type input "1"
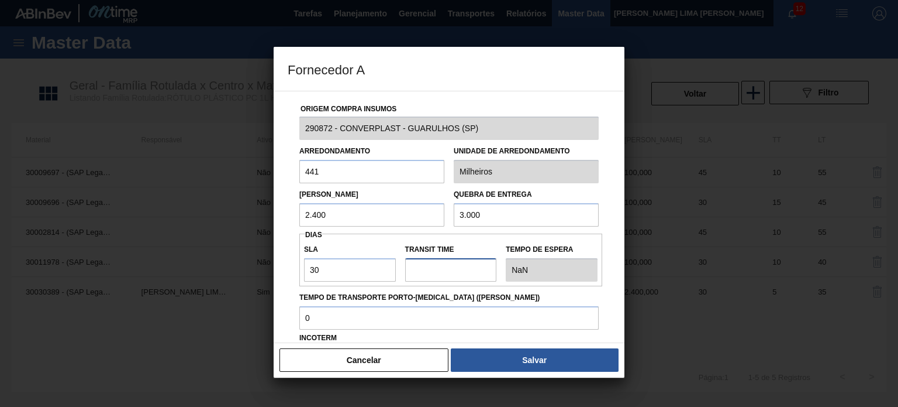
type input "31"
type input "10"
type input "40"
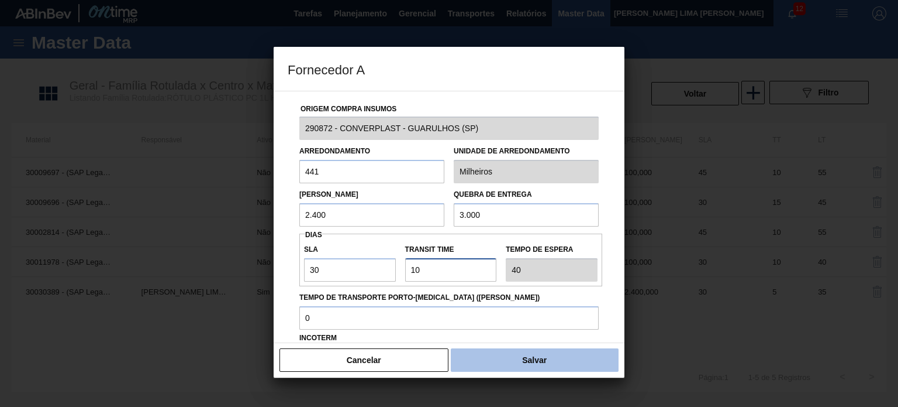
type input "10"
click at [532, 361] on button "Salvar" at bounding box center [535, 359] width 168 height 23
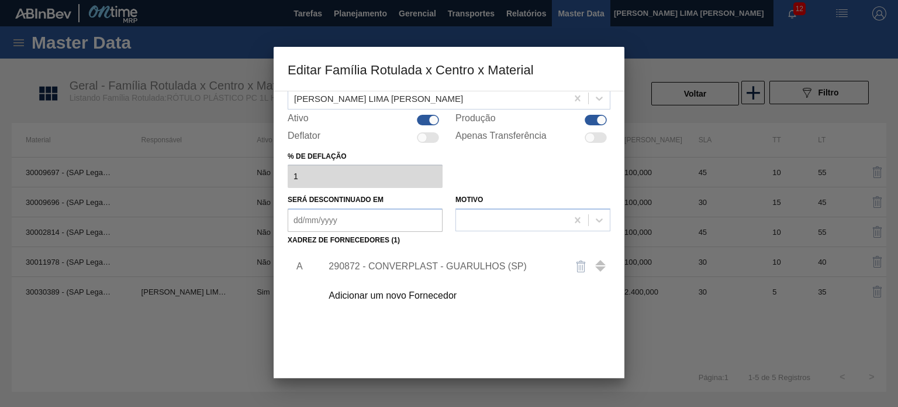
scroll to position [119, 0]
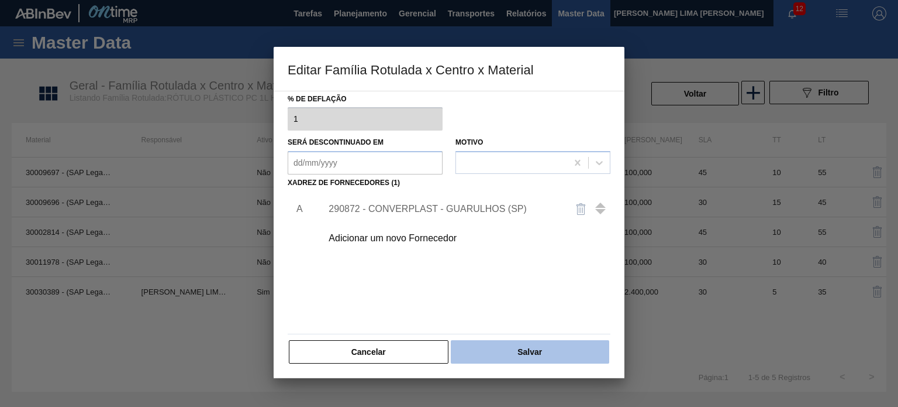
click at [524, 340] on button "Salvar" at bounding box center [530, 351] width 159 height 23
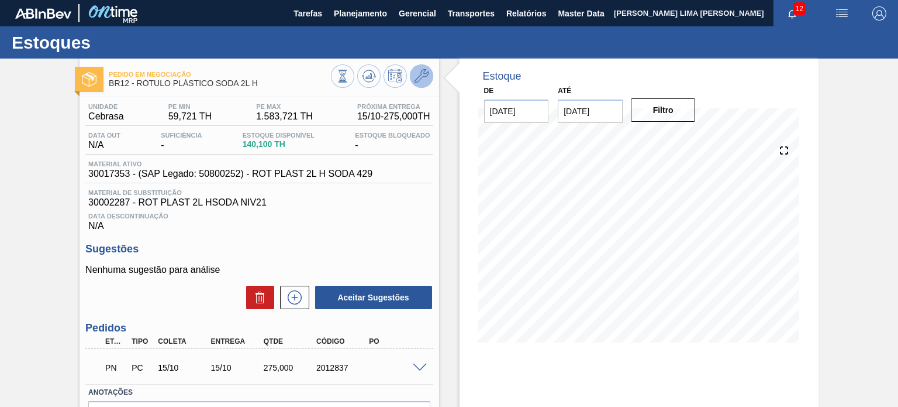
click at [428, 78] on icon at bounding box center [422, 76] width 14 height 14
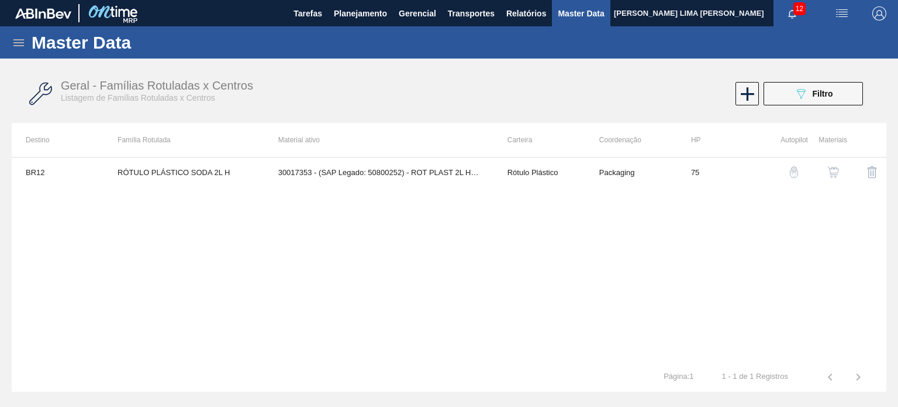
click at [826, 169] on button "button" at bounding box center [834, 172] width 28 height 28
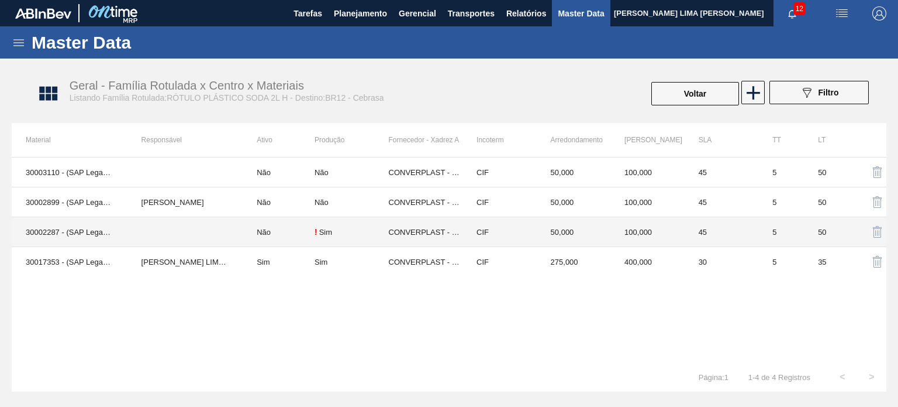
click at [405, 233] on td "CONVERPLAST - GUARULHOS (SP)" at bounding box center [426, 232] width 74 height 30
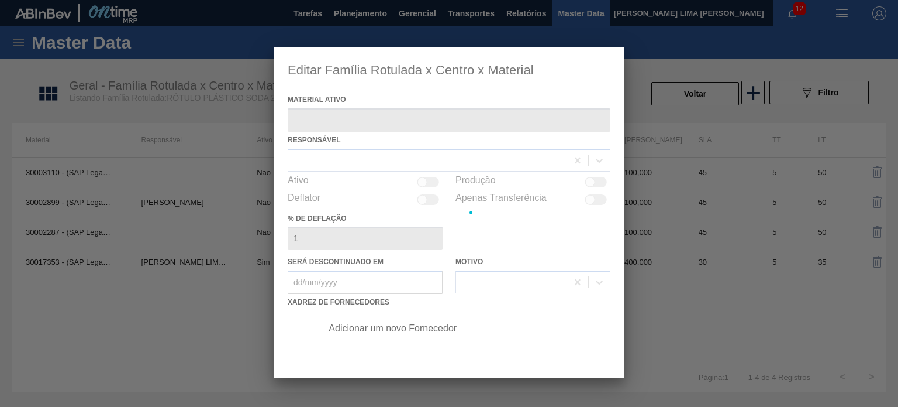
type ativo "30002287 - (SAP Legado: 50507724) - ROT PLAST 2L HSODA NIV21"
checkbox input "true"
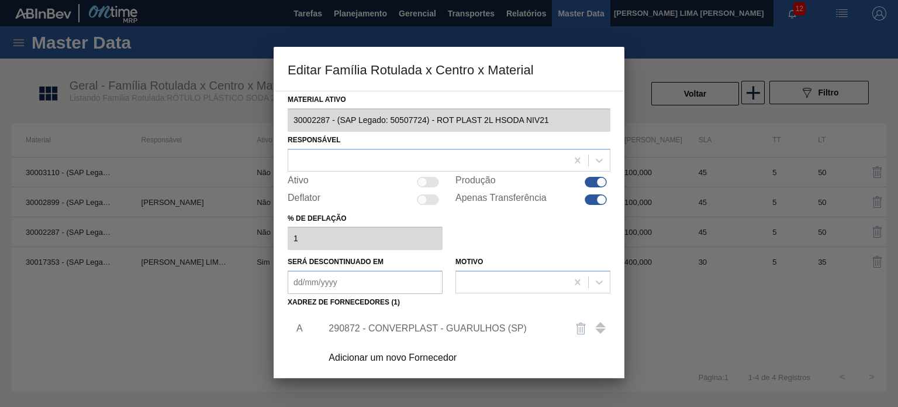
click at [597, 184] on div at bounding box center [602, 182] width 10 height 10
checkbox input "false"
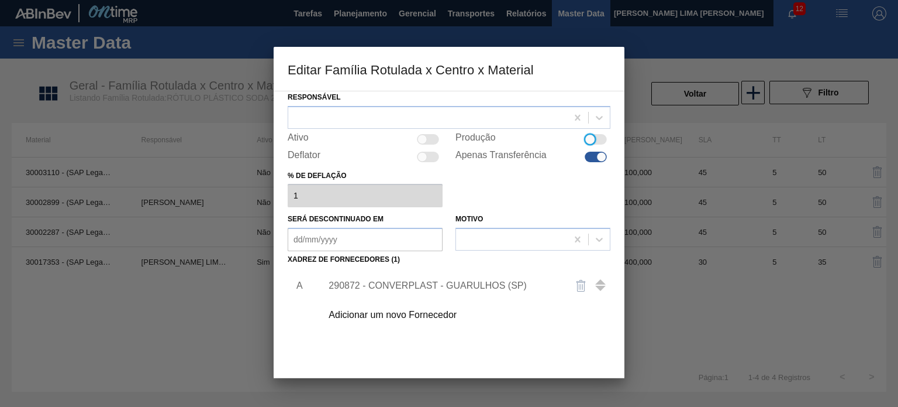
scroll to position [119, 0]
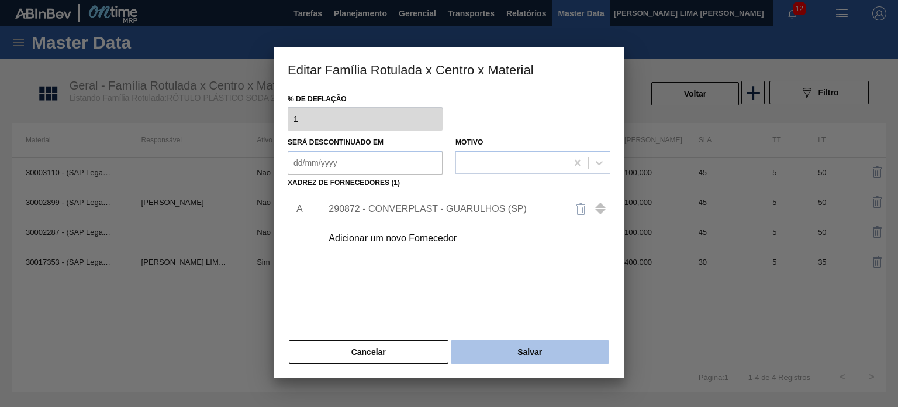
click at [534, 350] on button "Salvar" at bounding box center [530, 351] width 159 height 23
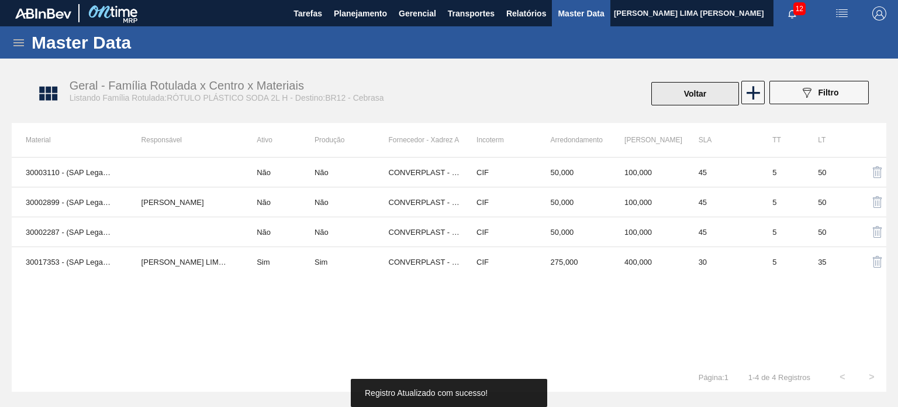
click at [679, 97] on button "Voltar" at bounding box center [696, 93] width 88 height 23
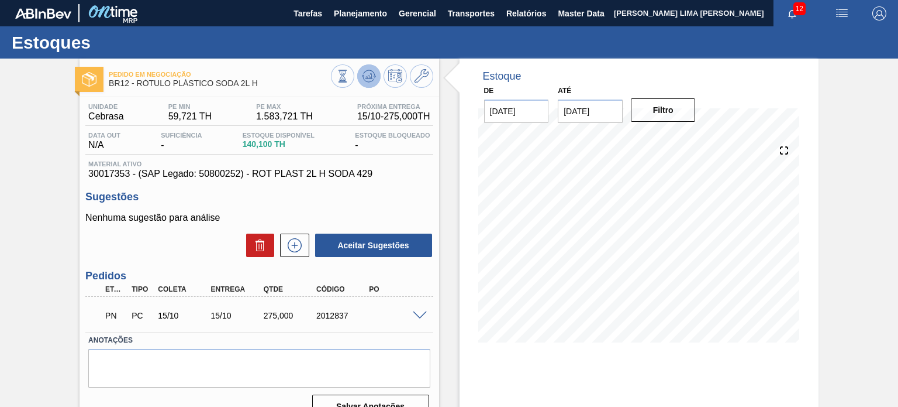
click at [349, 74] on icon at bounding box center [342, 76] width 13 height 13
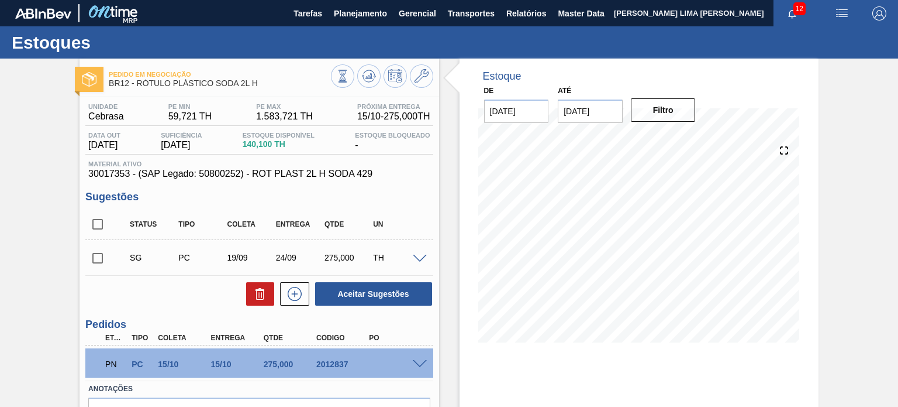
click at [416, 360] on span at bounding box center [420, 364] width 14 height 9
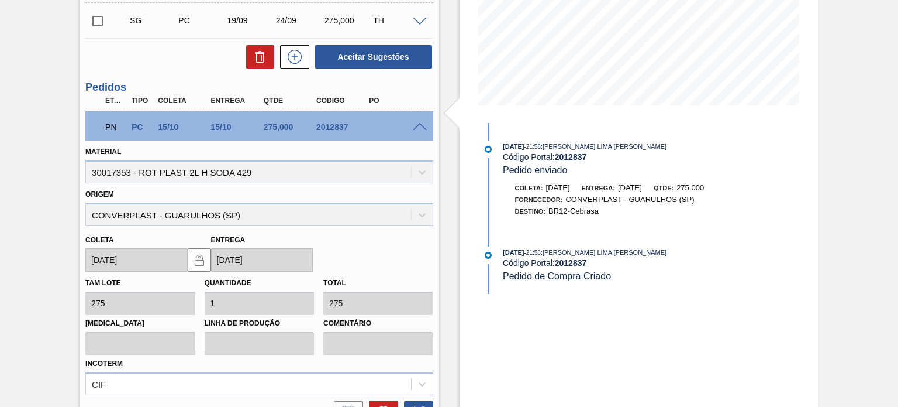
scroll to position [352, 0]
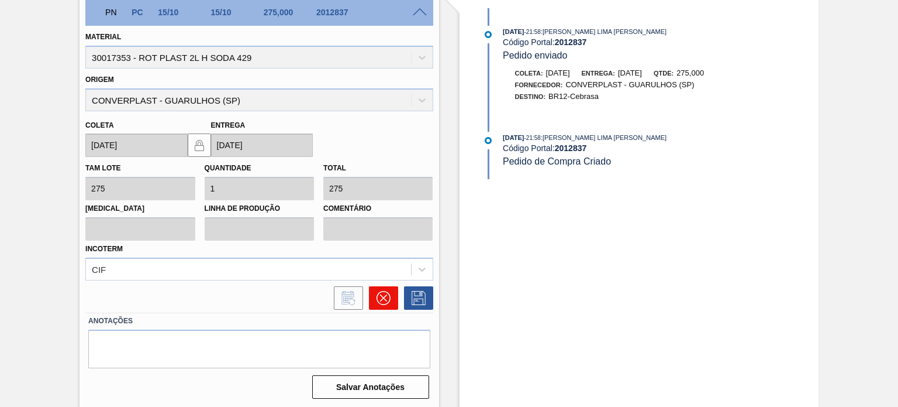
click at [390, 292] on button at bounding box center [383, 297] width 29 height 23
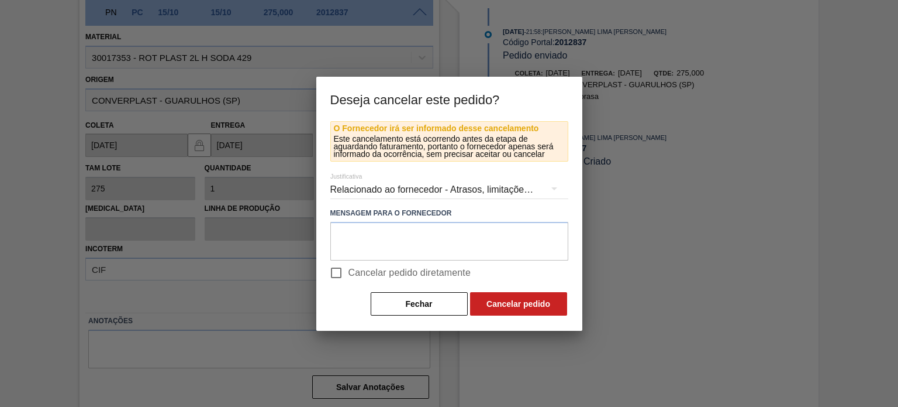
click at [383, 185] on div "Relacionado ao fornecedor - Atrasos, limitações de capacidade, etc." at bounding box center [449, 189] width 238 height 33
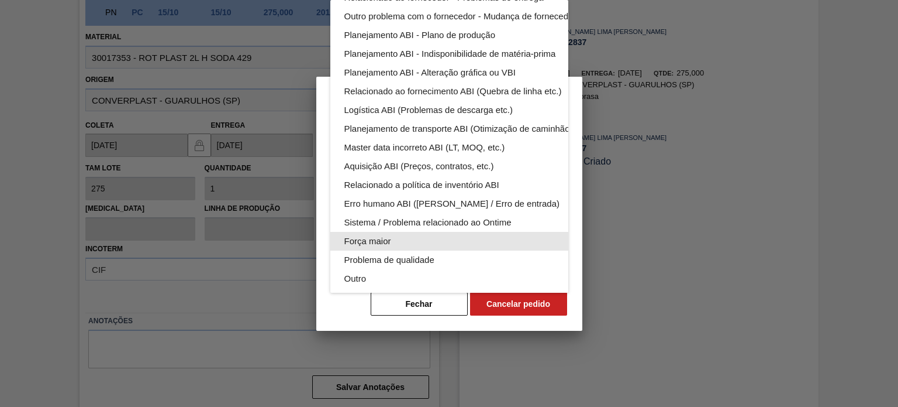
scroll to position [72, 0]
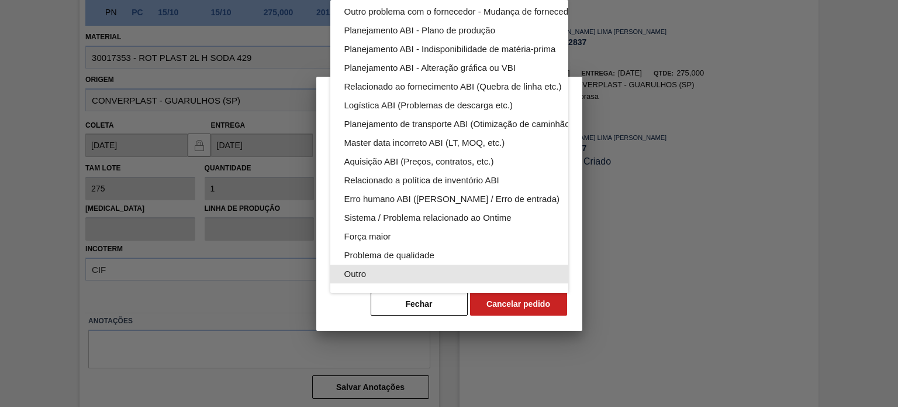
click at [451, 264] on div "Outro" at bounding box center [477, 273] width 265 height 19
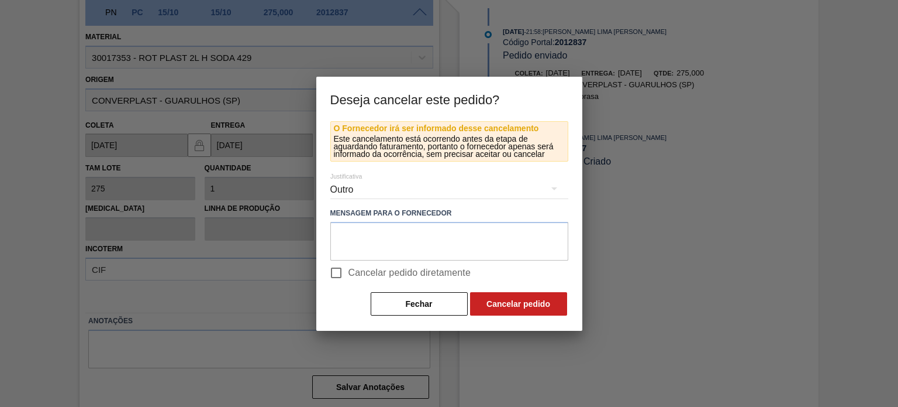
click at [379, 267] on span "Cancelar pedido diretamente" at bounding box center [410, 273] width 123 height 14
click at [349, 267] on input "Cancelar pedido diretamente" at bounding box center [336, 272] width 25 height 25
checkbox input "true"
click at [538, 298] on button "Cancelar pedido" at bounding box center [518, 303] width 97 height 23
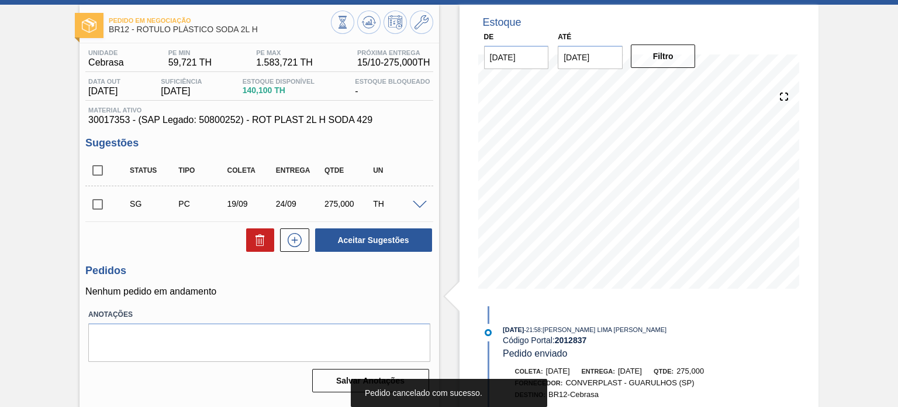
scroll to position [0, 0]
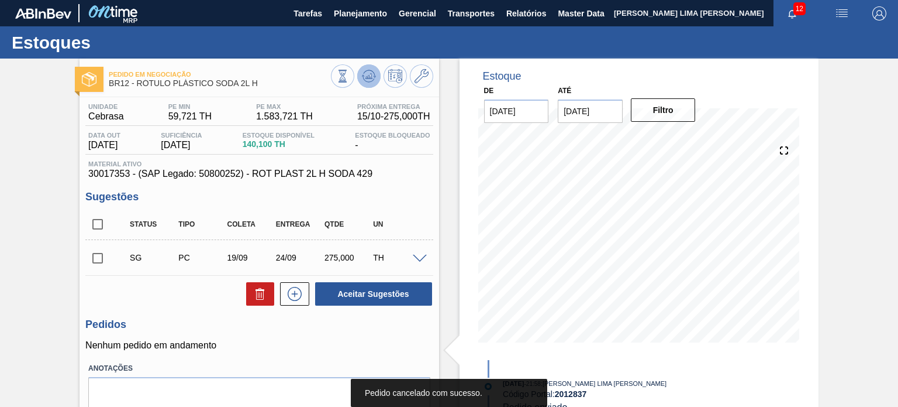
click at [349, 73] on icon at bounding box center [342, 76] width 13 height 13
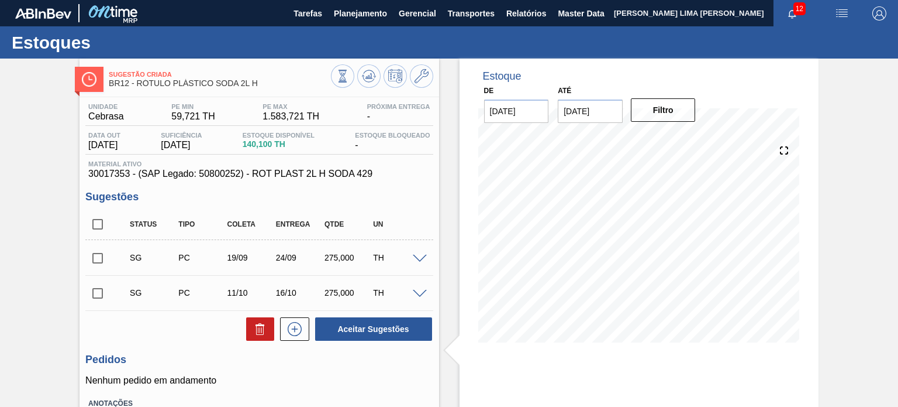
click at [102, 252] on input "checkbox" at bounding box center [97, 258] width 25 height 25
click at [360, 325] on button "Aceitar Sugestões" at bounding box center [373, 328] width 117 height 23
checkbox input "false"
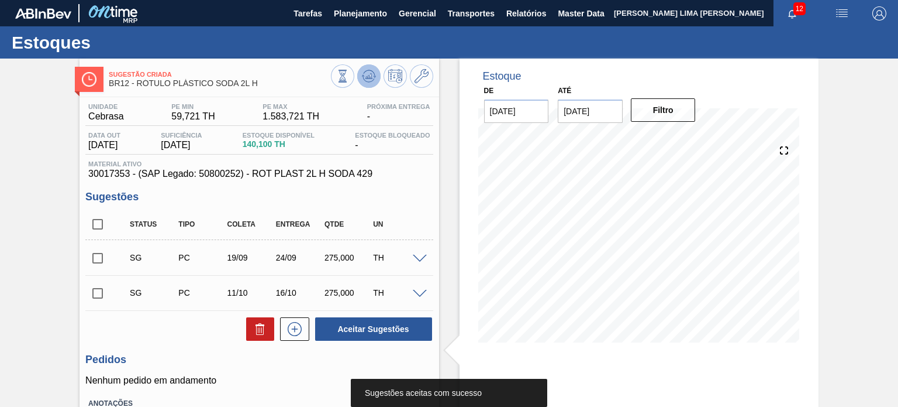
click at [349, 75] on icon at bounding box center [342, 76] width 13 height 13
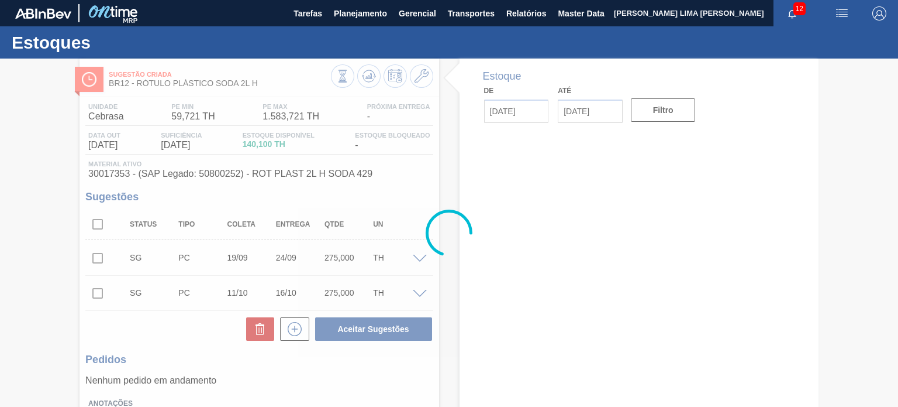
click at [97, 257] on div at bounding box center [449, 232] width 898 height 348
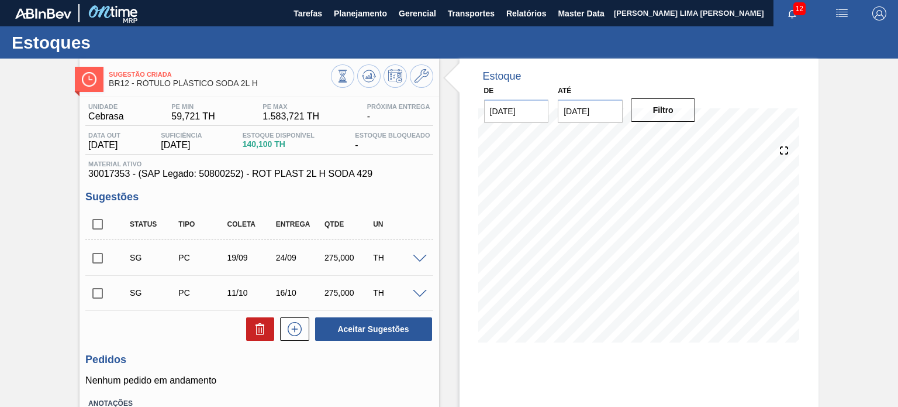
click at [97, 256] on input "checkbox" at bounding box center [97, 258] width 25 height 25
click at [332, 326] on button "Aceitar Sugestões" at bounding box center [373, 328] width 117 height 23
checkbox input "false"
click at [361, 84] on button at bounding box center [368, 75] width 23 height 23
click at [99, 252] on input "checkbox" at bounding box center [97, 258] width 25 height 25
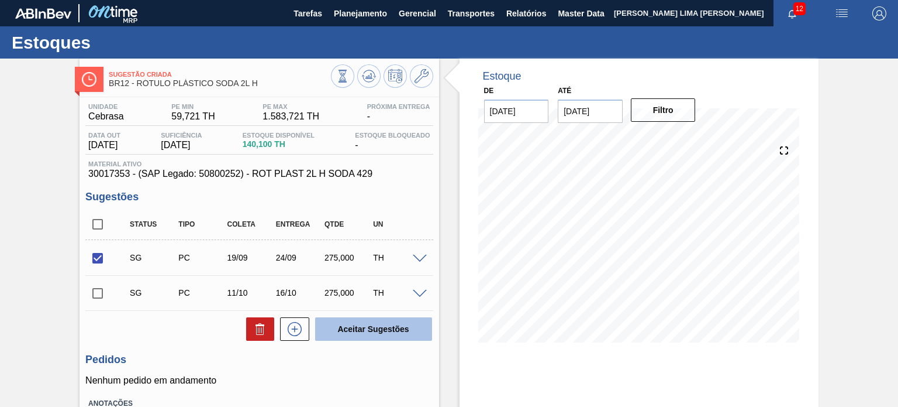
click at [379, 336] on button "Aceitar Sugestões" at bounding box center [373, 328] width 117 height 23
checkbox input "false"
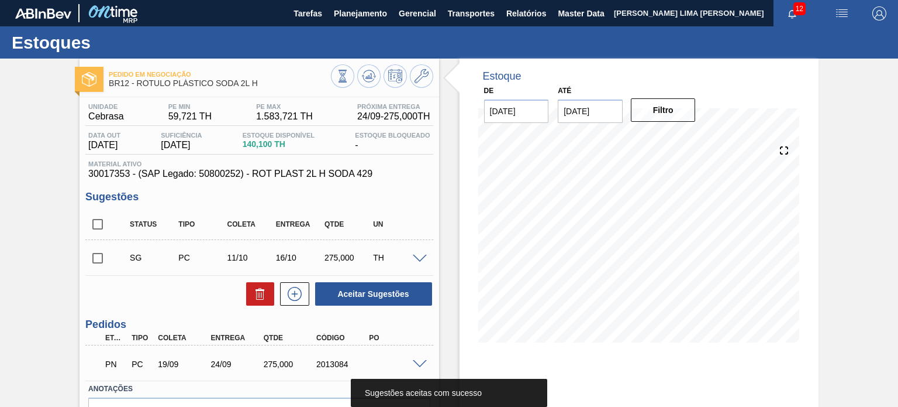
click at [339, 360] on div "2013084" at bounding box center [343, 363] width 58 height 9
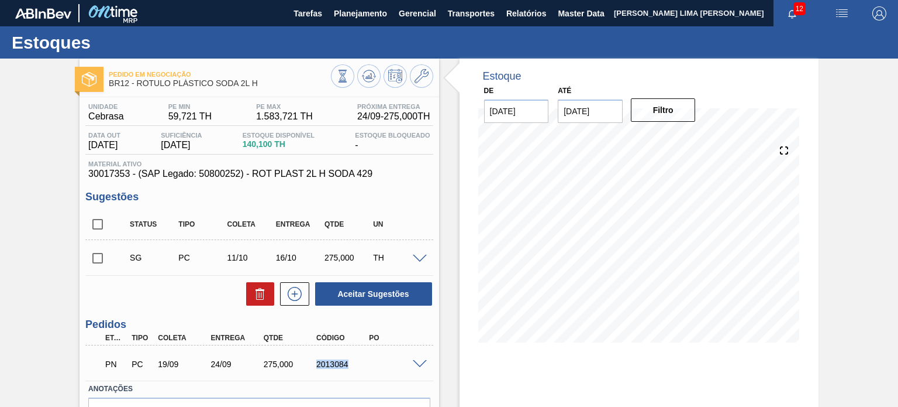
copy div "2013084"
